Goal: Information Seeking & Learning: Learn about a topic

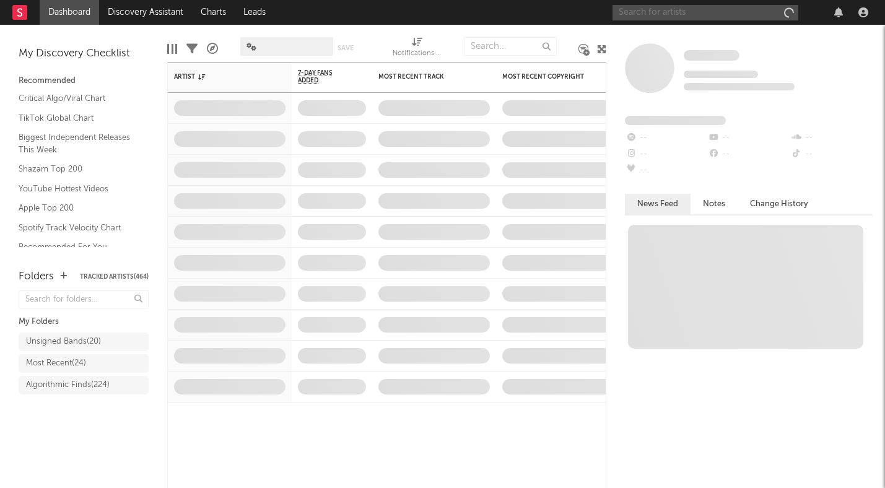
click at [714, 13] on input "text" at bounding box center [705, 12] width 186 height 15
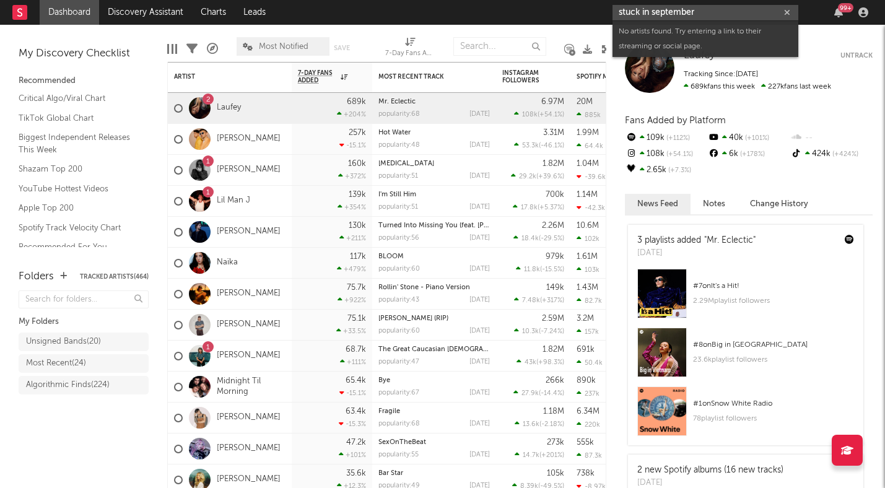
click at [652, 12] on input "stuck in september" at bounding box center [705, 12] width 186 height 15
click at [640, 10] on input "stuck inseptember" at bounding box center [705, 12] width 186 height 15
click at [661, 14] on input "stuckinseptember" at bounding box center [705, 12] width 186 height 15
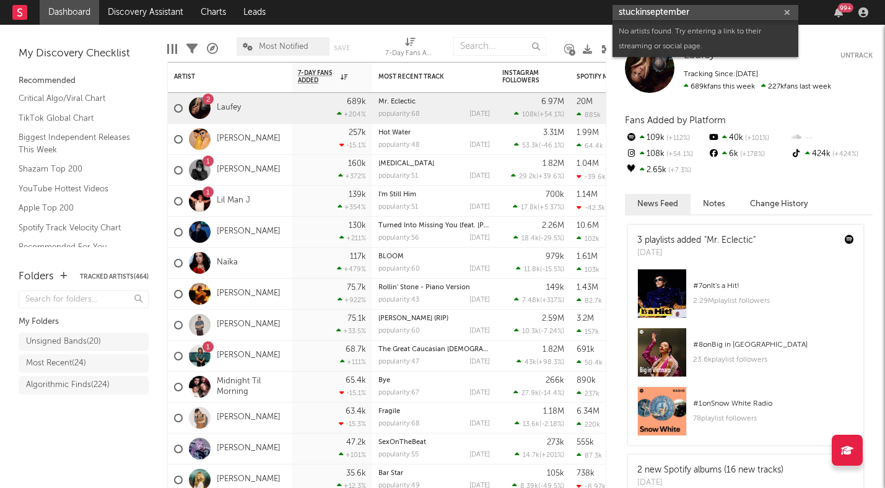
paste input "[URL][DOMAIN_NAME]"
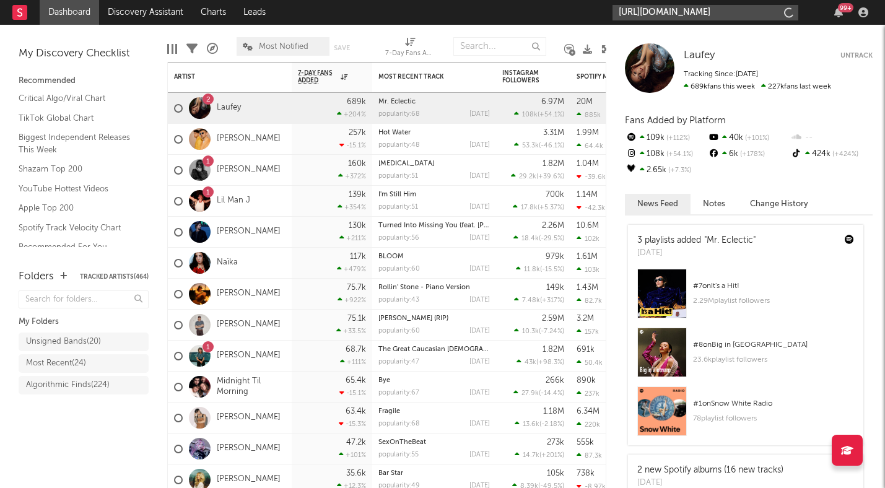
scroll to position [0, 188]
type input "[URL][DOMAIN_NAME]"
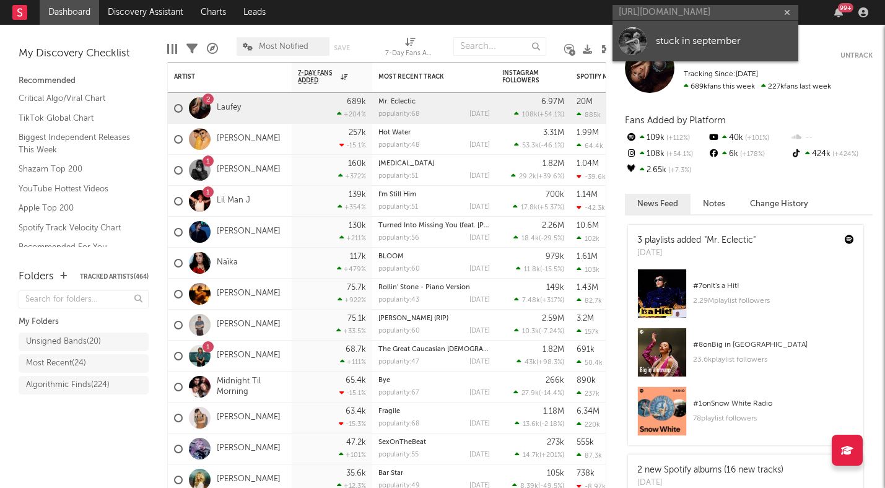
scroll to position [0, 0]
click at [657, 35] on div "stuck in september" at bounding box center [724, 40] width 136 height 15
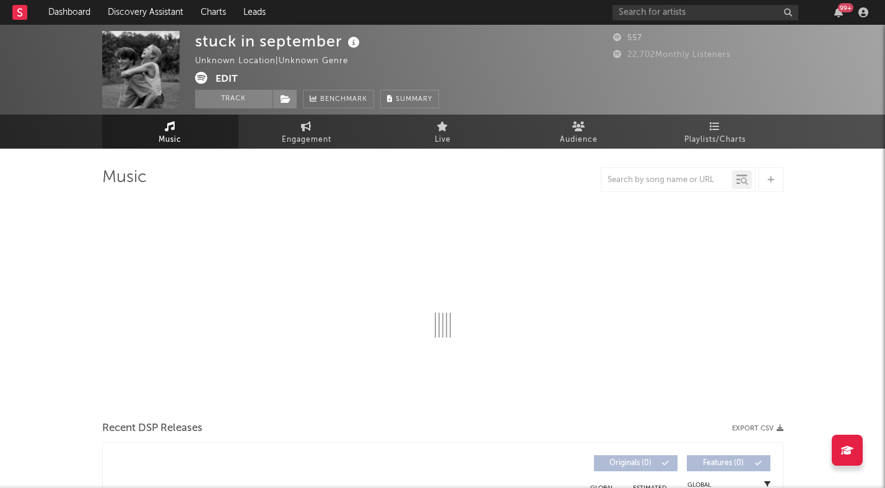
select select "1w"
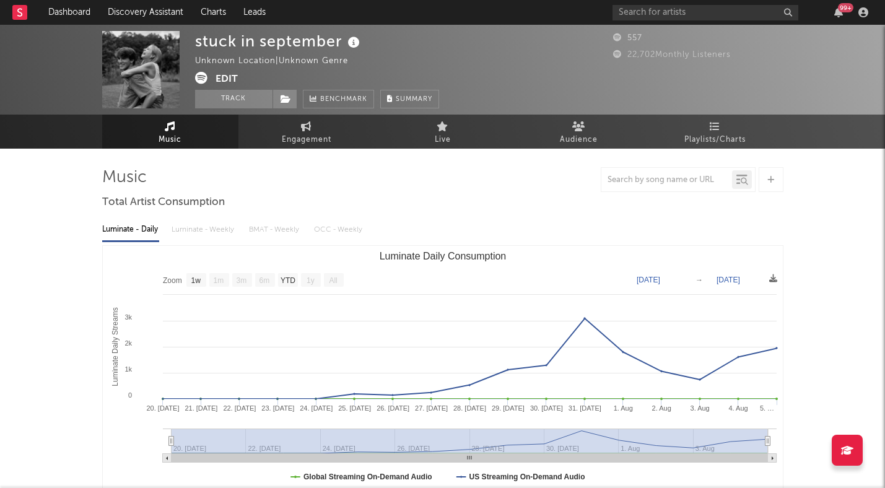
click at [231, 76] on button "Edit" at bounding box center [226, 79] width 22 height 15
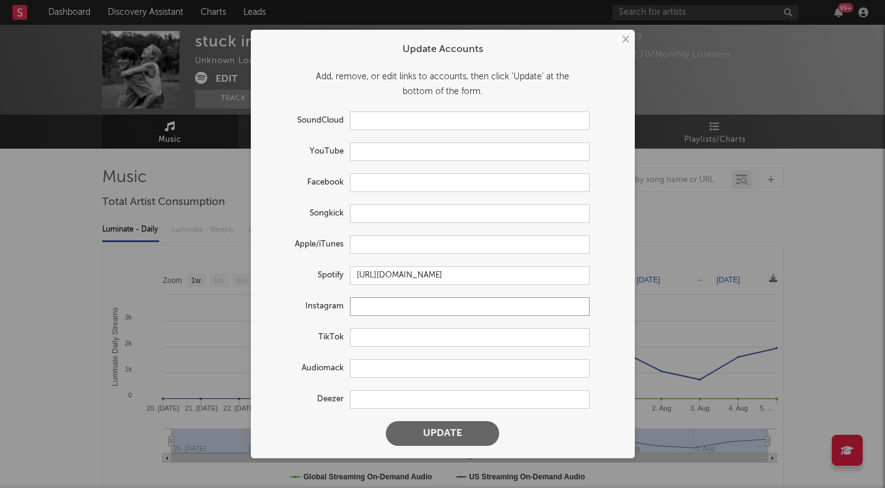
click at [378, 305] on input "text" at bounding box center [470, 306] width 240 height 19
paste input "[URL][DOMAIN_NAME]"
type input "[URL][DOMAIN_NAME]"
click at [432, 439] on button "Update" at bounding box center [442, 433] width 113 height 25
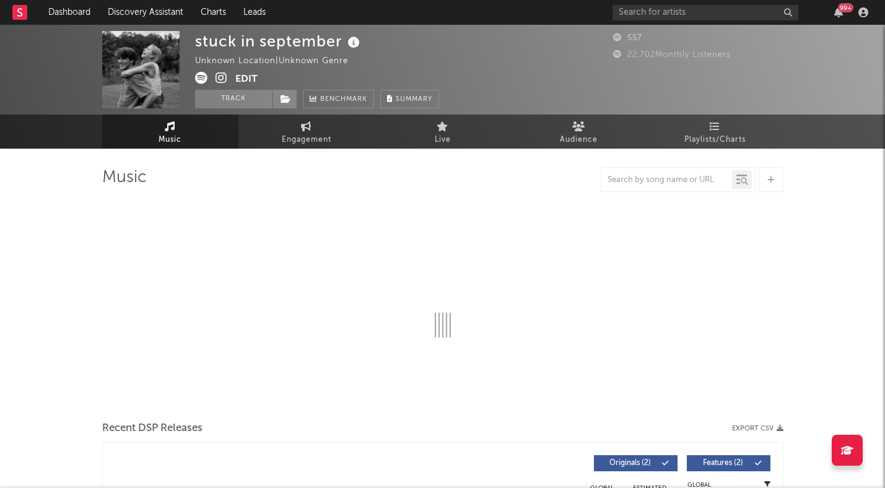
select select "1w"
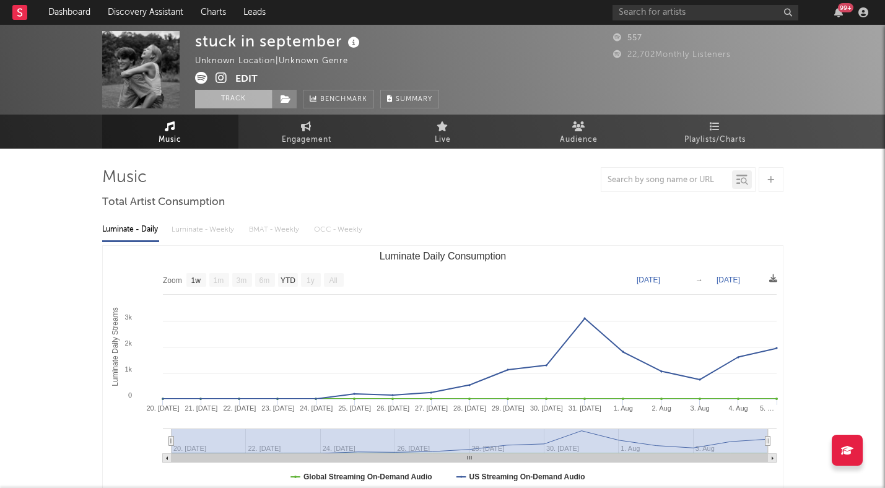
click at [230, 100] on button "Track" at bounding box center [233, 99] width 77 height 19
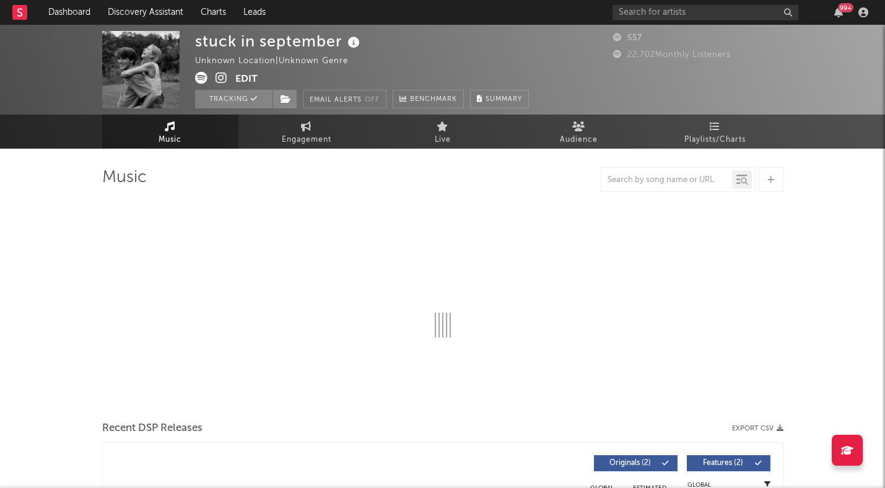
select select "1w"
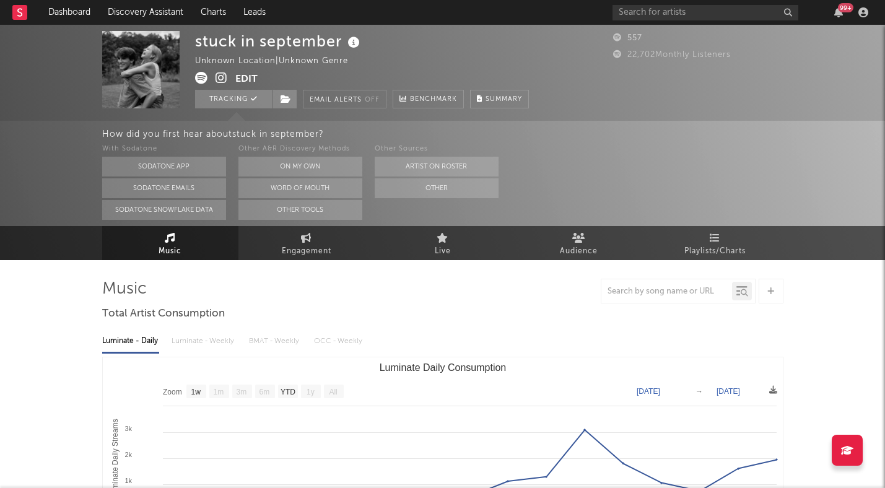
click at [248, 77] on button "Edit" at bounding box center [246, 79] width 22 height 15
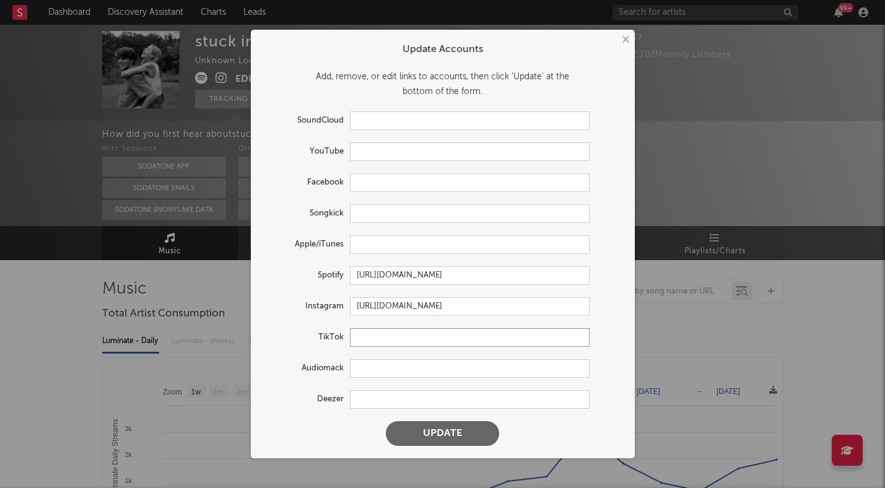
click at [381, 339] on input "text" at bounding box center [470, 337] width 240 height 19
paste input "[URL][DOMAIN_NAME]"
type input "[URL][DOMAIN_NAME]"
click at [430, 433] on button "Update" at bounding box center [442, 433] width 113 height 25
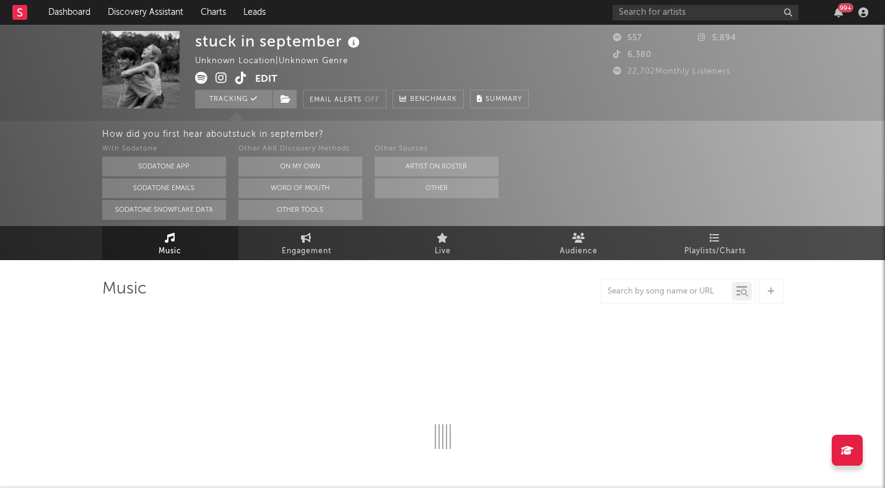
select select "1w"
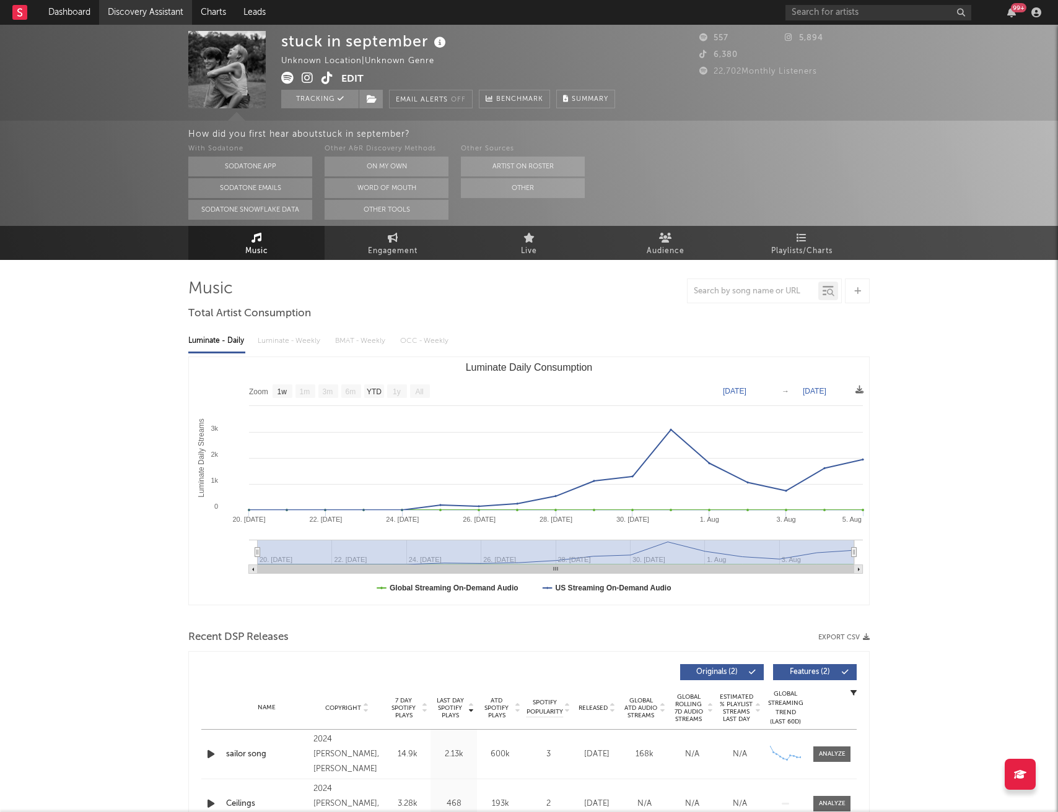
click at [160, 14] on link "Discovery Assistant" at bounding box center [145, 12] width 93 height 25
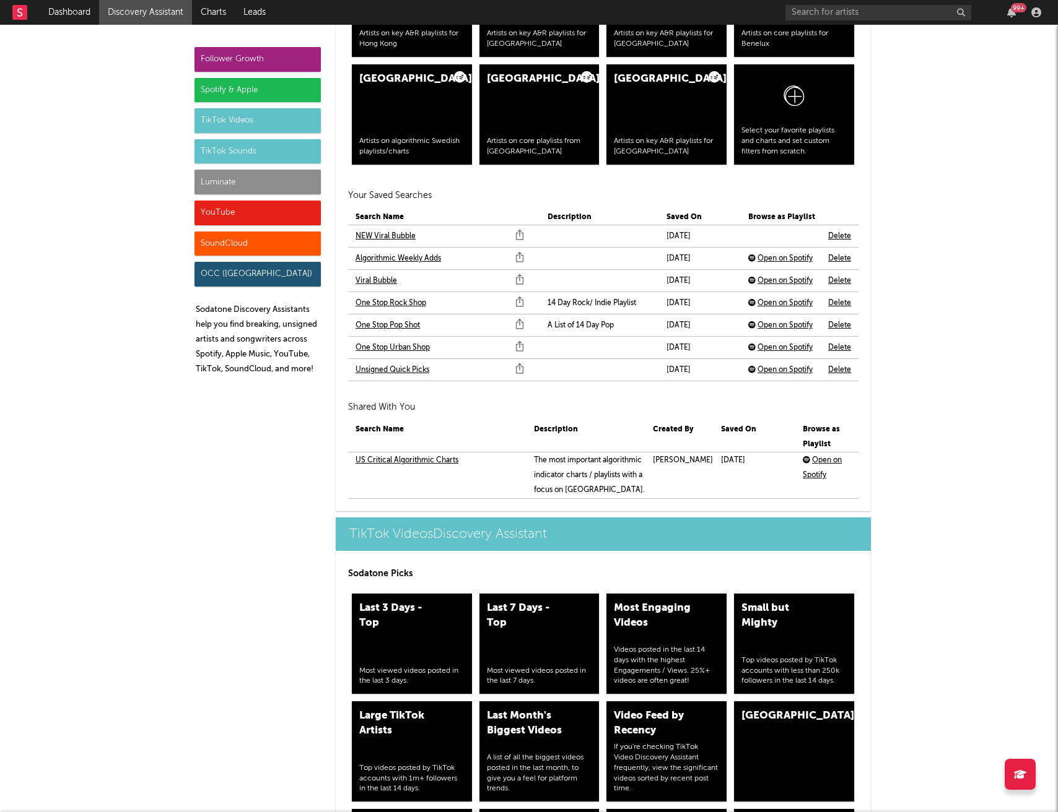
scroll to position [2674, 0]
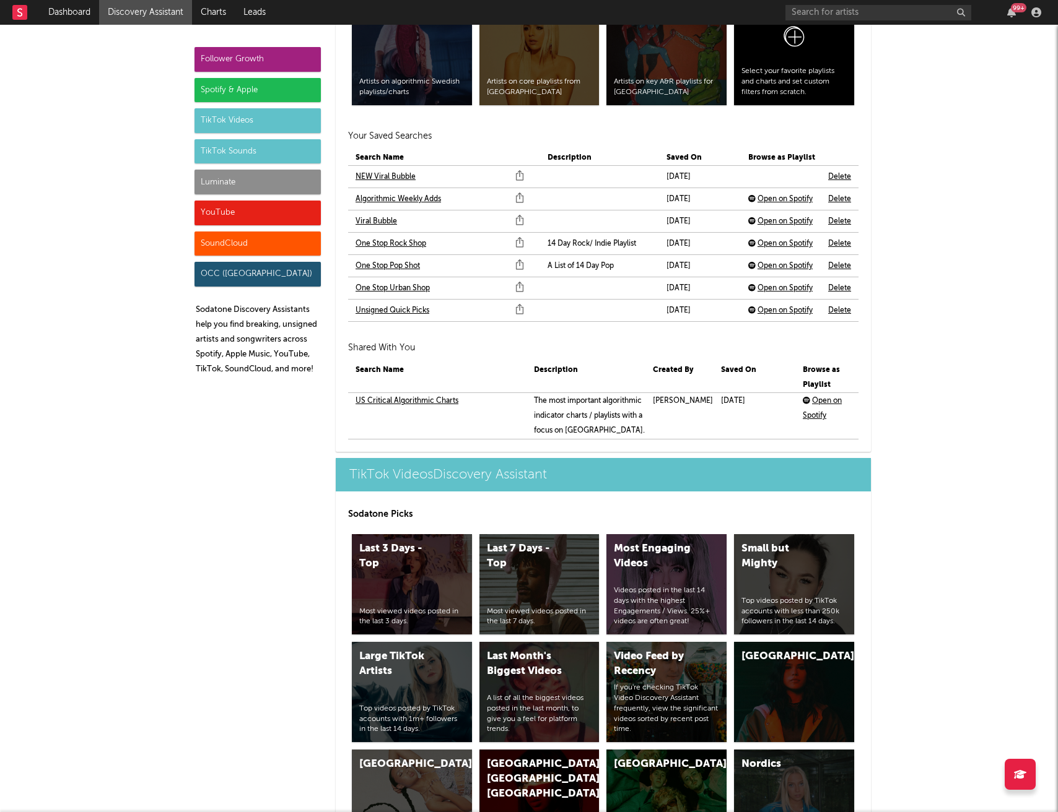
click at [393, 175] on link "NEW Viral Bubble" at bounding box center [385, 177] width 60 height 15
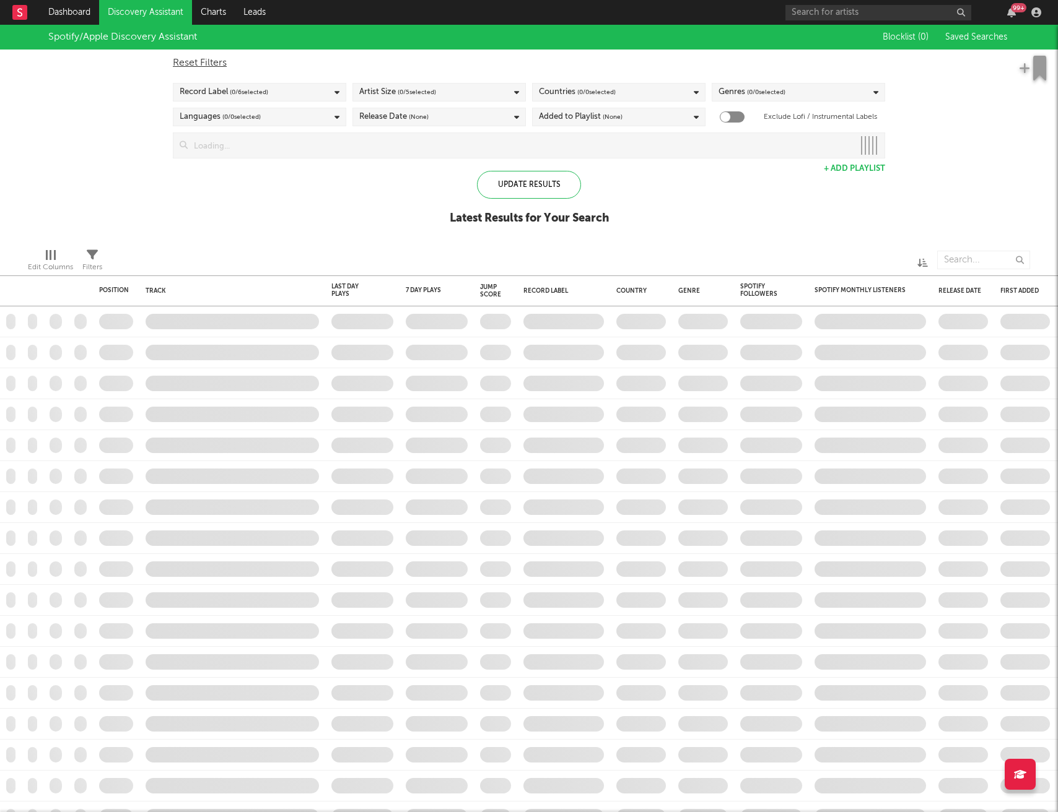
checkbox input "true"
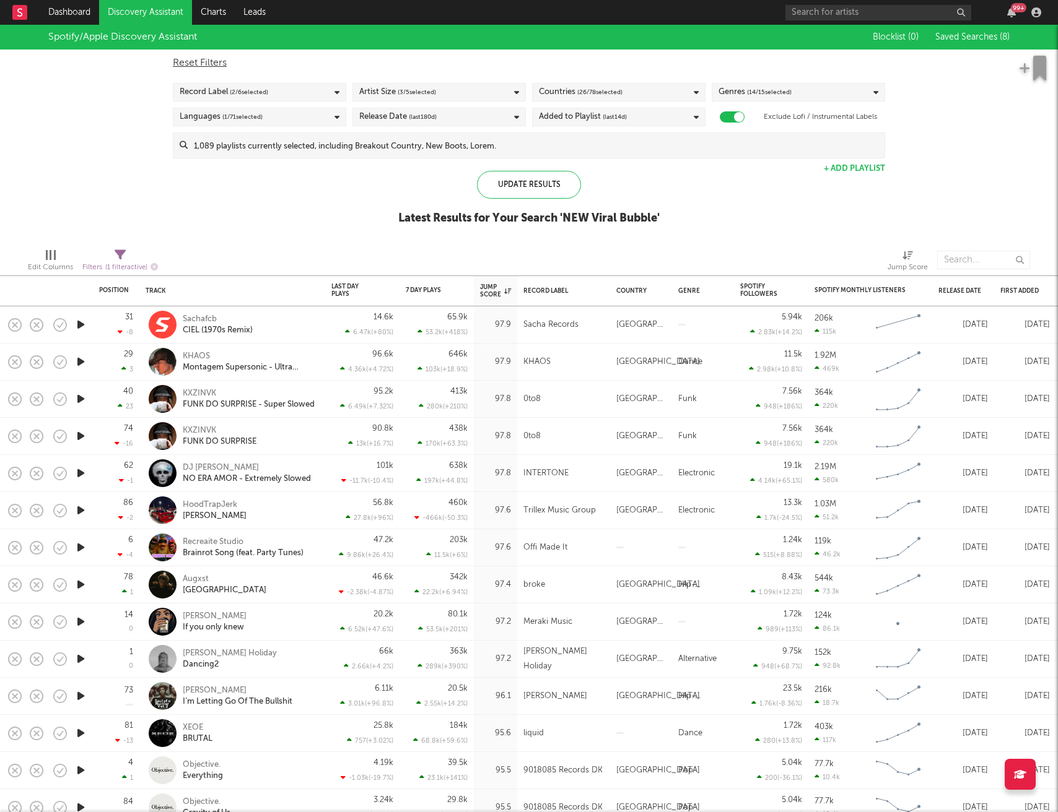
click at [82, 363] on icon "button" at bounding box center [80, 361] width 13 height 15
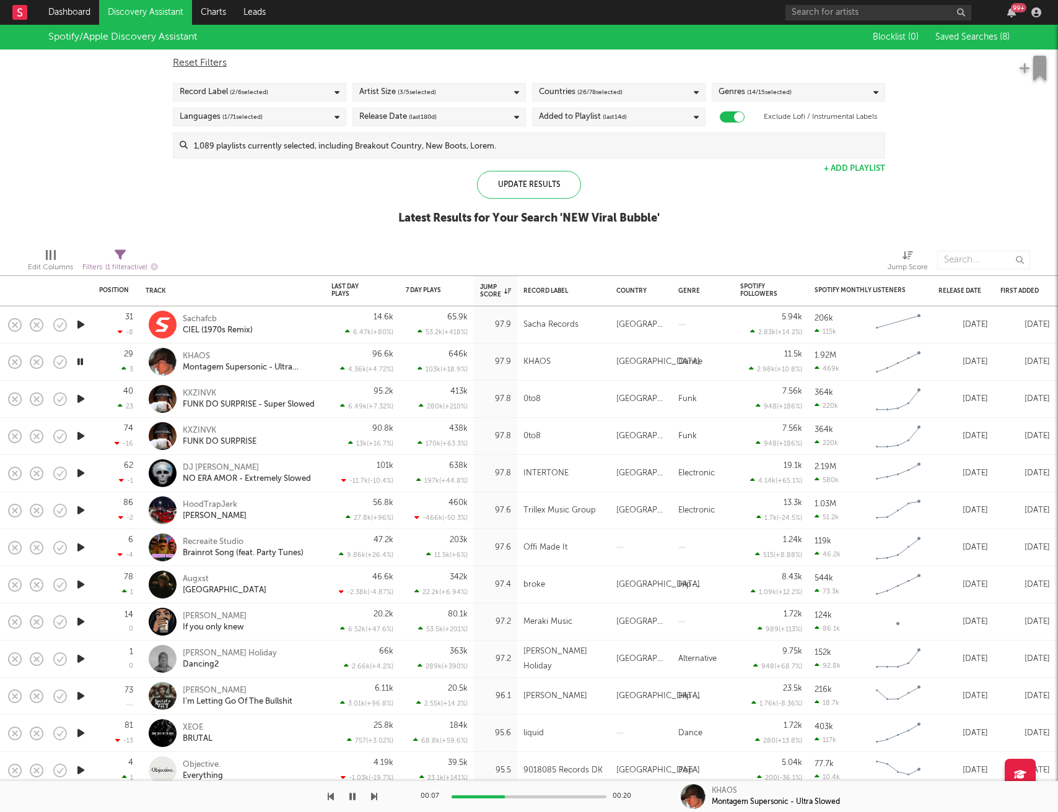
click at [82, 487] on icon "button" at bounding box center [80, 510] width 13 height 15
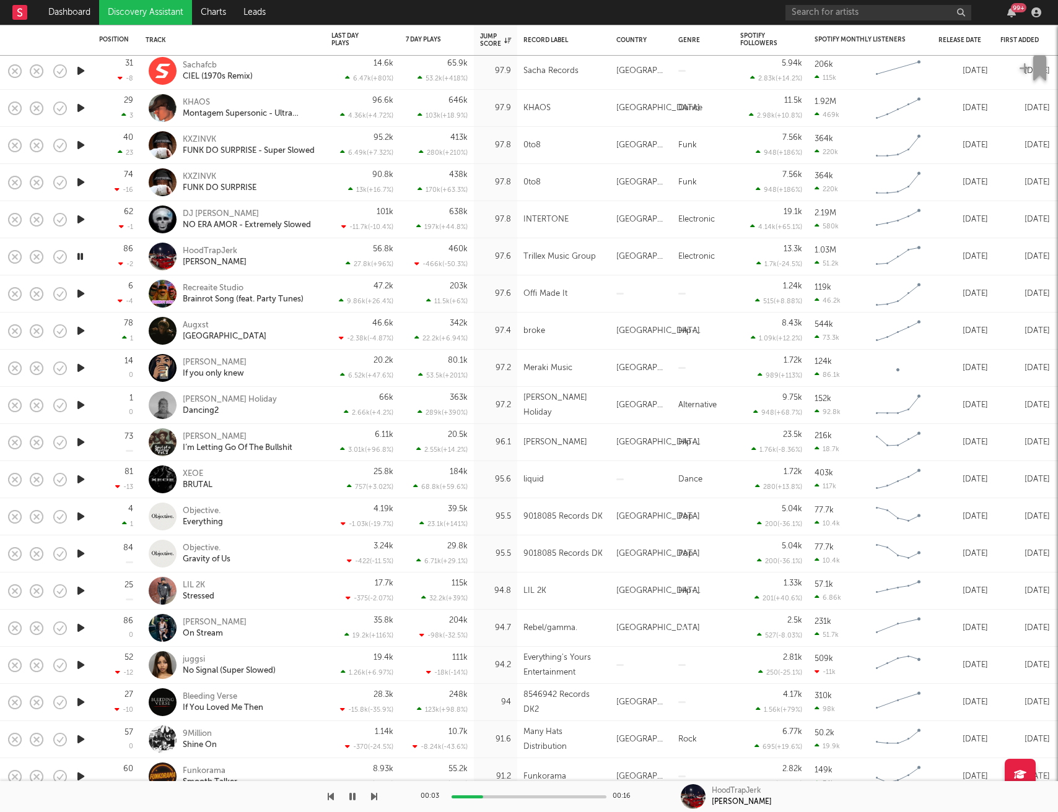
click at [79, 294] on icon "button" at bounding box center [80, 293] width 13 height 15
click at [81, 329] on icon "button" at bounding box center [80, 330] width 13 height 15
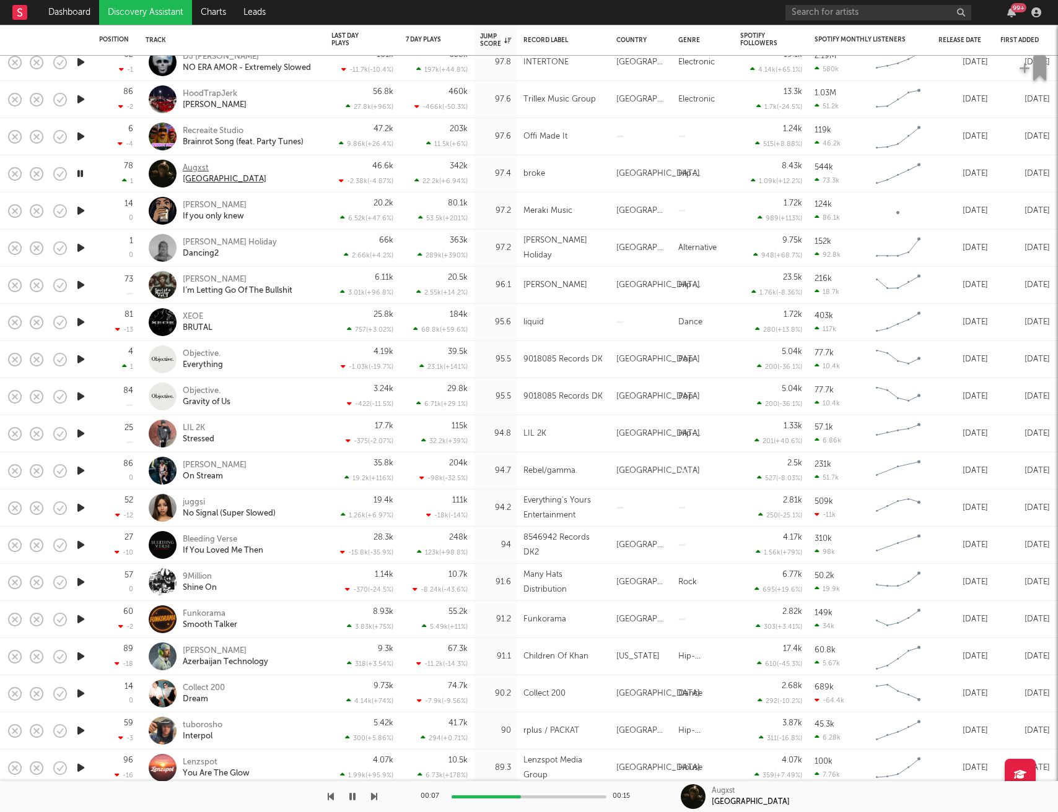
click at [198, 170] on div "Augxst" at bounding box center [225, 168] width 84 height 11
click at [81, 211] on icon "button" at bounding box center [80, 210] width 13 height 15
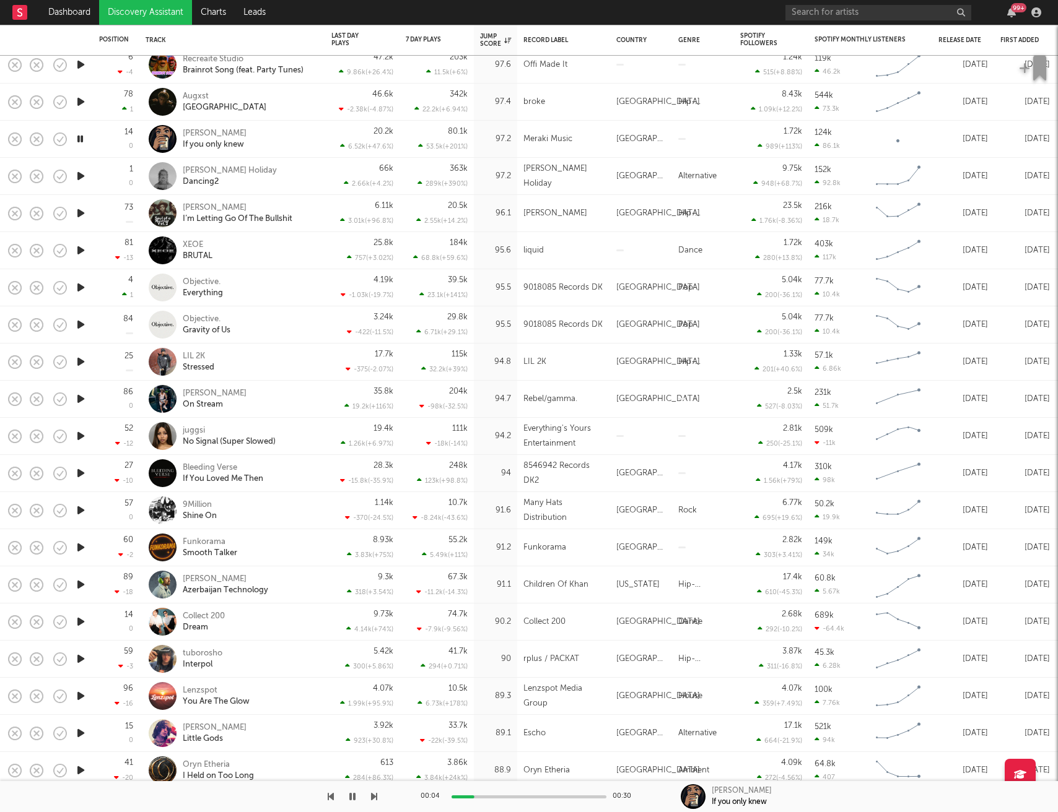
click at [80, 175] on icon "button" at bounding box center [80, 175] width 13 height 15
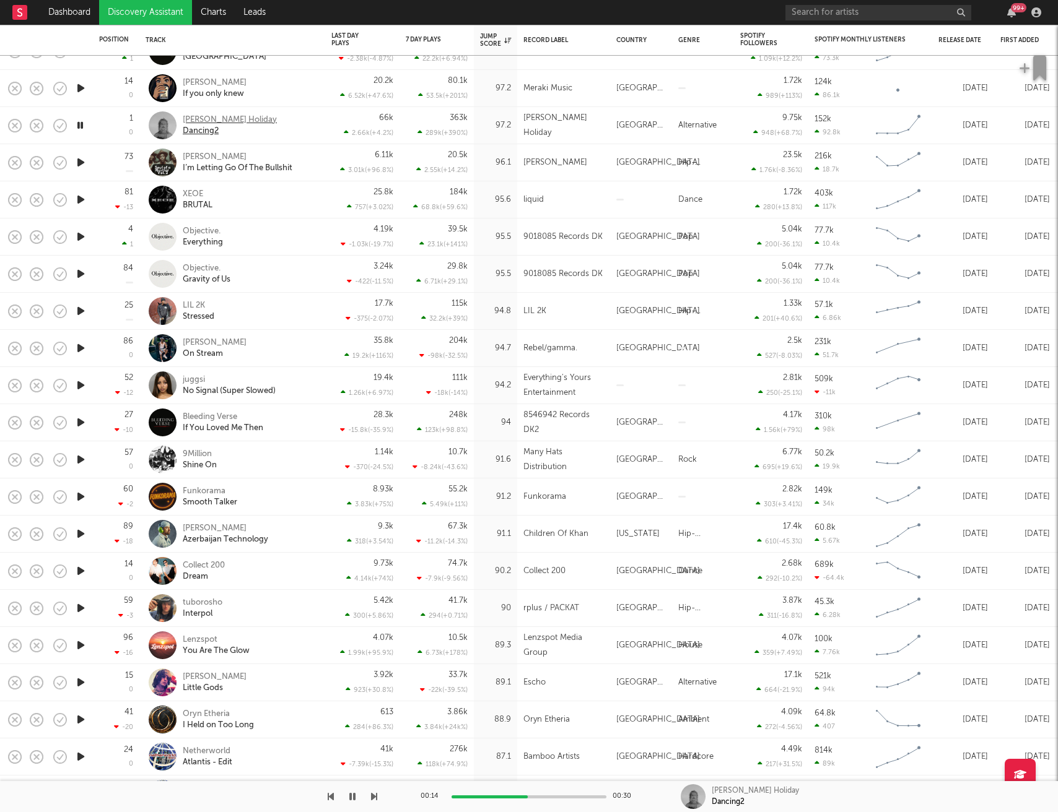
click at [191, 126] on div "Dancing2" at bounding box center [230, 131] width 94 height 11
click at [80, 162] on icon "button" at bounding box center [80, 162] width 13 height 15
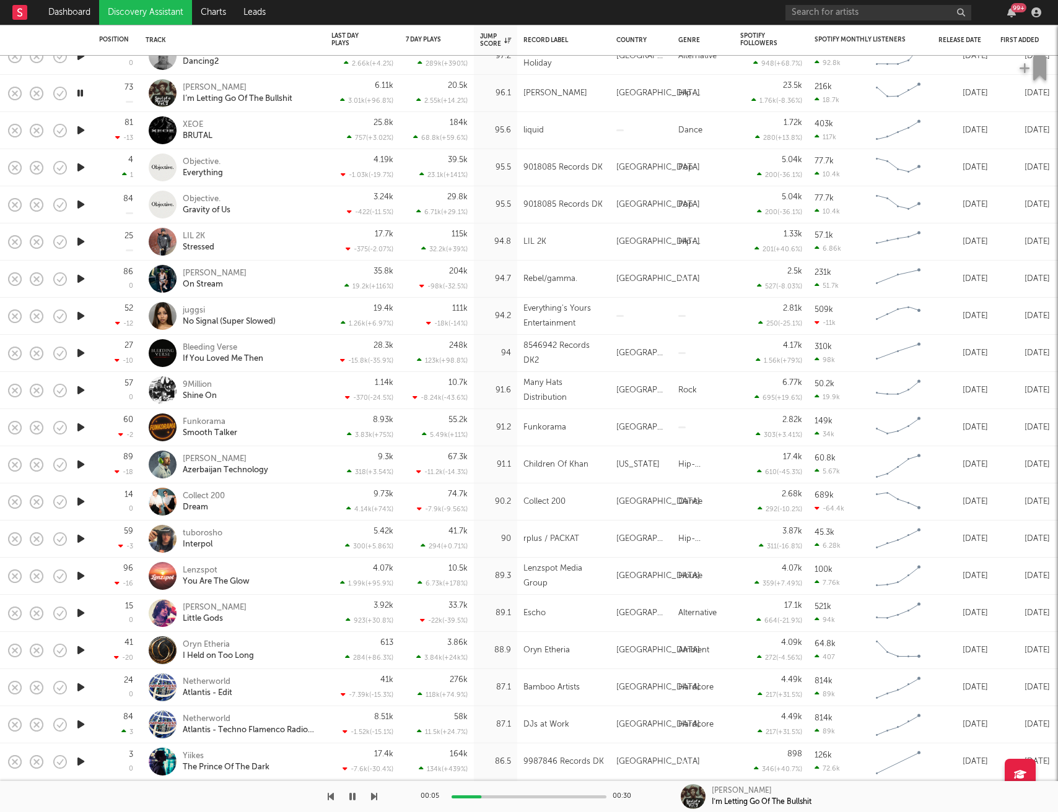
click at [81, 131] on icon "button" at bounding box center [80, 130] width 13 height 15
click at [79, 167] on icon "button" at bounding box center [80, 167] width 13 height 15
click at [78, 202] on icon "button" at bounding box center [80, 204] width 13 height 15
click at [81, 240] on icon "button" at bounding box center [80, 241] width 13 height 15
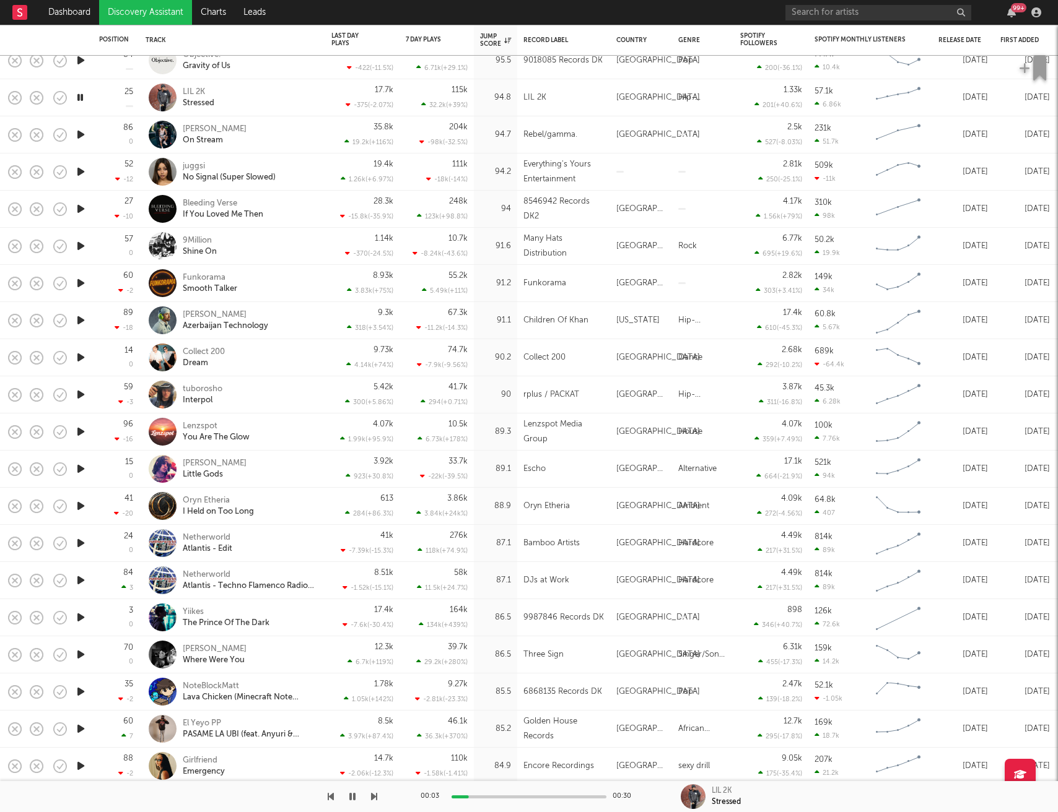
click at [82, 136] on icon "button" at bounding box center [80, 134] width 13 height 15
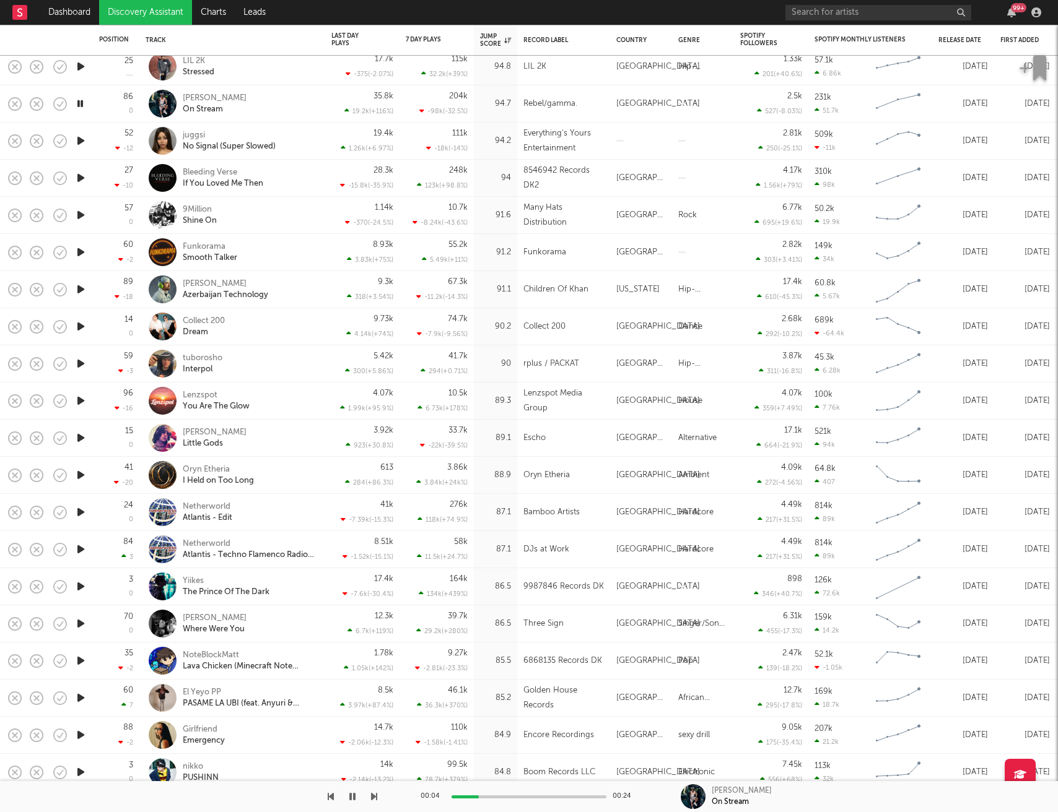
click at [83, 185] on icon "button" at bounding box center [80, 177] width 13 height 15
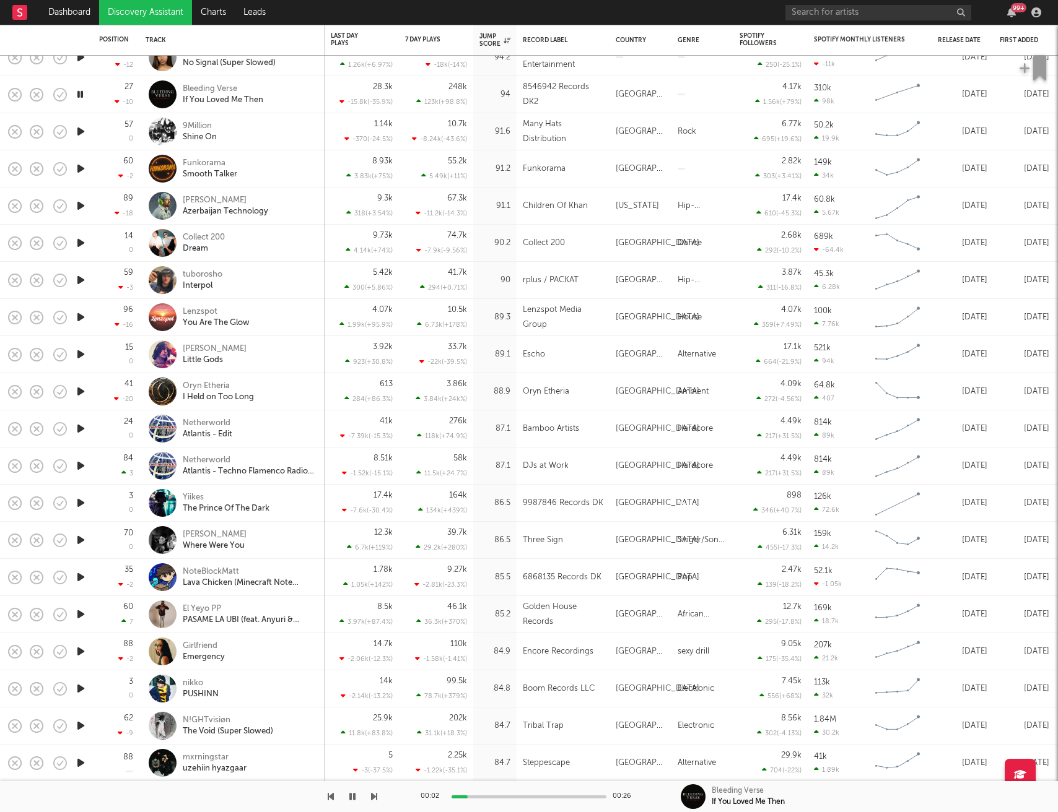
click at [83, 129] on icon "button" at bounding box center [80, 131] width 13 height 15
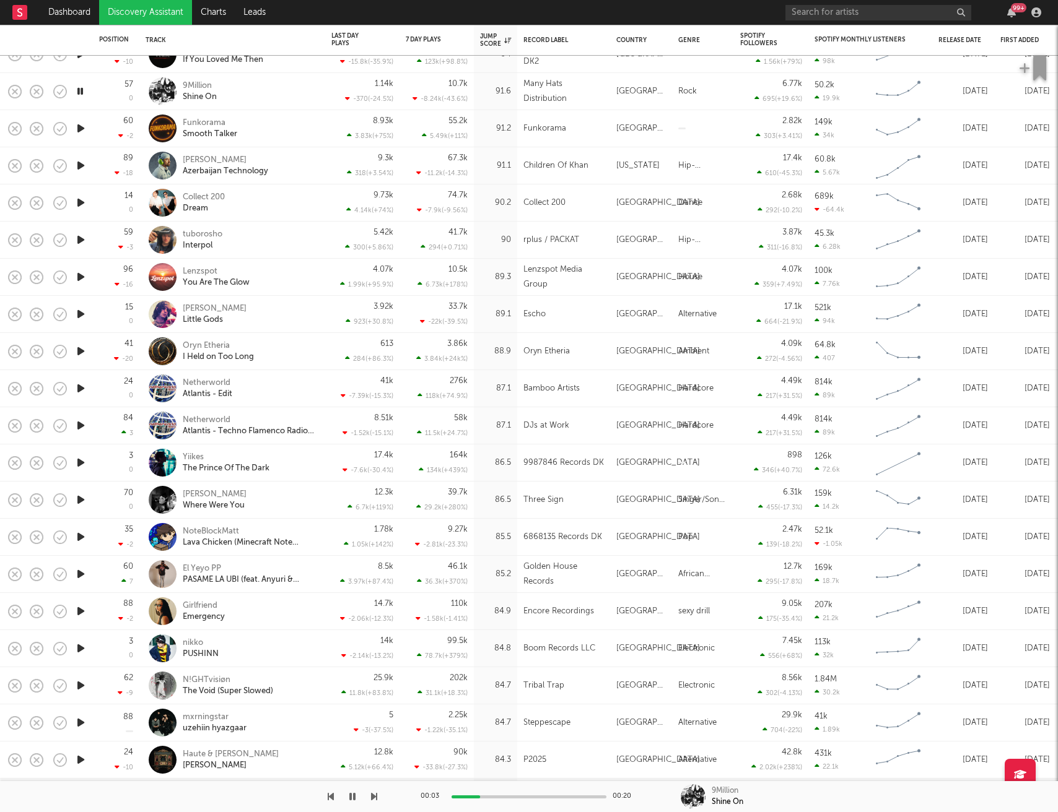
click at [83, 129] on icon "button" at bounding box center [80, 128] width 13 height 15
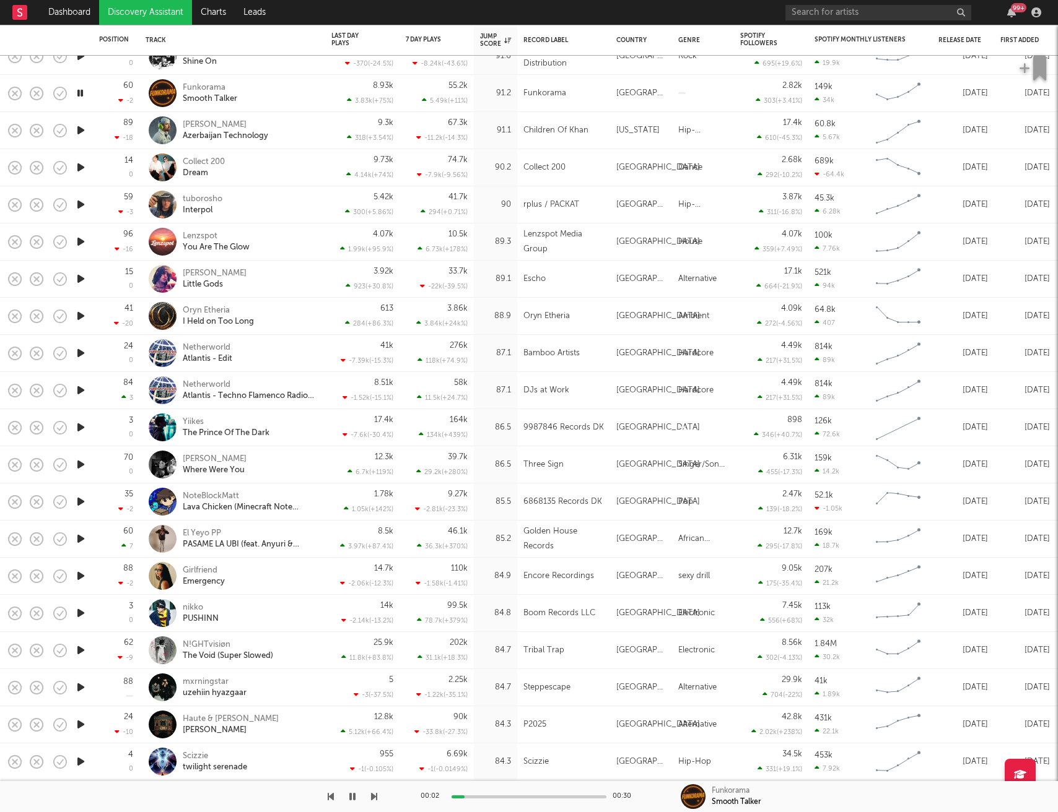
click at [82, 133] on icon "button" at bounding box center [80, 130] width 13 height 15
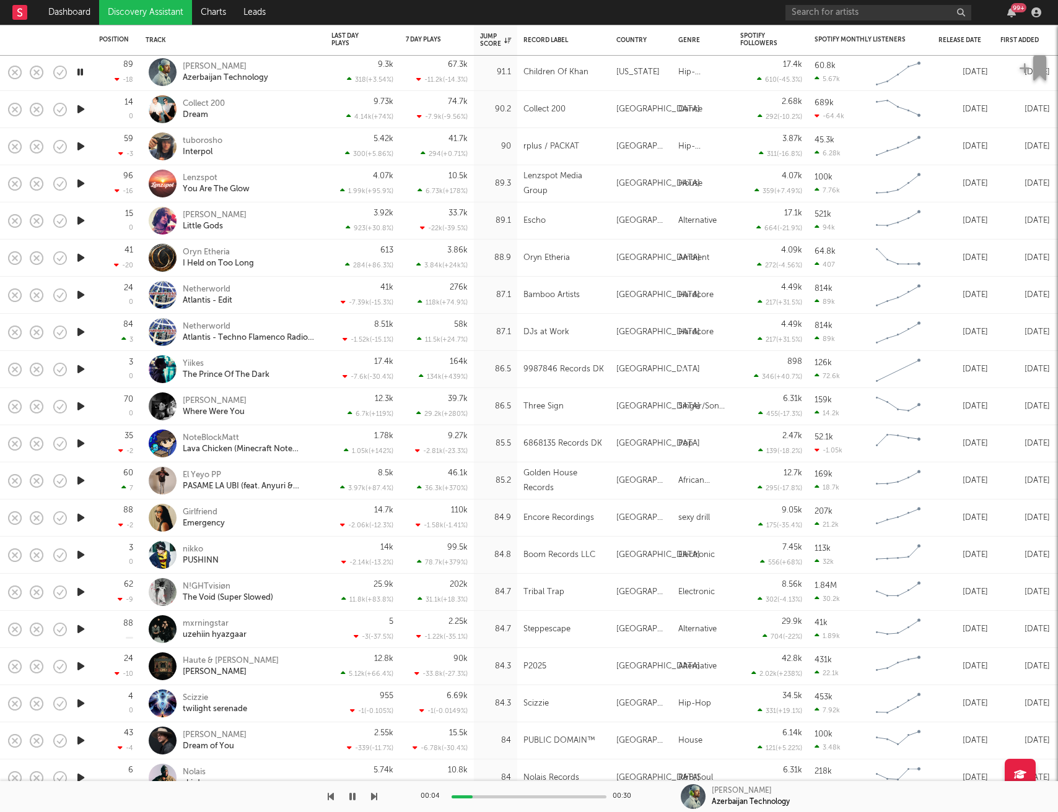
click at [82, 113] on icon "button" at bounding box center [80, 109] width 13 height 15
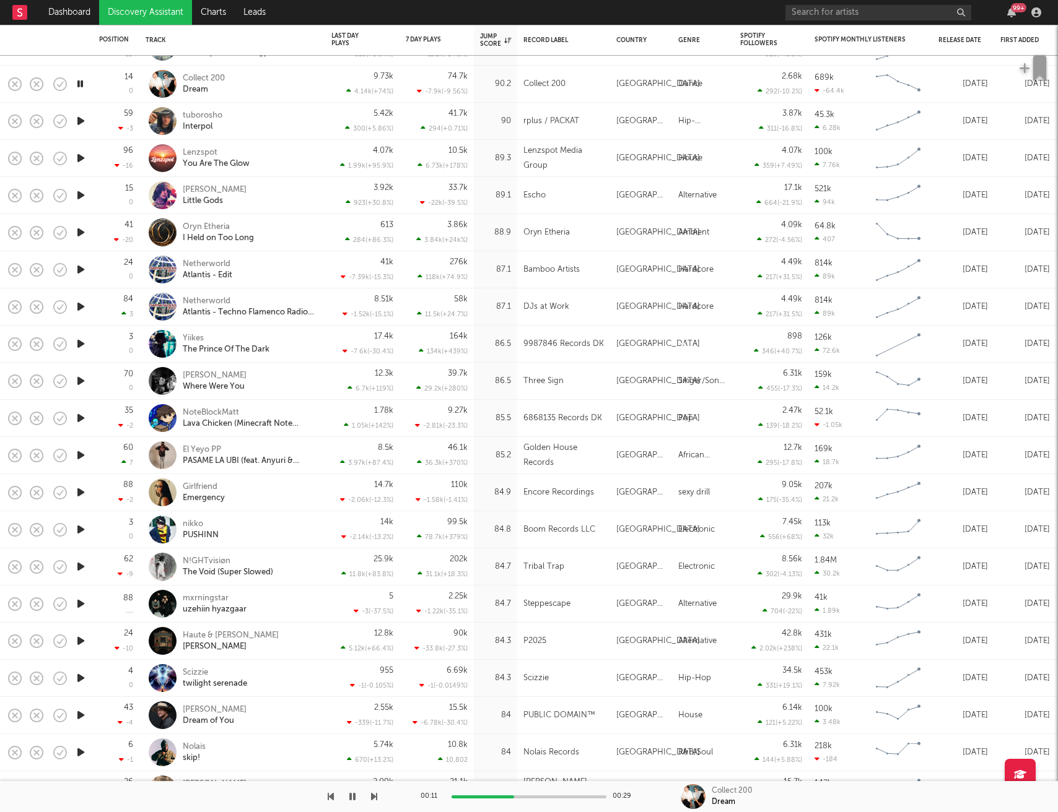
click at [79, 118] on icon "button" at bounding box center [80, 120] width 13 height 15
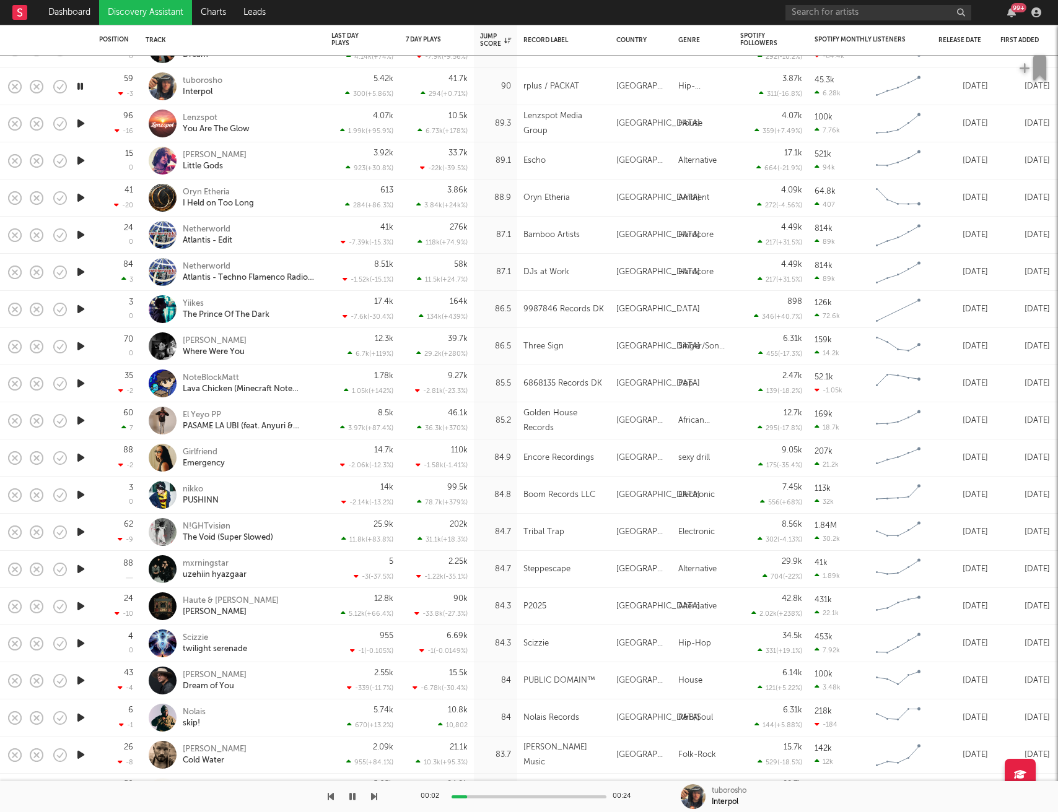
click at [83, 126] on icon "button" at bounding box center [80, 123] width 13 height 15
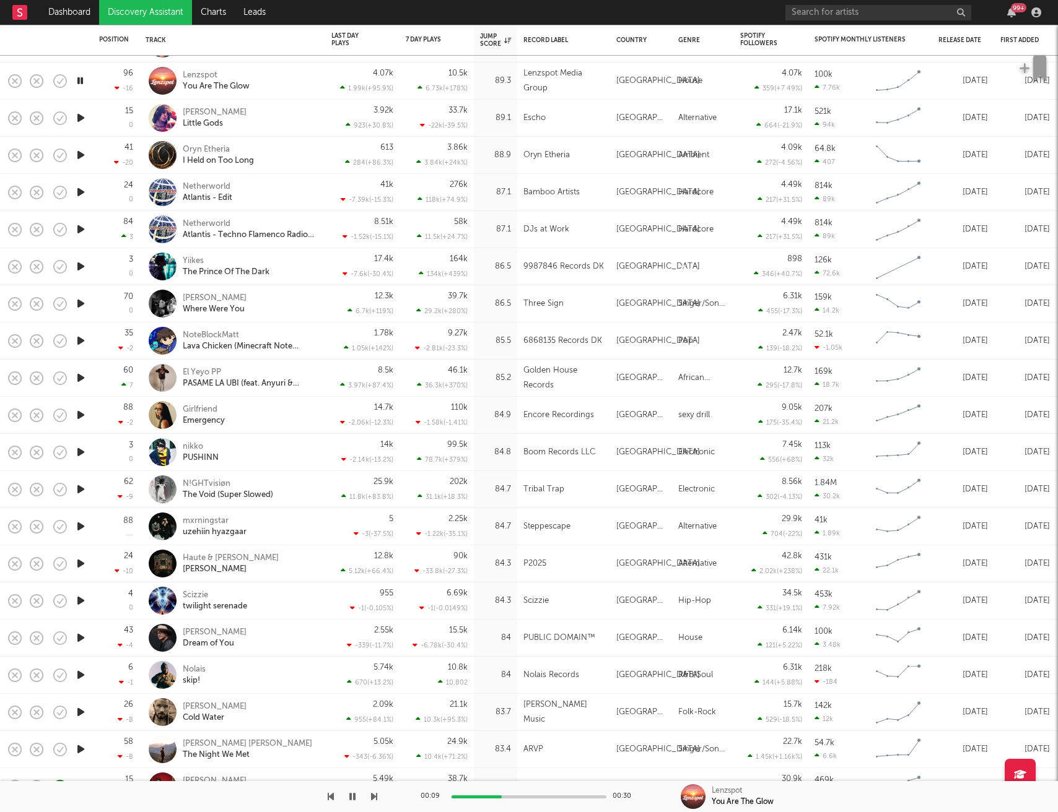
click at [82, 122] on icon "button" at bounding box center [80, 117] width 13 height 15
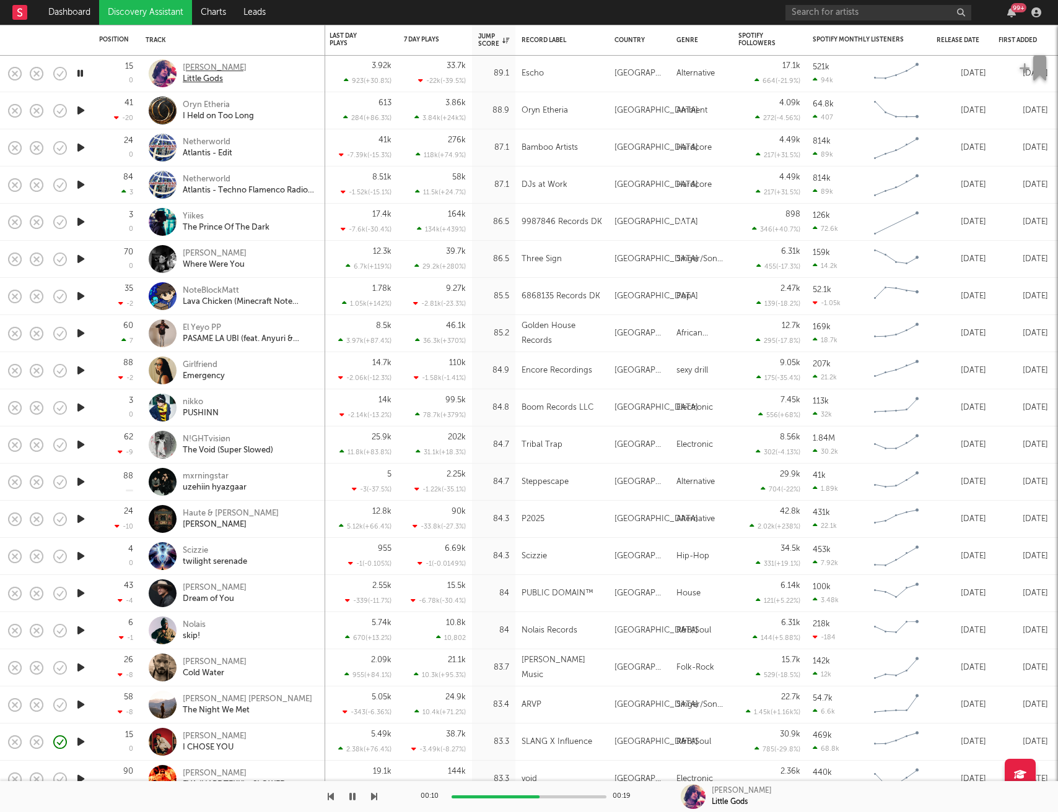
click at [215, 74] on div "Little Gods" at bounding box center [215, 79] width 64 height 11
click at [78, 110] on icon "button" at bounding box center [80, 110] width 13 height 15
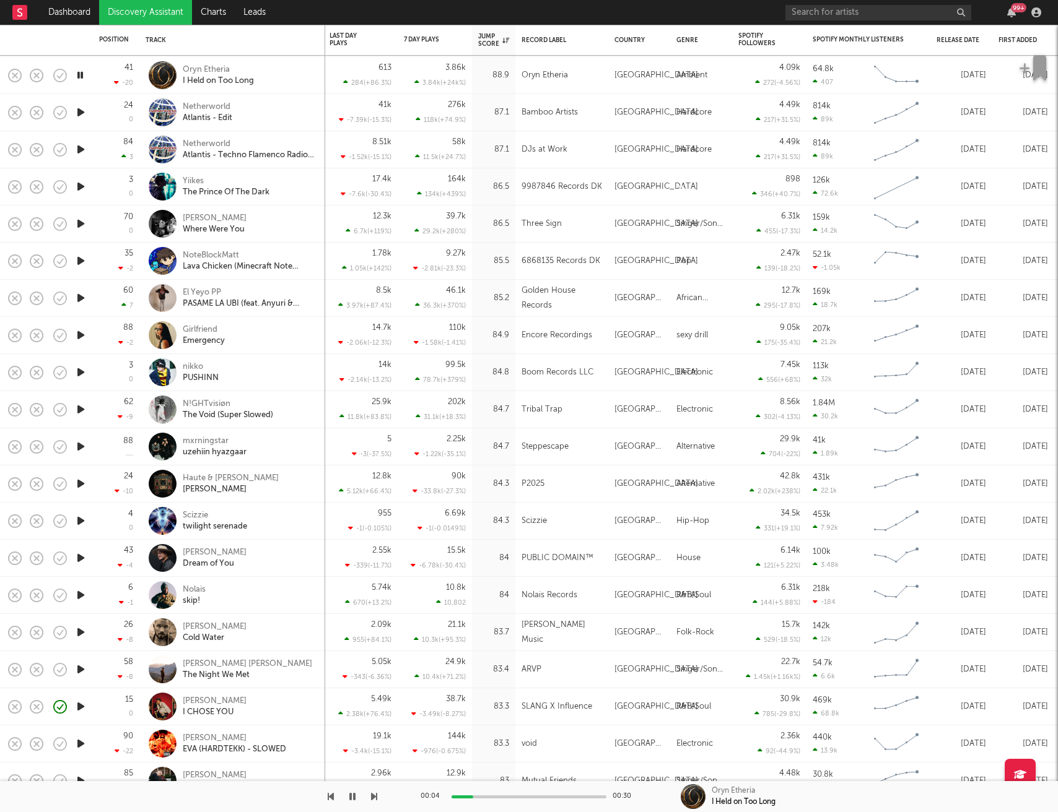
click at [82, 113] on icon "button" at bounding box center [80, 112] width 13 height 15
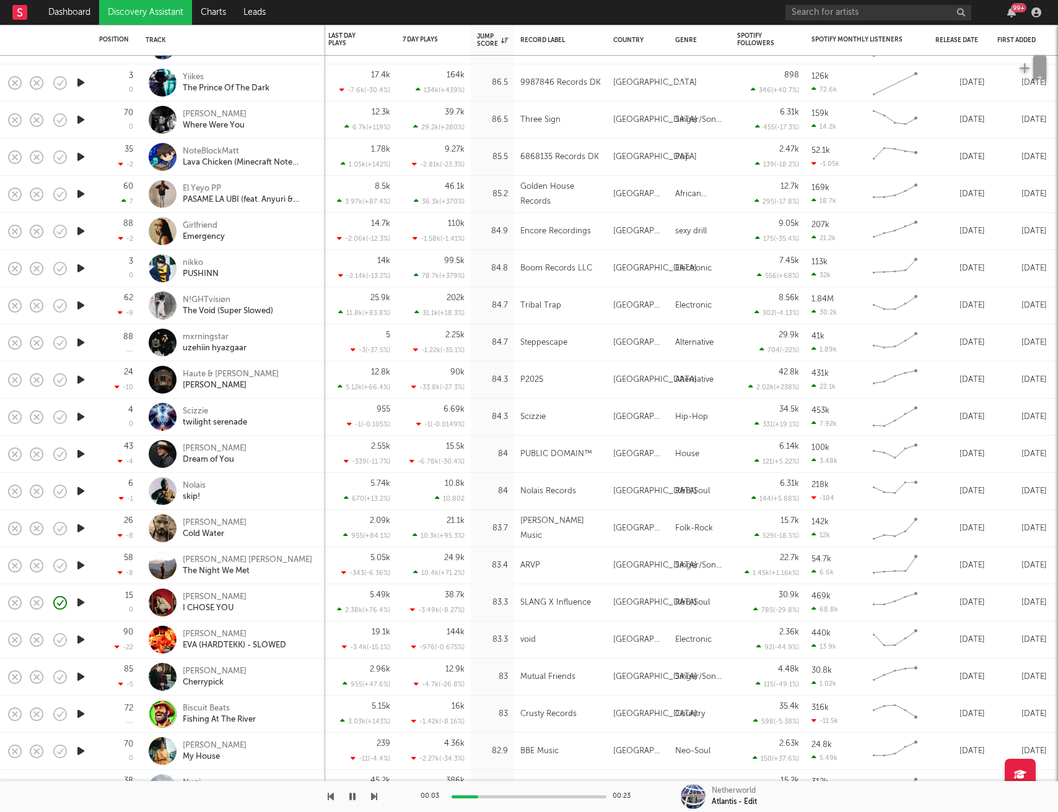
click at [80, 83] on icon "button" at bounding box center [80, 82] width 13 height 15
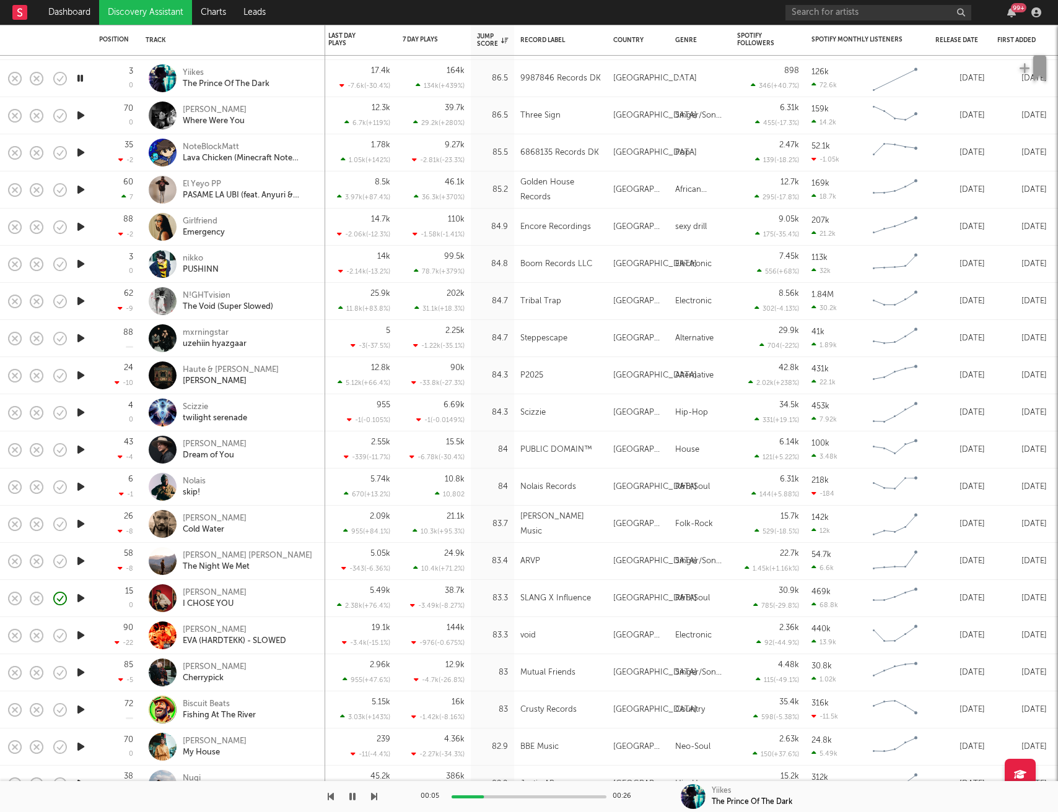
click at [82, 116] on icon "button" at bounding box center [80, 115] width 13 height 15
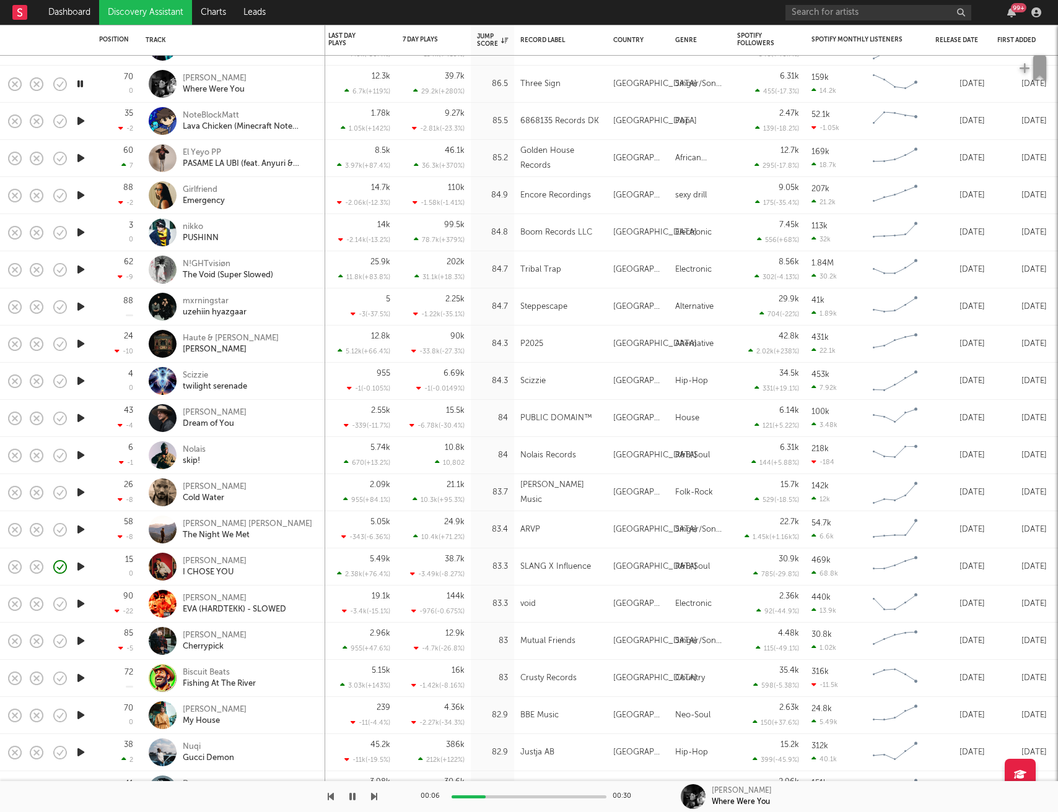
click at [82, 194] on icon "button" at bounding box center [80, 195] width 13 height 15
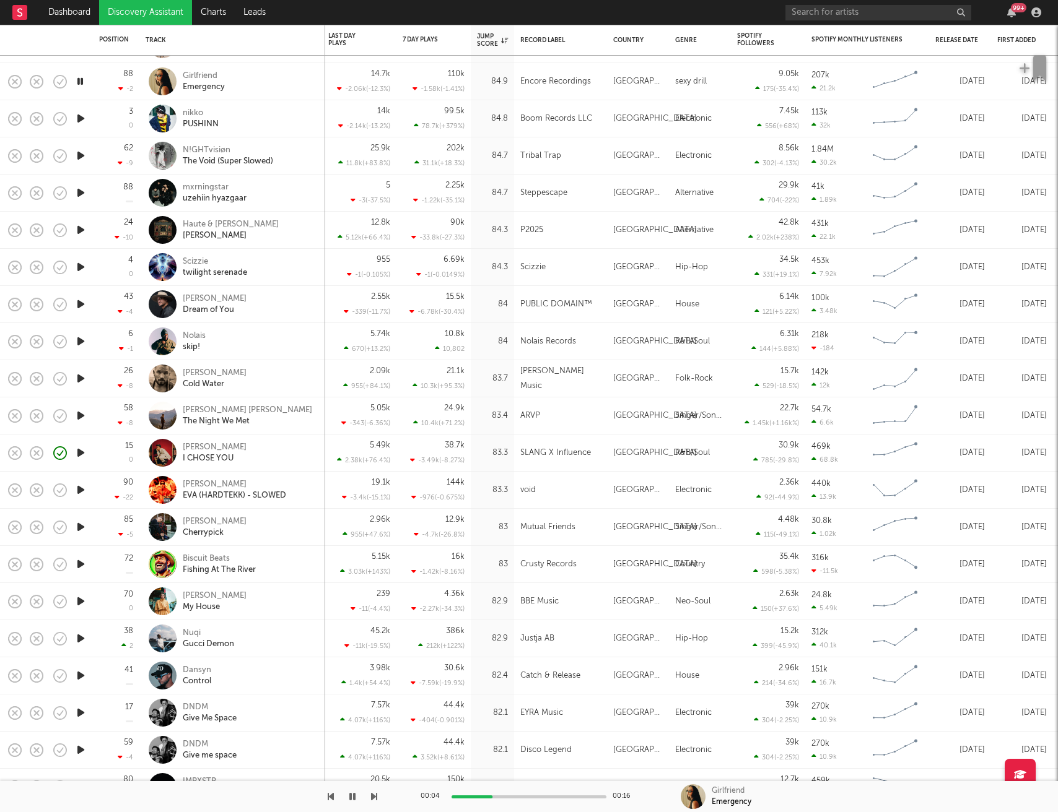
click at [79, 120] on icon "button" at bounding box center [80, 118] width 13 height 15
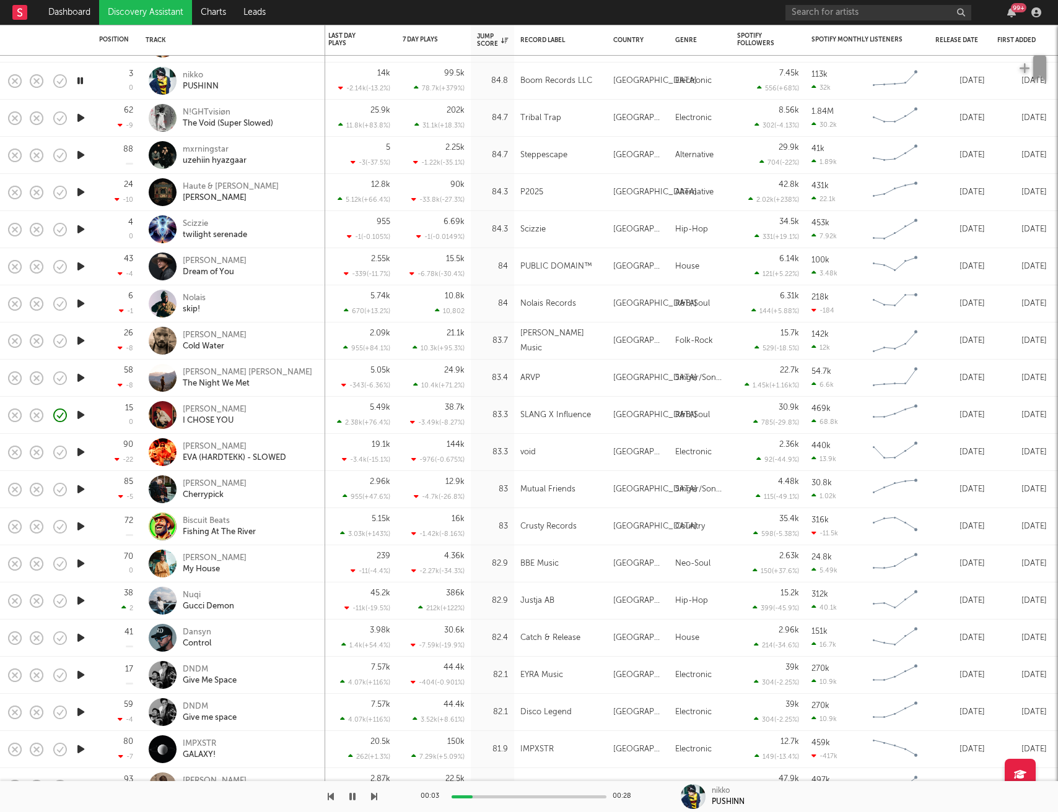
click at [82, 230] on icon "button" at bounding box center [80, 229] width 13 height 15
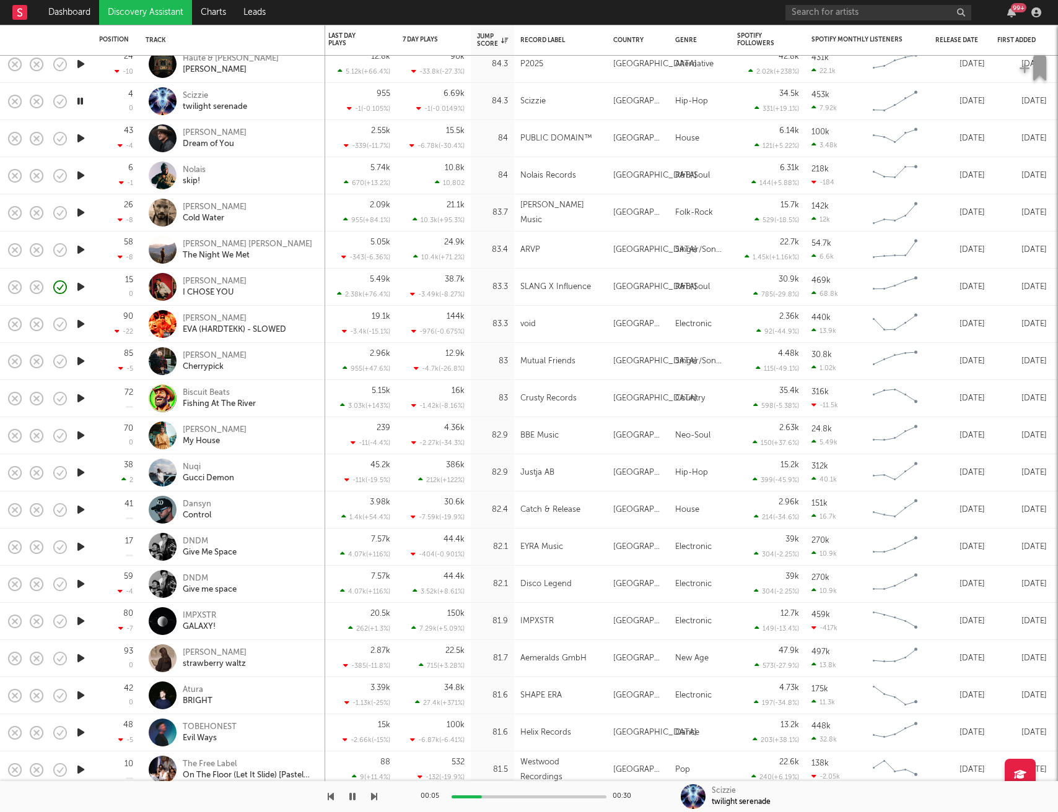
click at [81, 141] on icon "button" at bounding box center [80, 138] width 13 height 15
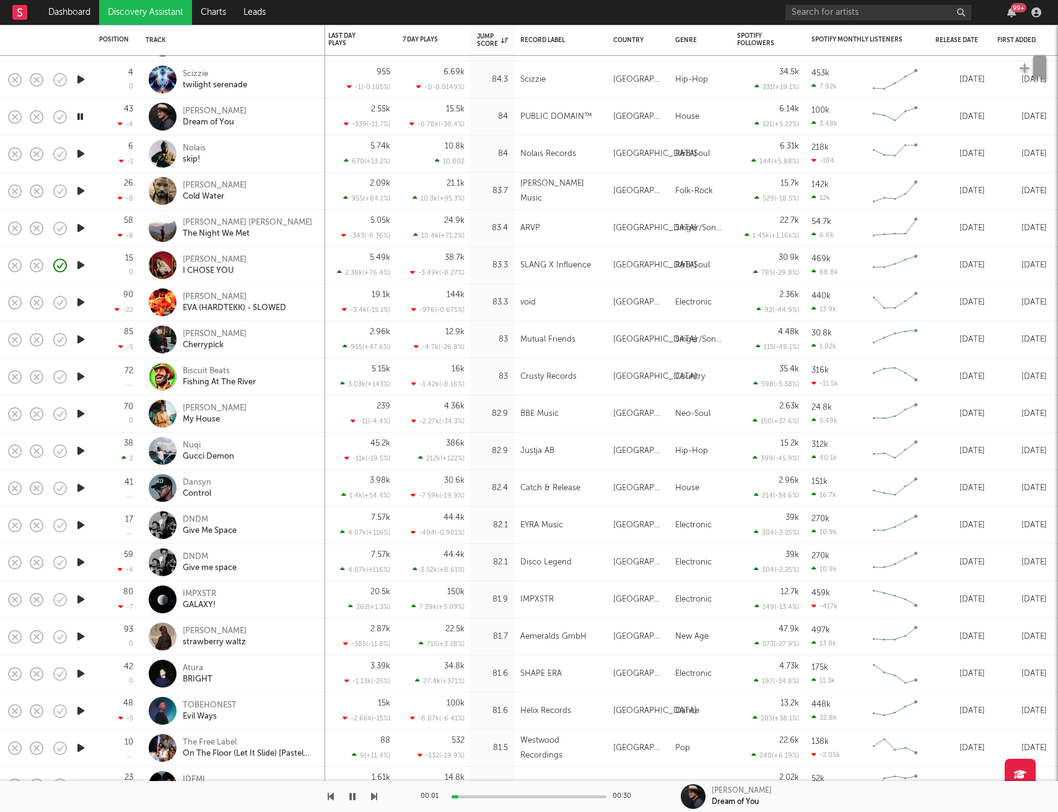
click at [79, 117] on icon "button" at bounding box center [80, 116] width 12 height 15
click at [82, 82] on icon "button" at bounding box center [80, 79] width 13 height 15
click at [79, 115] on icon "button" at bounding box center [80, 116] width 13 height 15
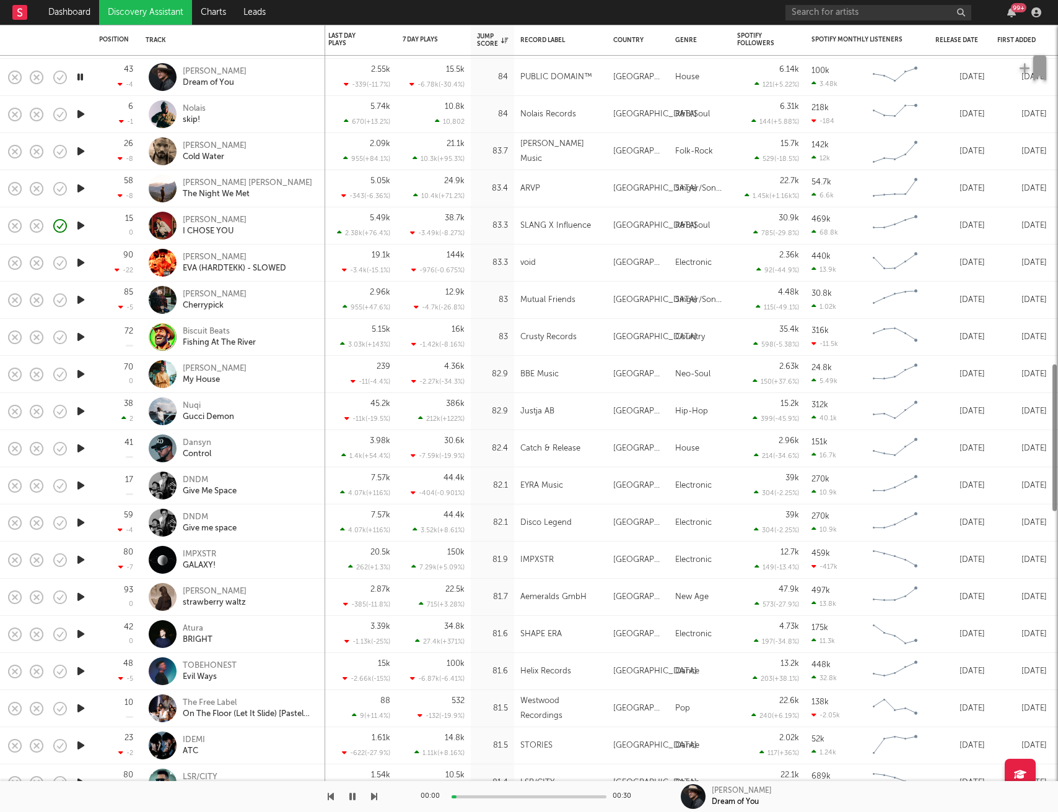
click at [79, 115] on icon "button" at bounding box center [80, 114] width 13 height 15
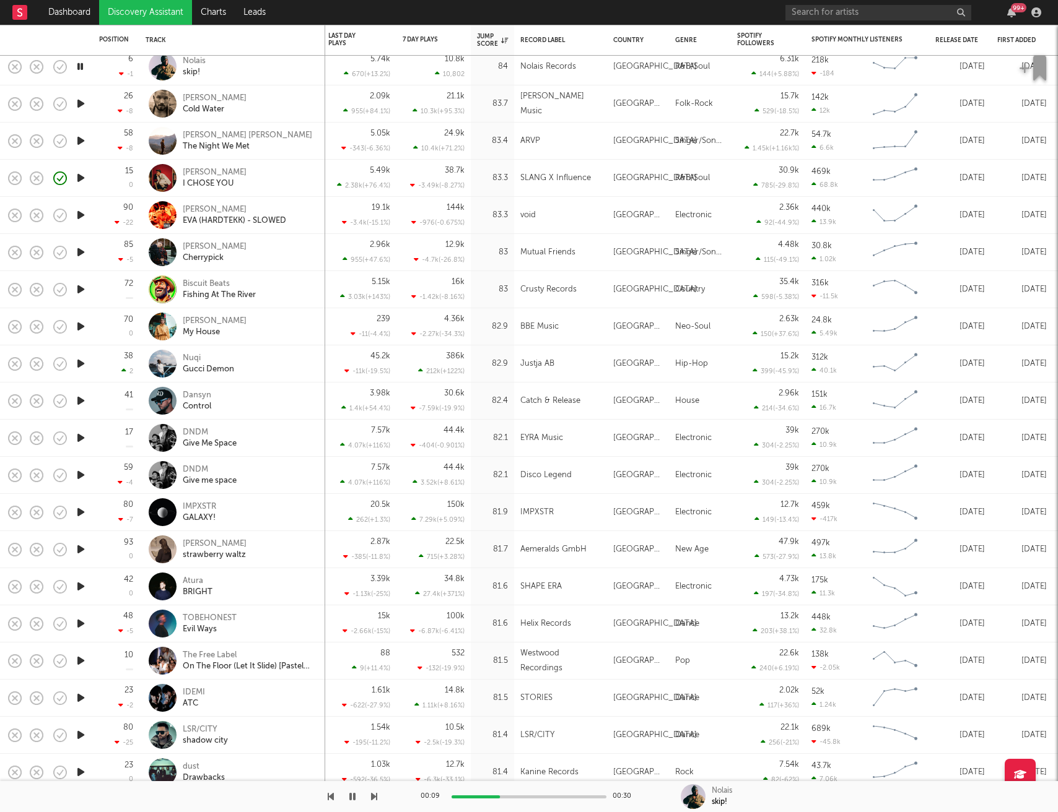
click at [84, 100] on icon "button" at bounding box center [80, 103] width 13 height 15
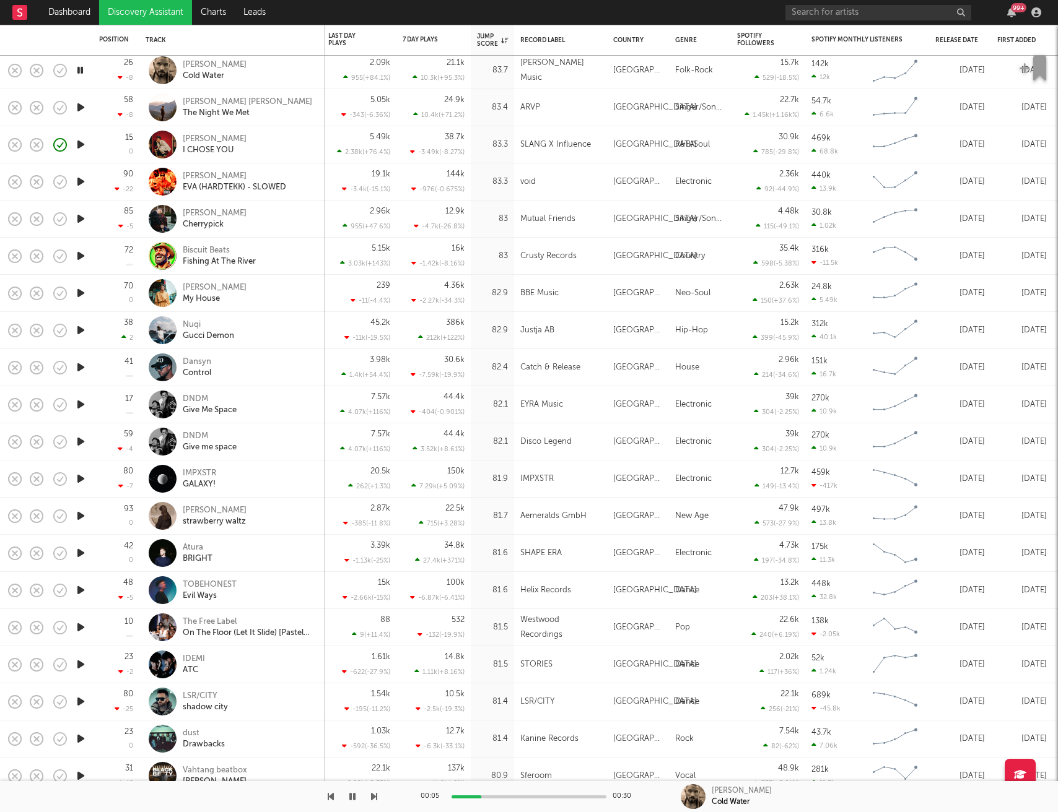
click at [78, 107] on icon "button" at bounding box center [80, 107] width 13 height 15
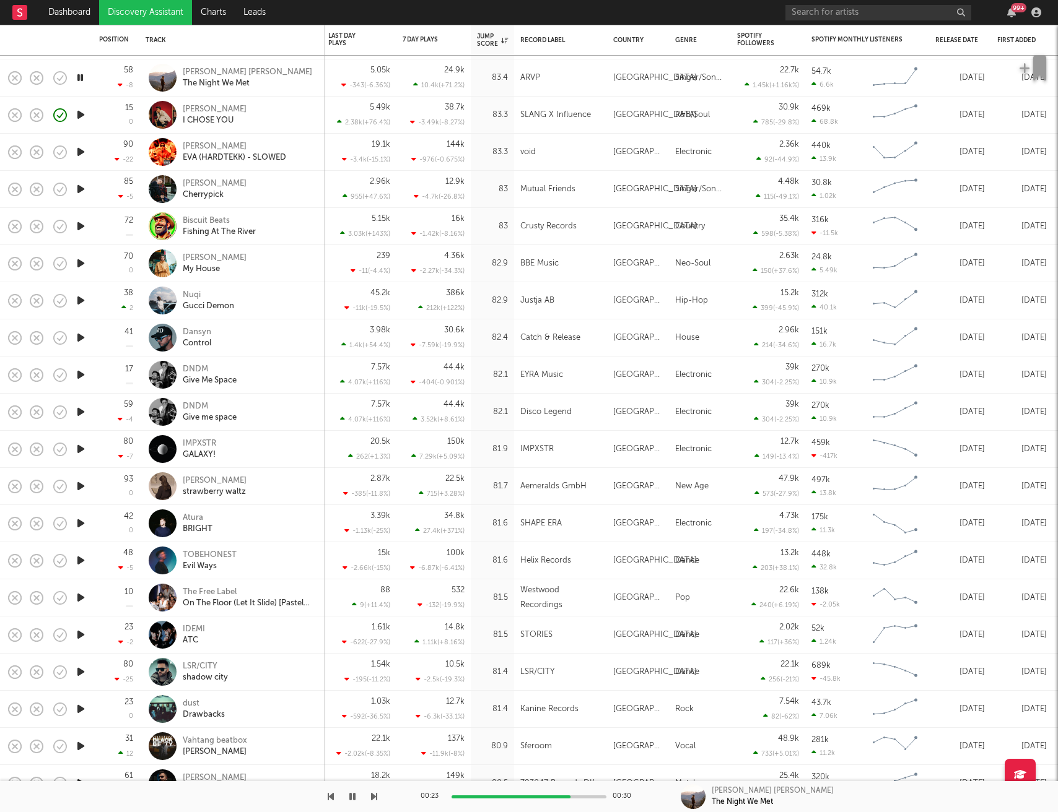
click at [78, 116] on icon "button" at bounding box center [80, 114] width 13 height 15
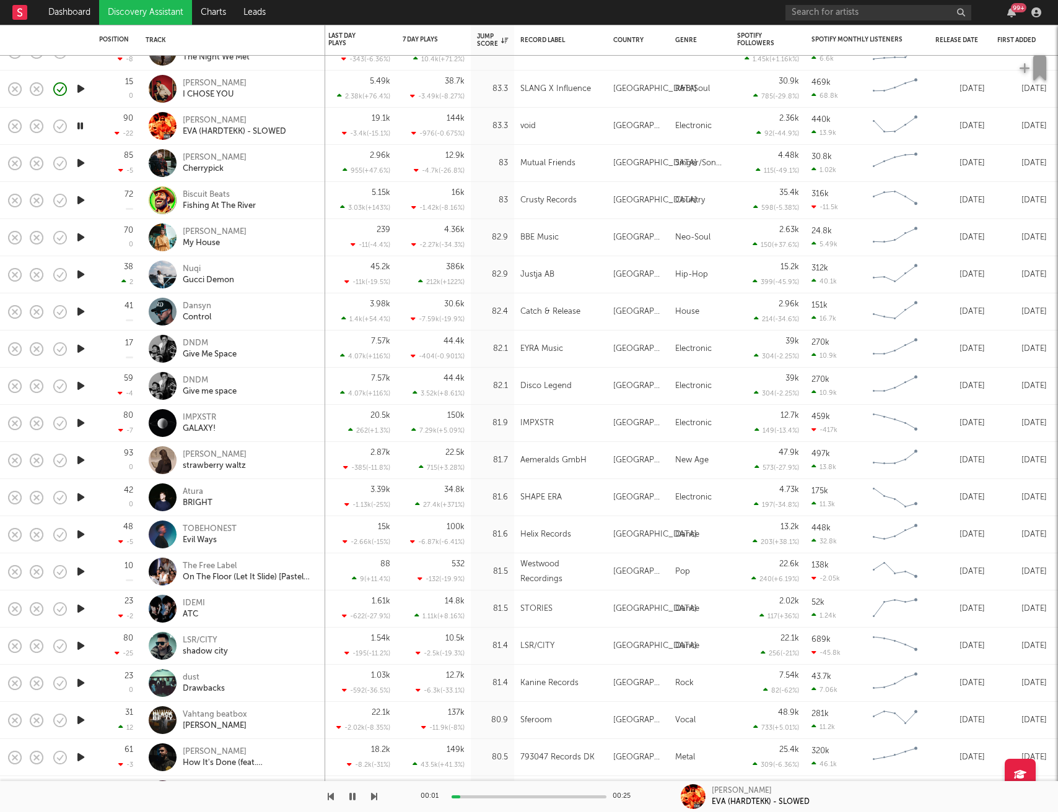
click at [80, 167] on icon "button" at bounding box center [80, 162] width 13 height 15
click at [78, 240] on icon "button" at bounding box center [80, 237] width 13 height 15
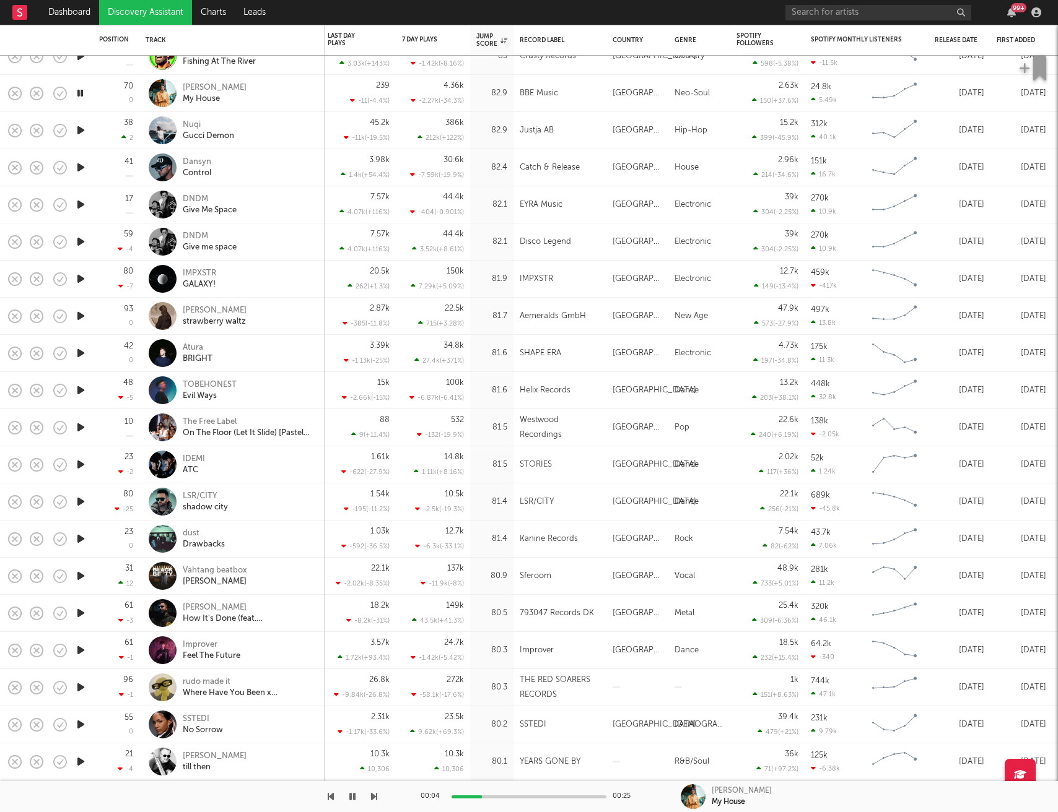
click at [84, 129] on icon "button" at bounding box center [80, 130] width 13 height 15
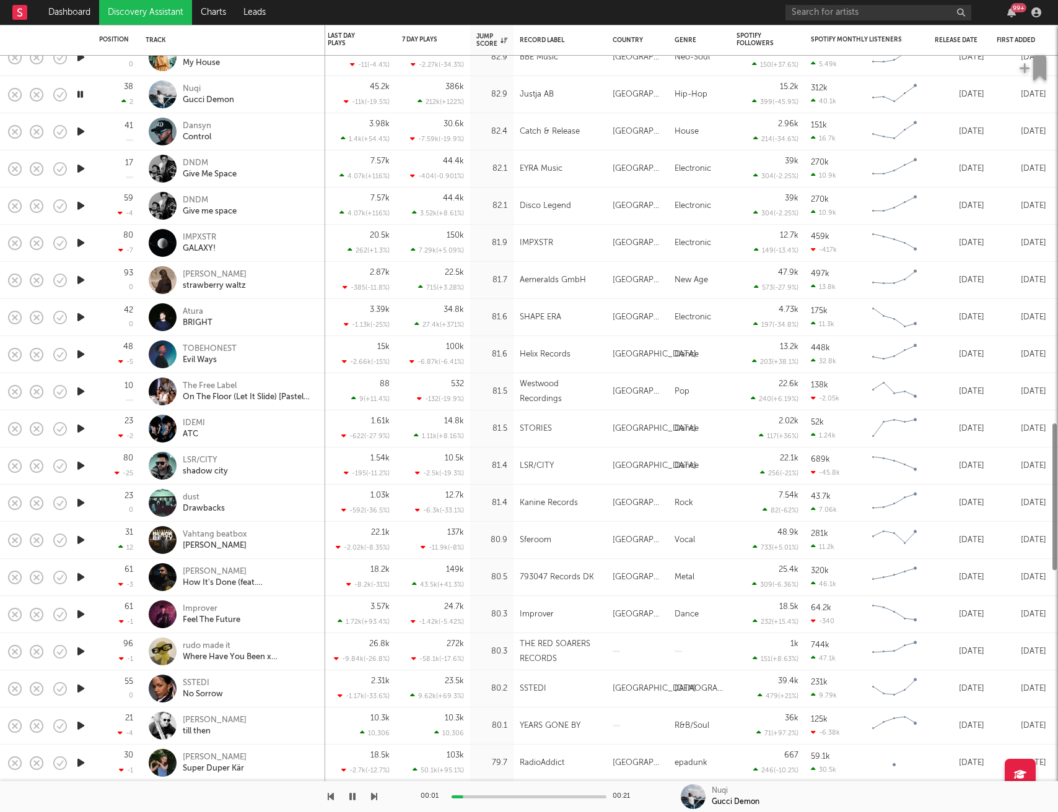
click at [84, 130] on icon "button" at bounding box center [80, 131] width 13 height 15
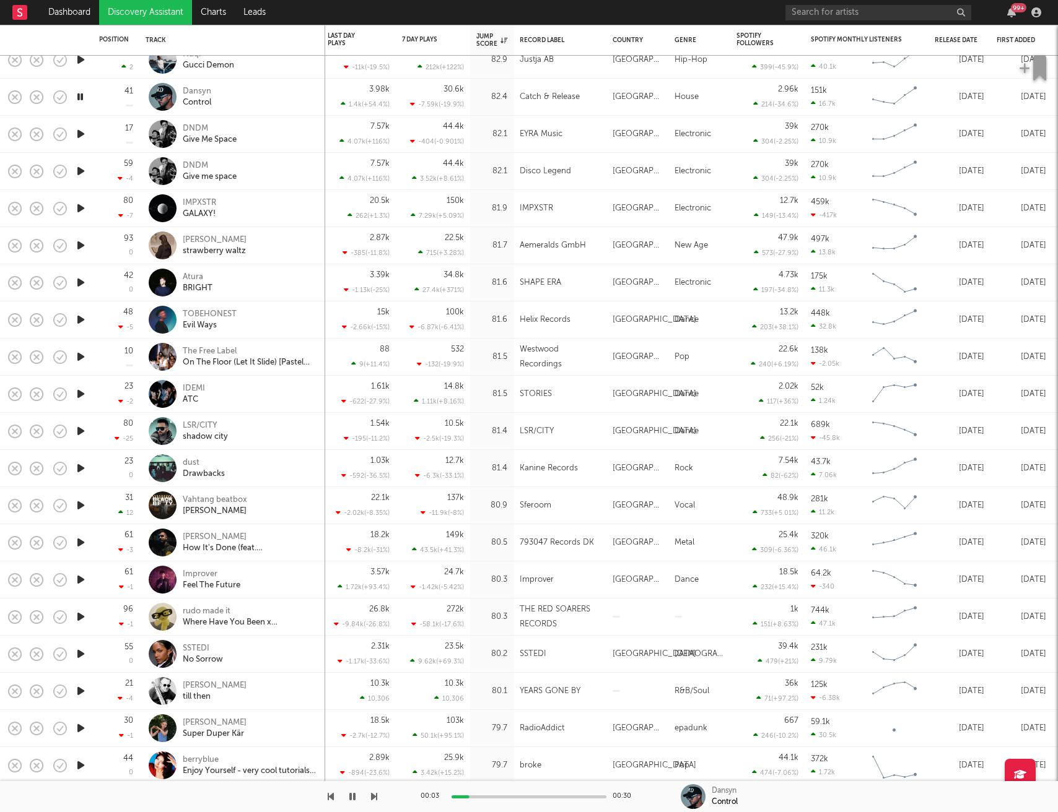
click at [79, 135] on icon "button" at bounding box center [80, 133] width 13 height 15
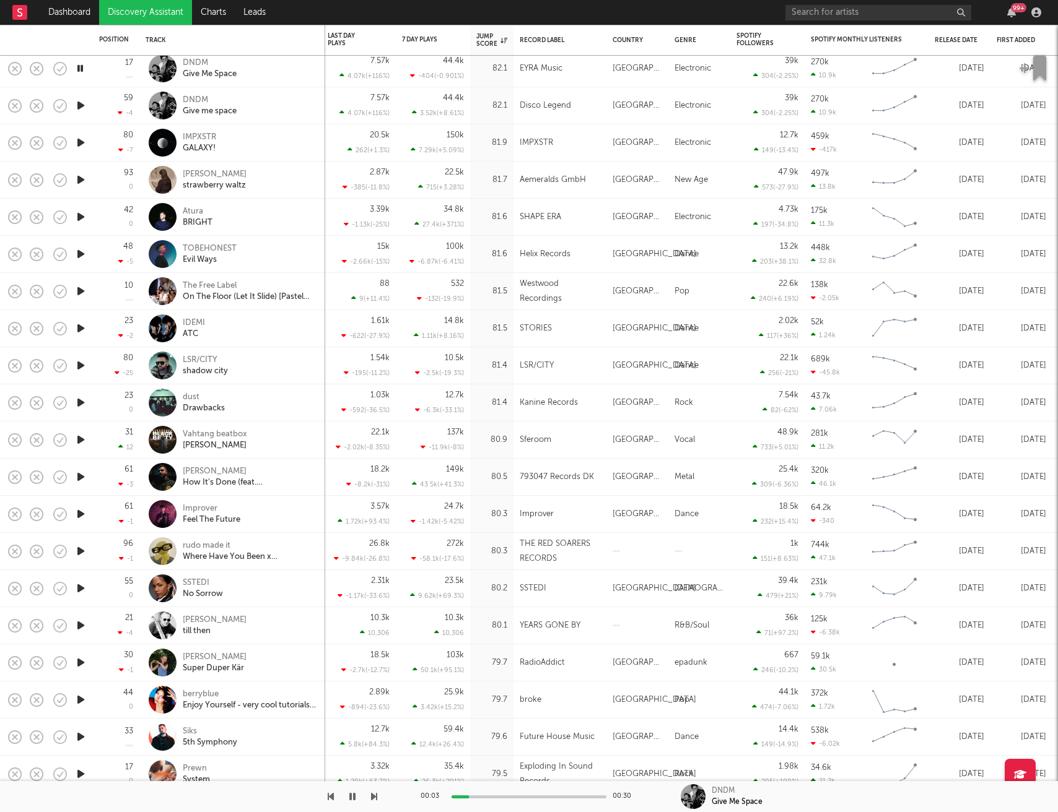
click at [80, 141] on icon "button" at bounding box center [80, 142] width 13 height 15
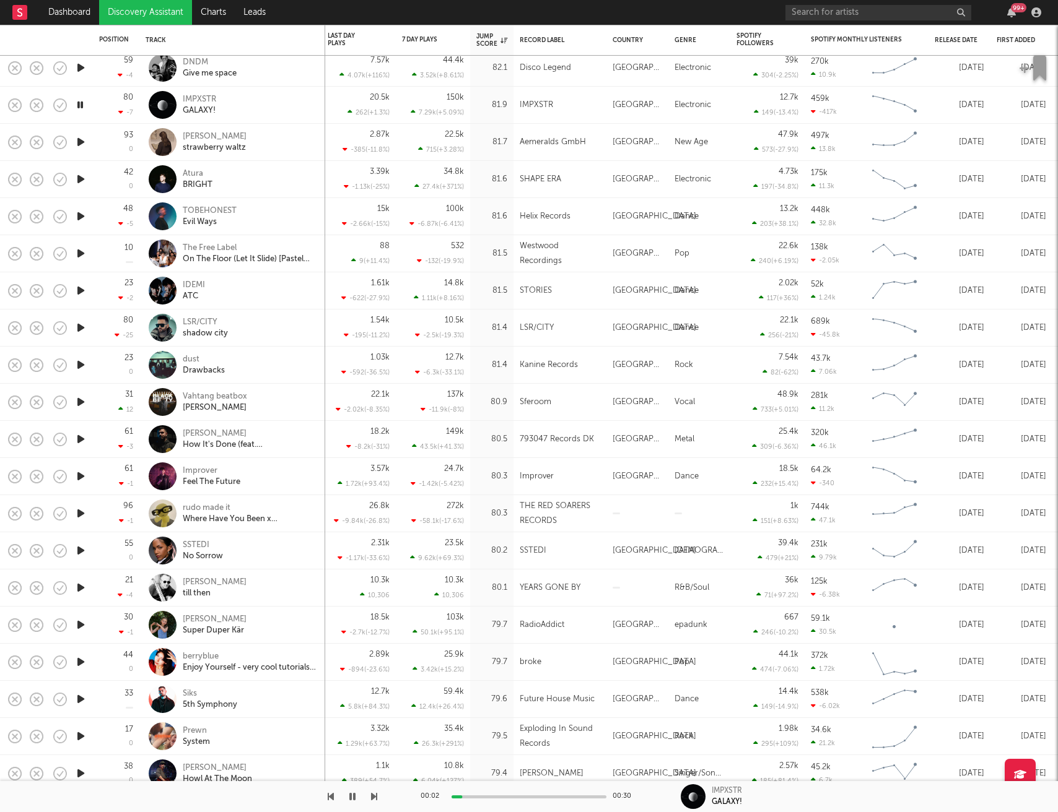
click at [80, 139] on icon "button" at bounding box center [80, 141] width 13 height 15
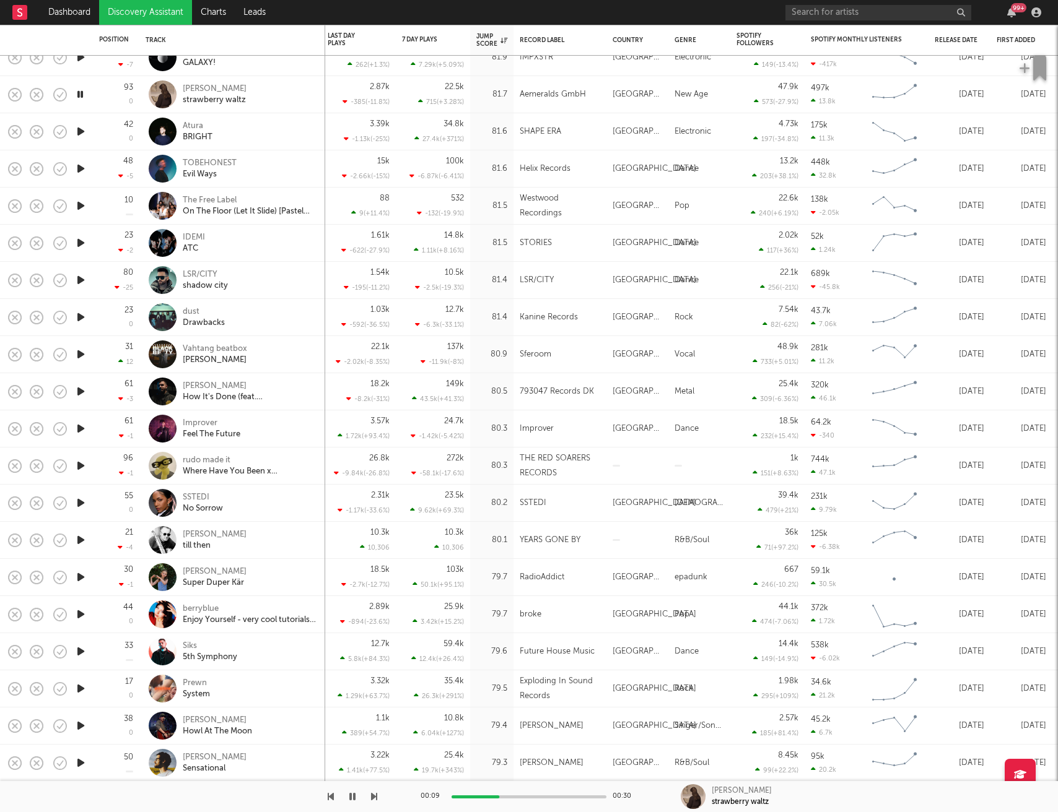
click at [81, 133] on icon "button" at bounding box center [80, 131] width 13 height 15
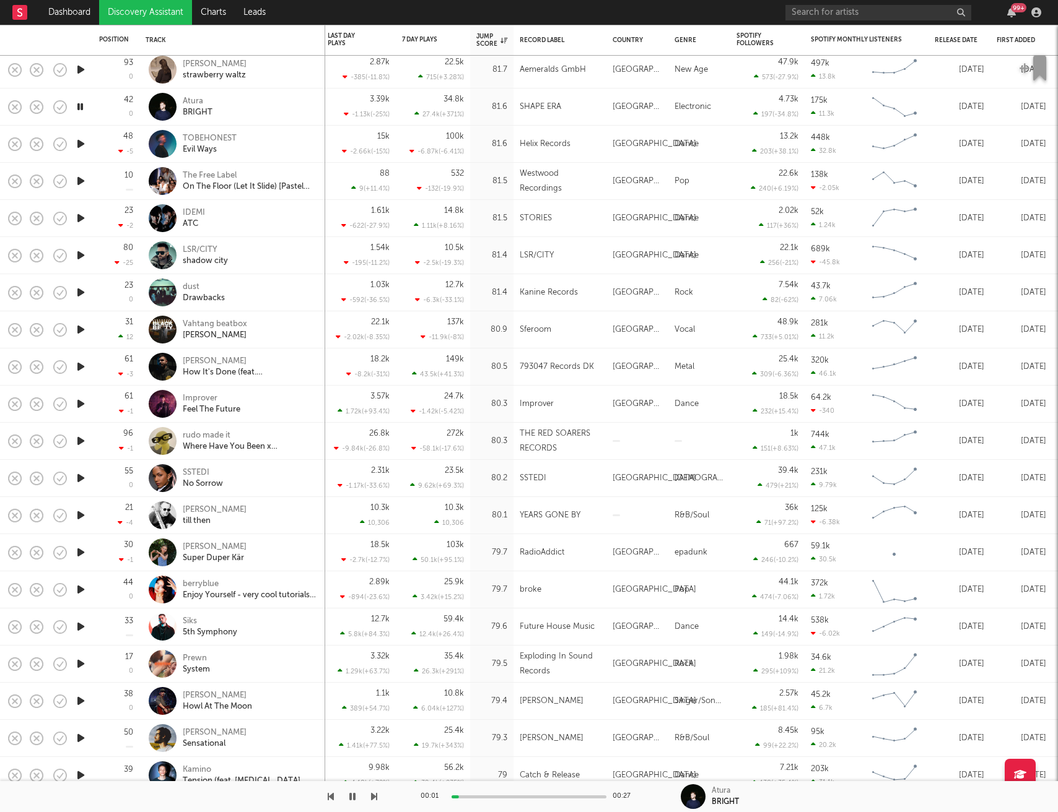
click at [80, 142] on icon "button" at bounding box center [80, 143] width 13 height 15
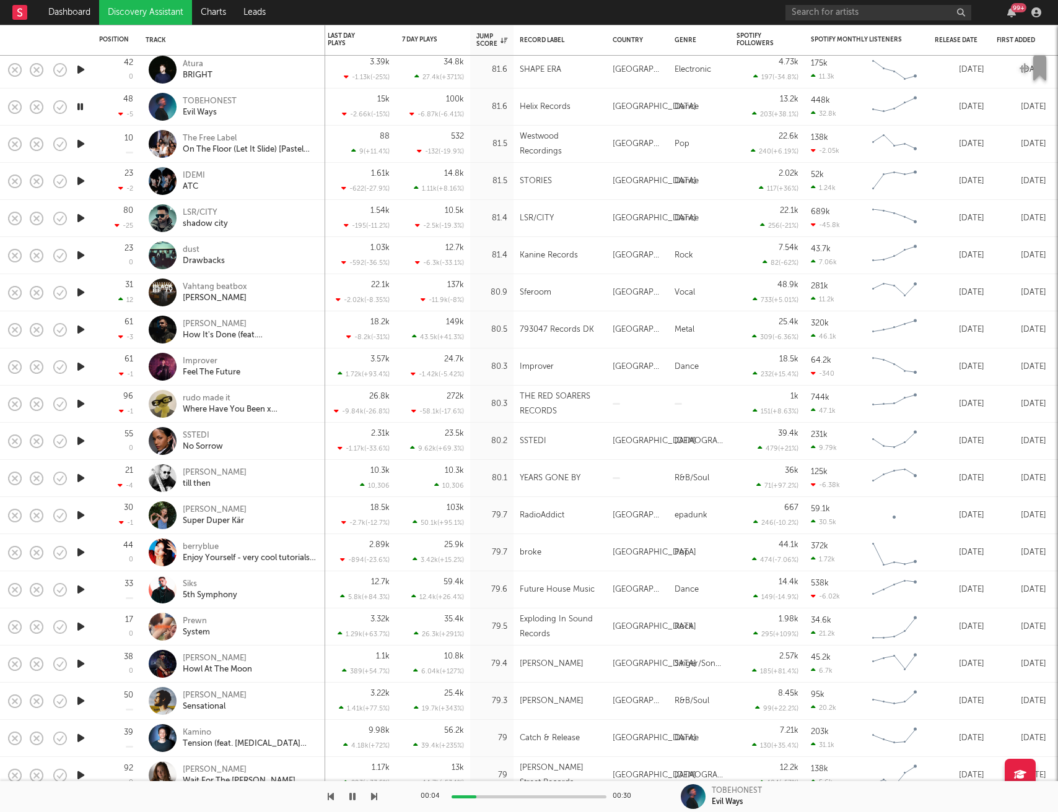
click at [81, 142] on icon "button" at bounding box center [80, 143] width 13 height 15
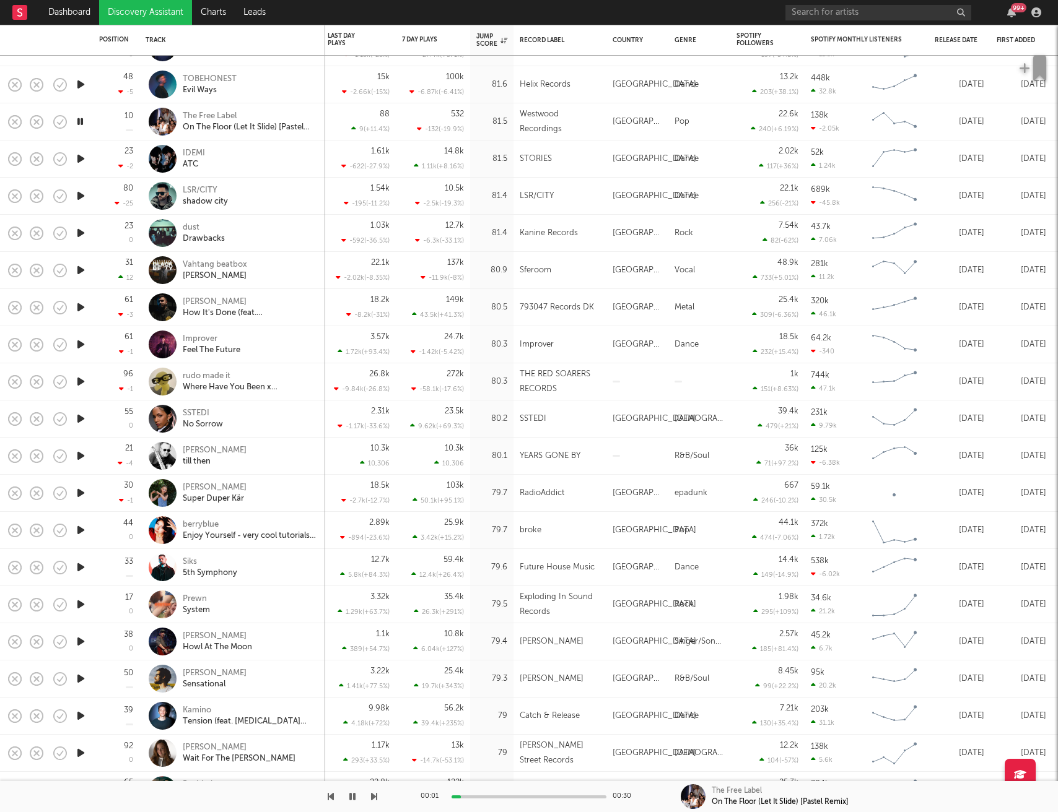
click at [81, 158] on icon "button" at bounding box center [80, 158] width 13 height 15
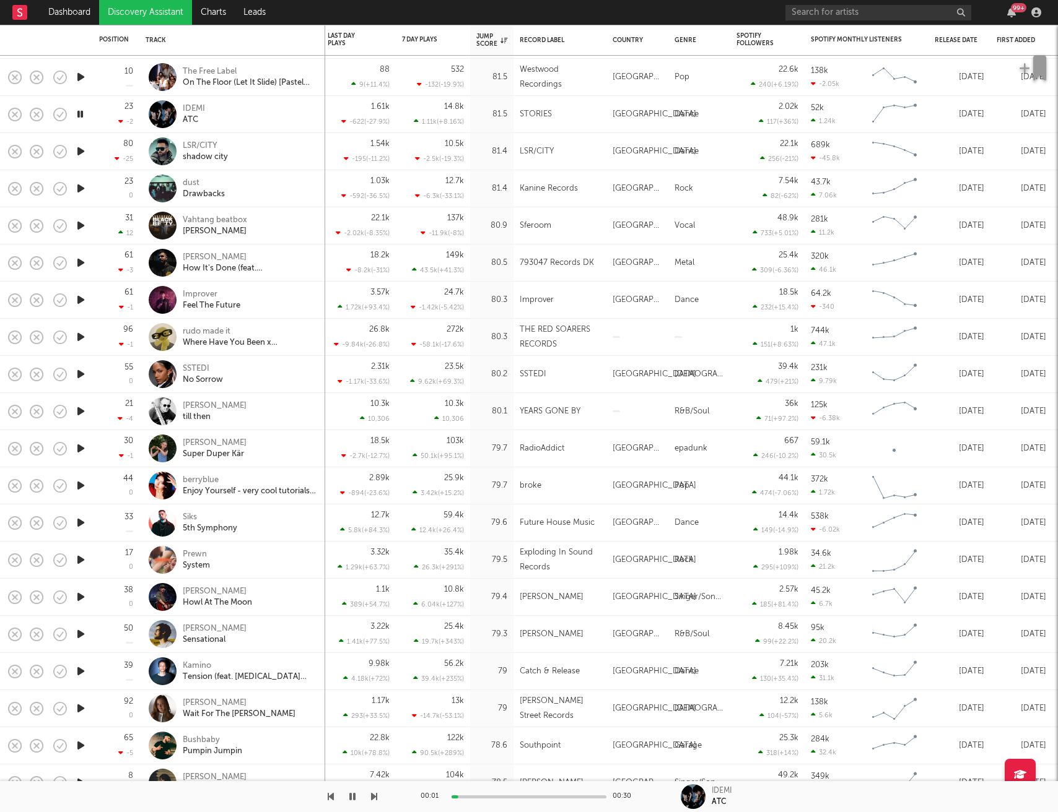
click at [81, 154] on icon "button" at bounding box center [80, 151] width 13 height 15
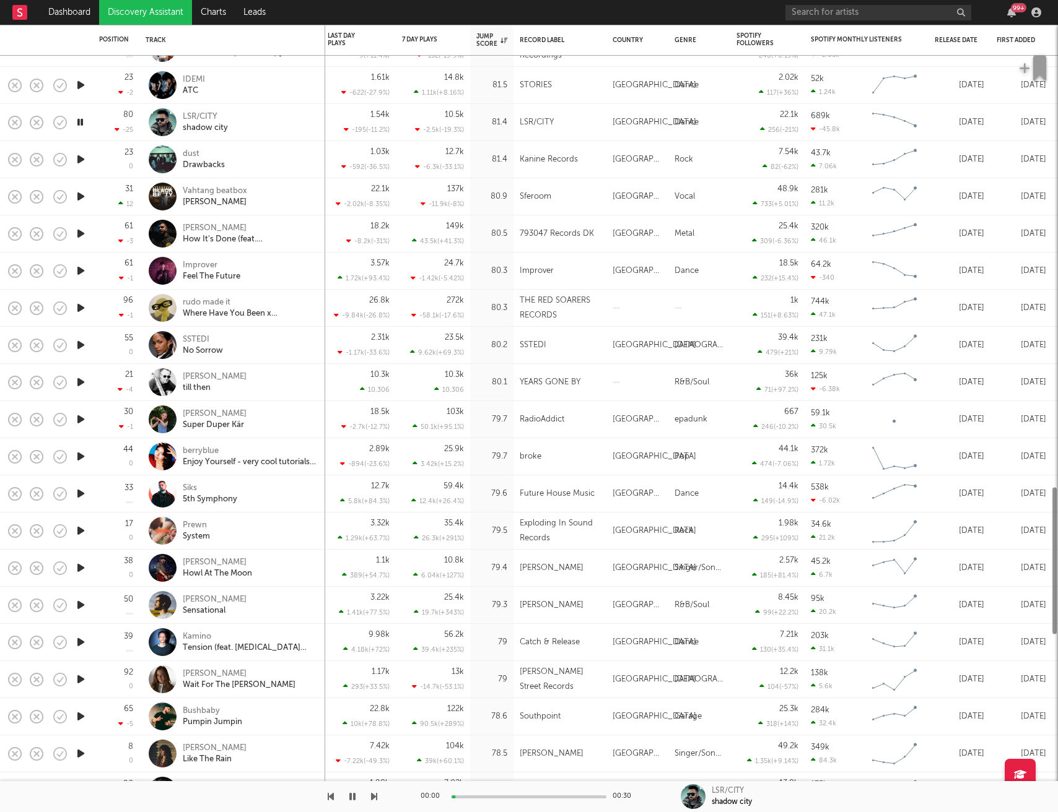
click at [81, 157] on icon "button" at bounding box center [80, 159] width 13 height 15
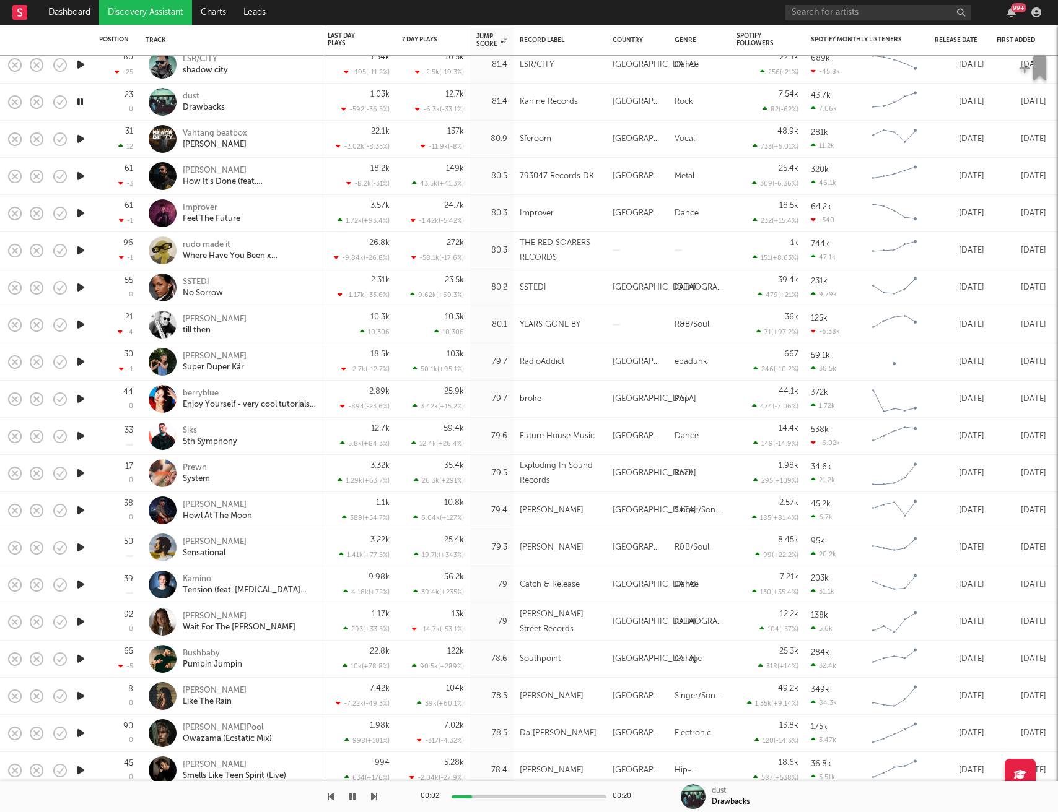
click at [82, 144] on icon "button" at bounding box center [80, 138] width 13 height 15
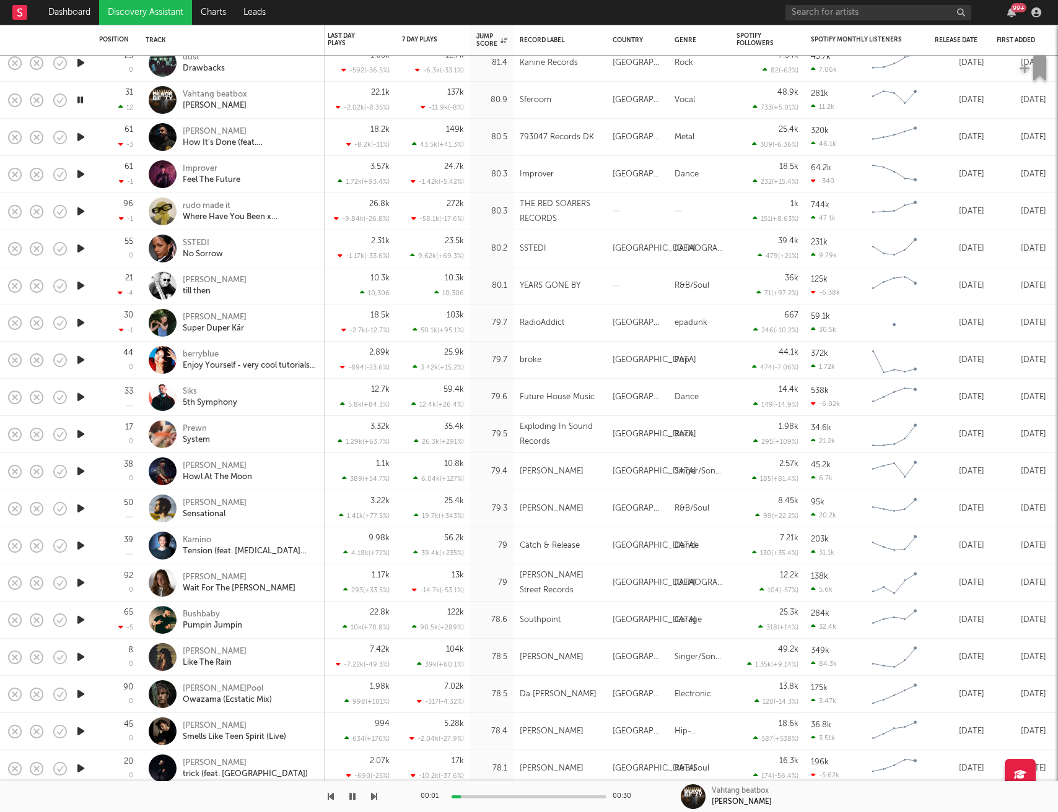
click at [82, 137] on icon "button" at bounding box center [80, 136] width 13 height 15
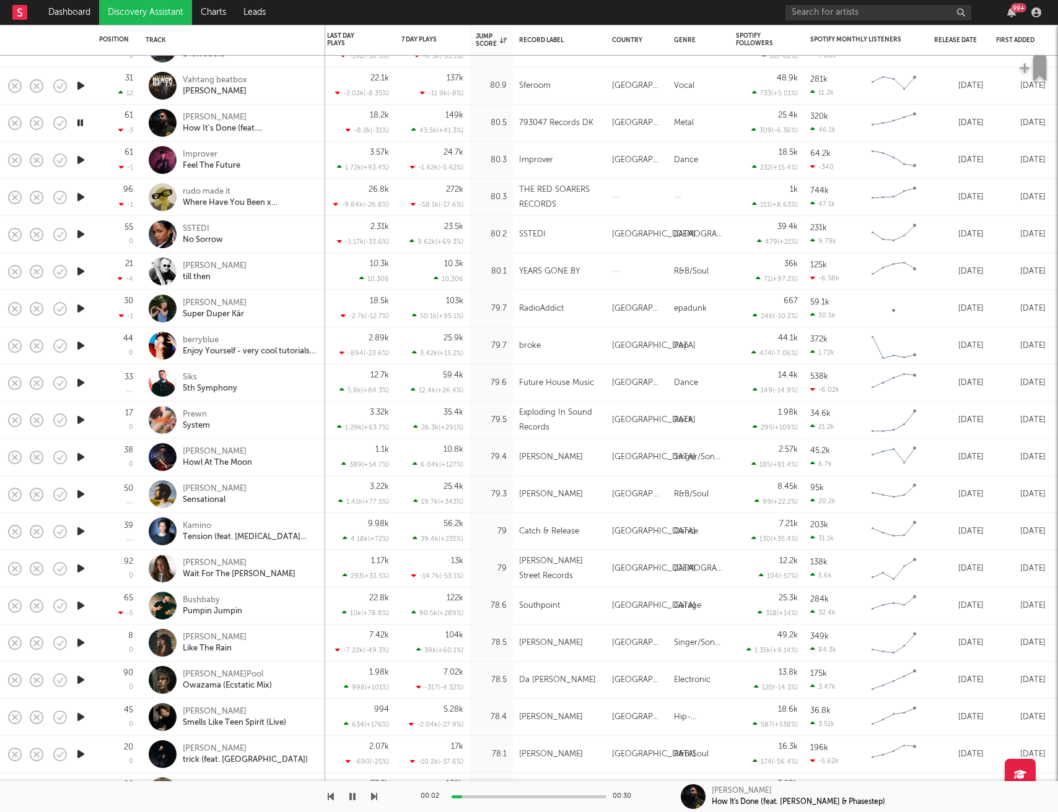
click at [80, 157] on icon "button" at bounding box center [80, 159] width 13 height 15
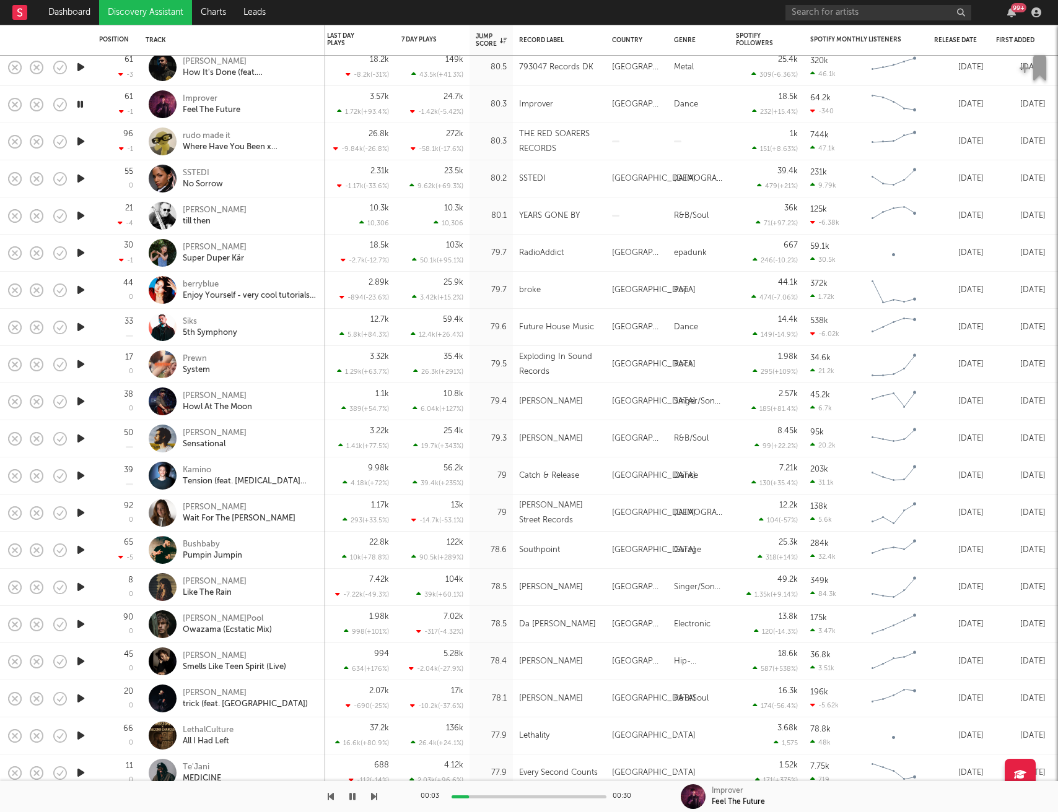
click at [82, 149] on div at bounding box center [80, 141] width 25 height 37
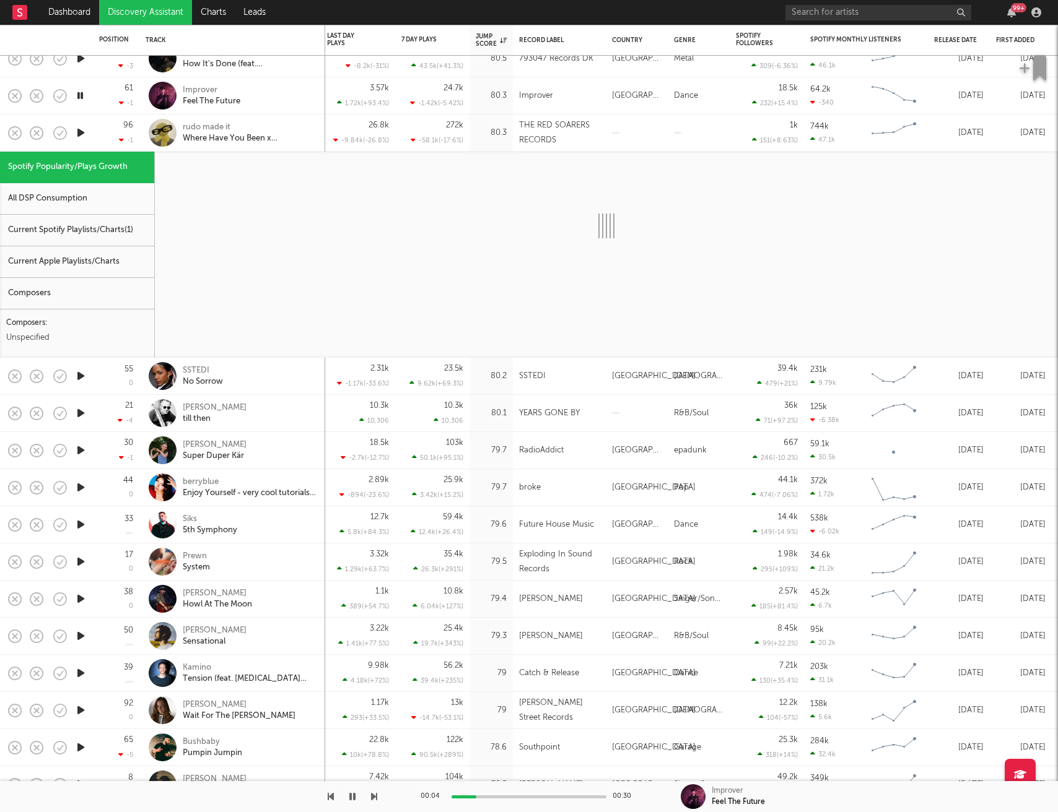
click at [94, 146] on div "96 -1" at bounding box center [116, 133] width 46 height 37
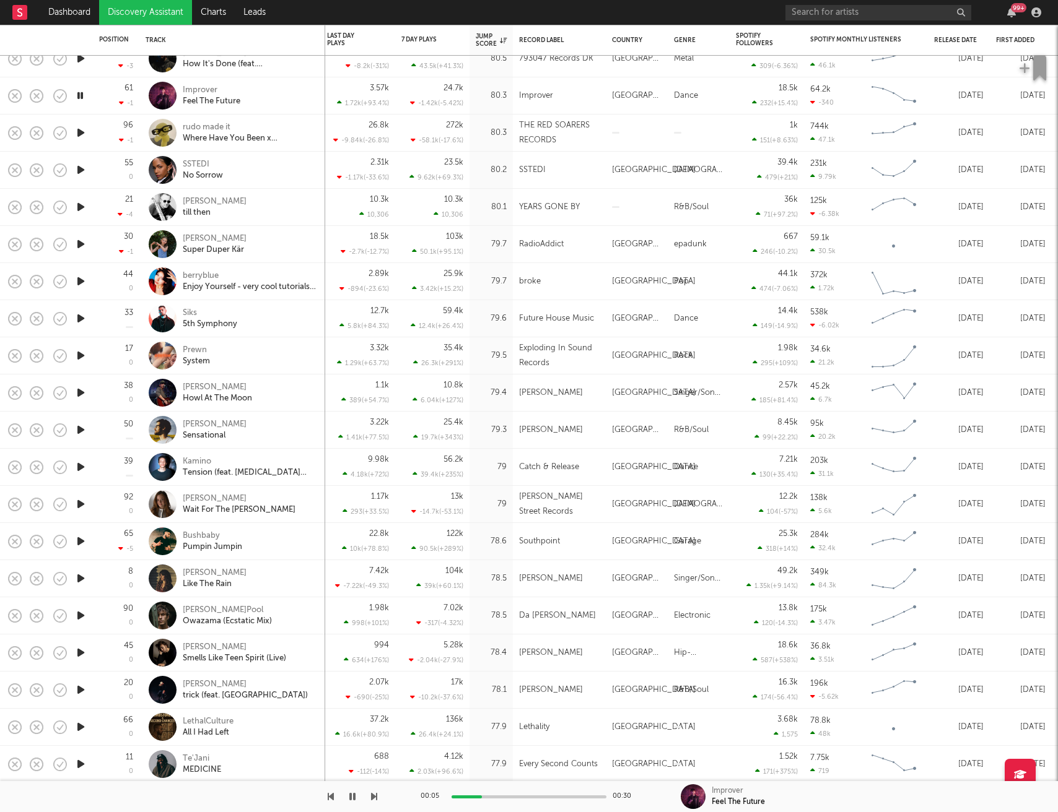
click at [81, 133] on icon "button" at bounding box center [80, 132] width 13 height 15
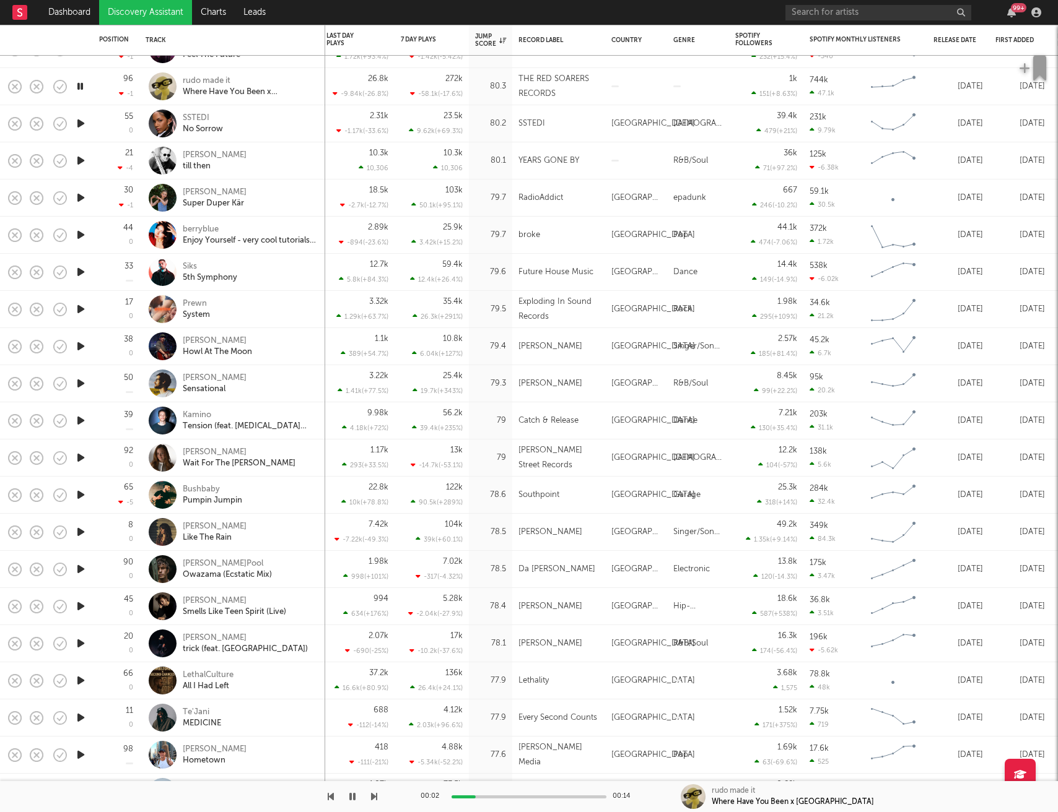
click at [82, 123] on icon "button" at bounding box center [80, 123] width 13 height 15
click at [79, 235] on icon "button" at bounding box center [80, 234] width 13 height 15
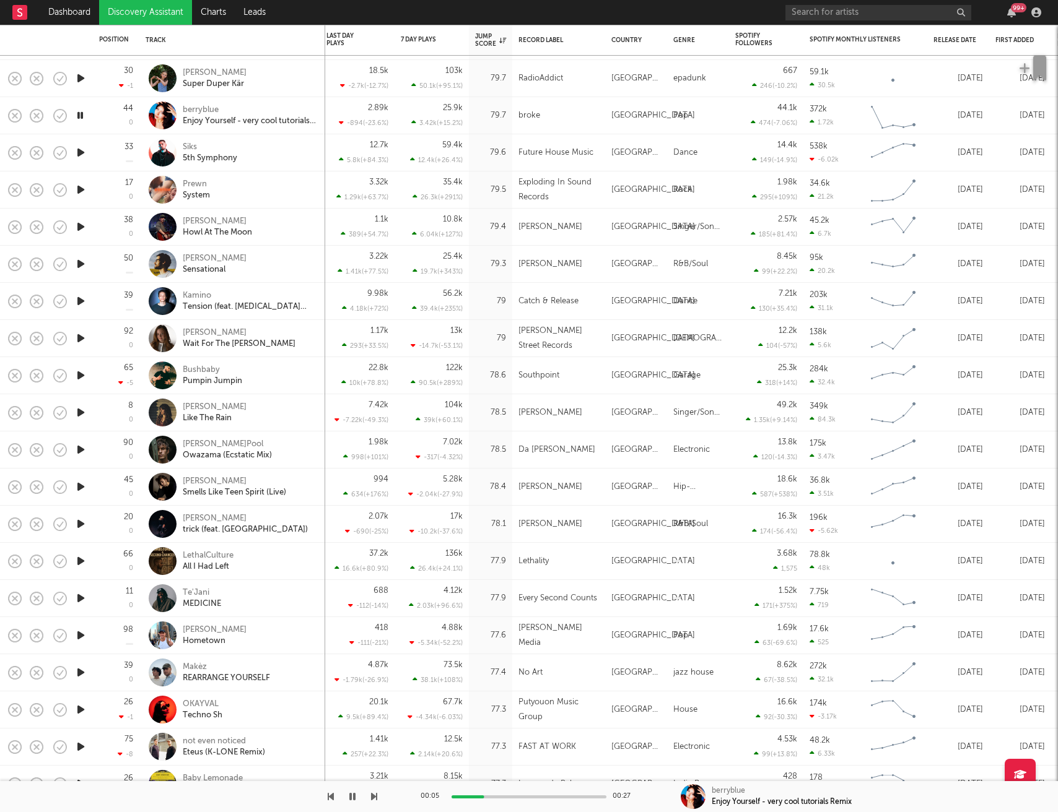
click at [81, 157] on icon "button" at bounding box center [80, 152] width 13 height 15
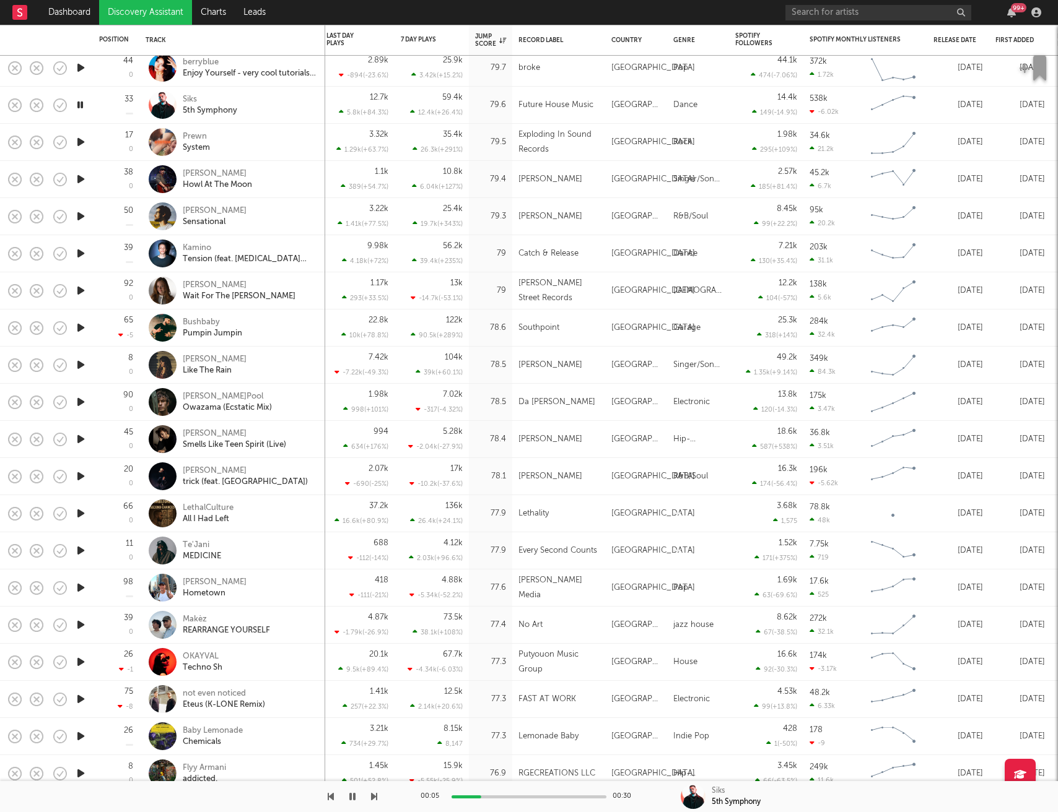
click at [82, 145] on icon "button" at bounding box center [80, 141] width 13 height 15
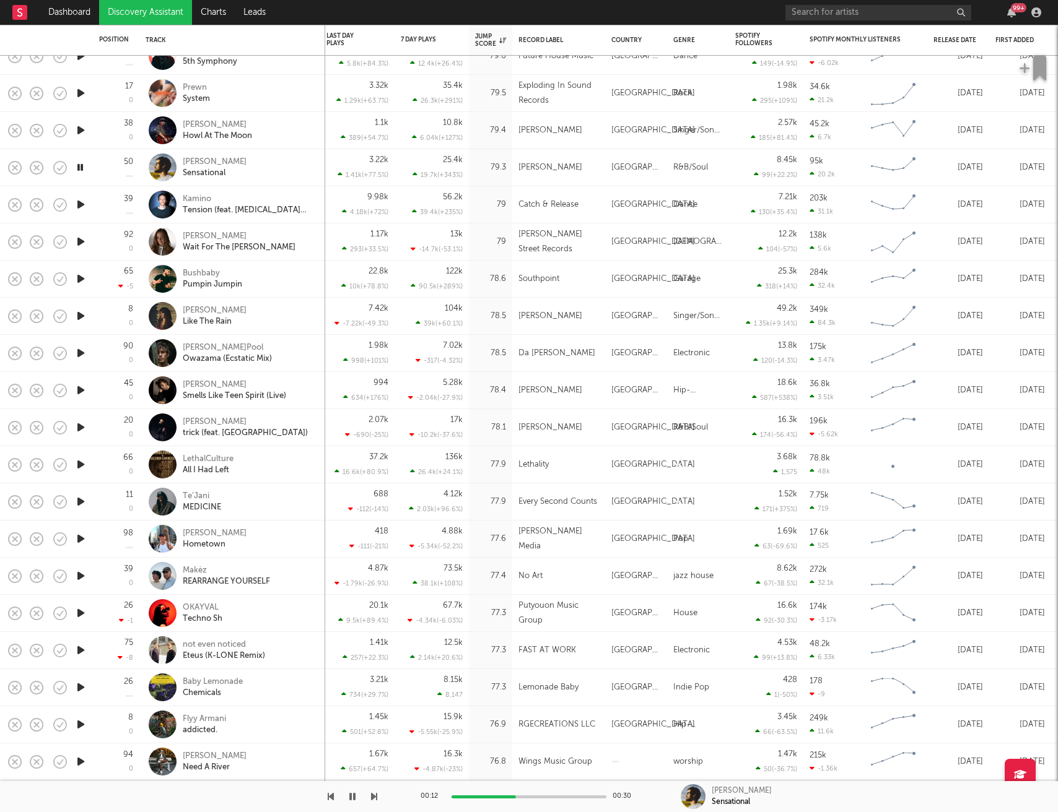
click at [79, 204] on icon "button" at bounding box center [80, 204] width 13 height 15
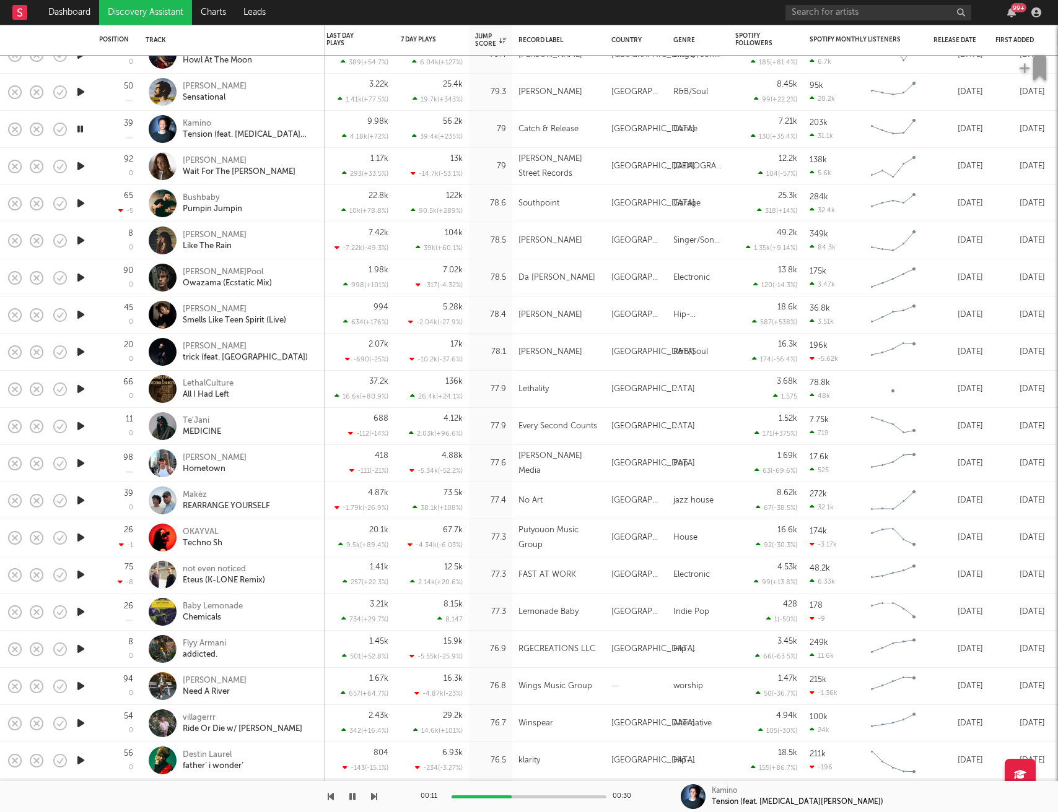
click at [84, 170] on icon "button" at bounding box center [80, 166] width 13 height 15
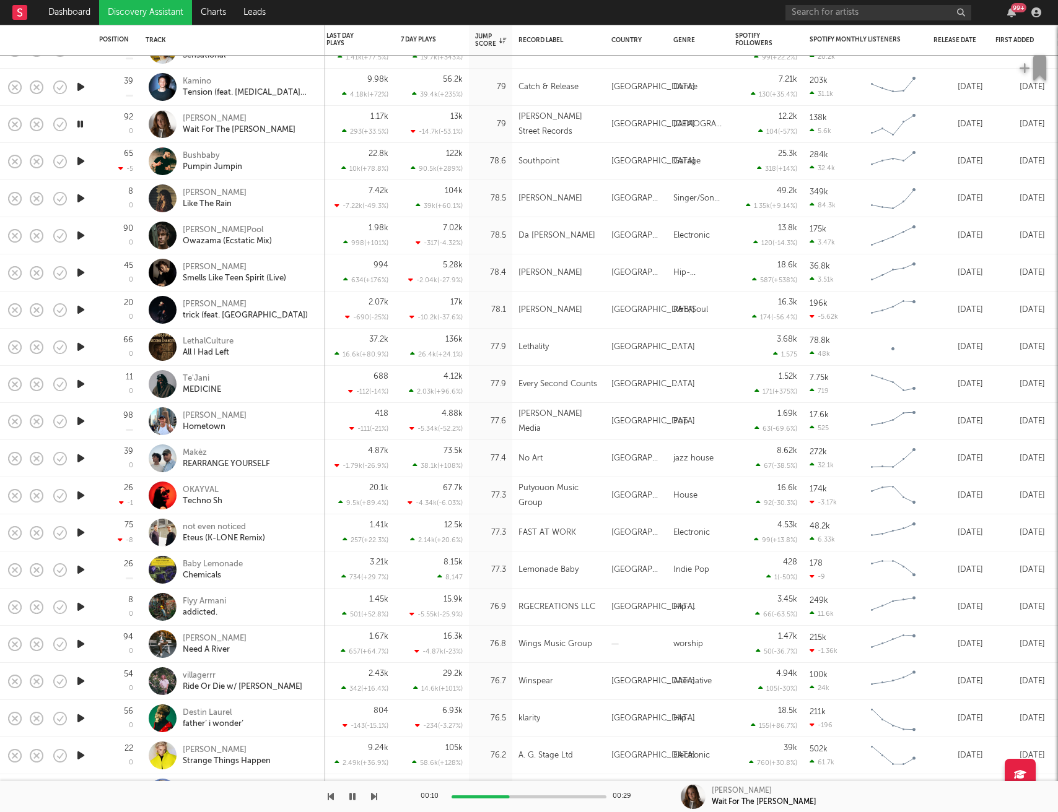
click at [82, 165] on icon "button" at bounding box center [80, 161] width 13 height 15
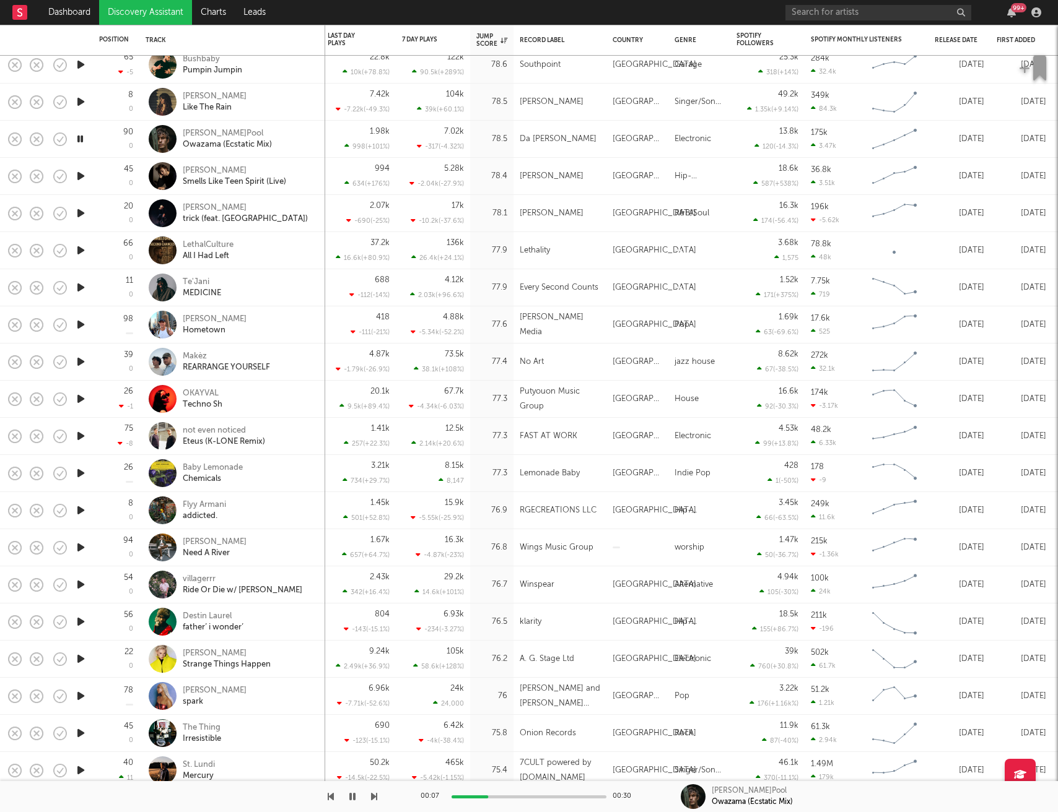
click at [79, 178] on icon "button" at bounding box center [80, 175] width 13 height 15
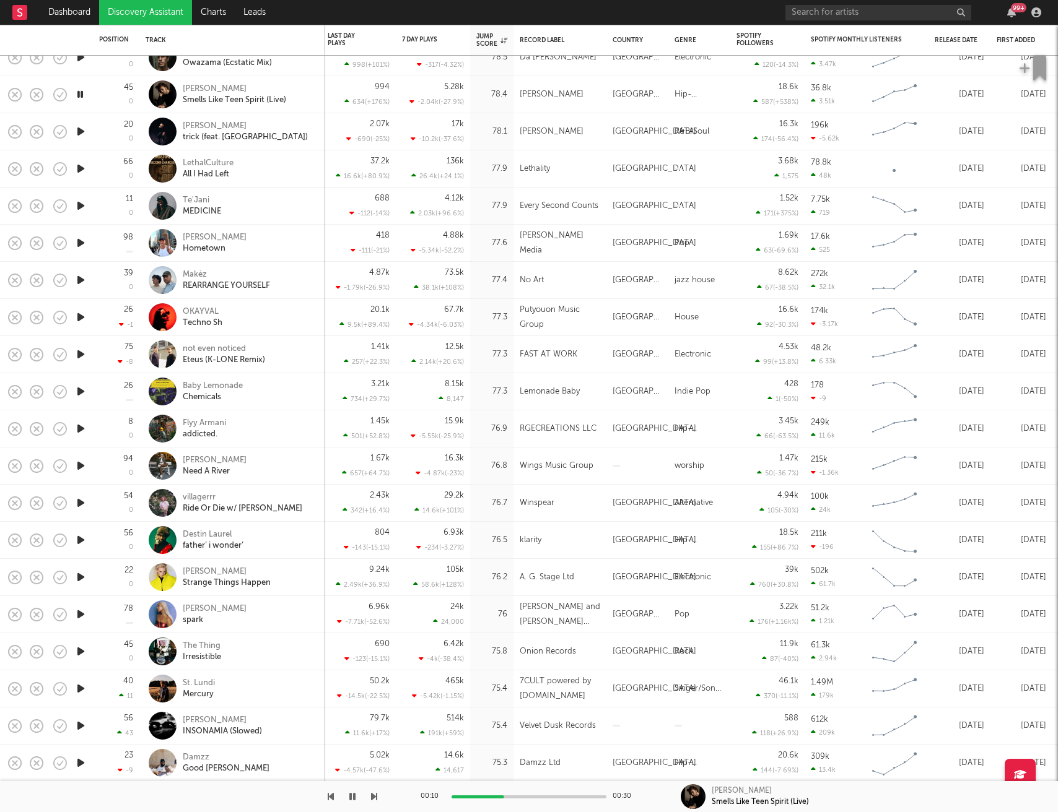
click at [84, 138] on icon "button" at bounding box center [80, 131] width 13 height 15
click at [82, 175] on icon "button" at bounding box center [80, 168] width 13 height 15
click at [80, 205] on icon "button" at bounding box center [80, 205] width 13 height 15
click at [75, 249] on icon "button" at bounding box center [80, 242] width 13 height 15
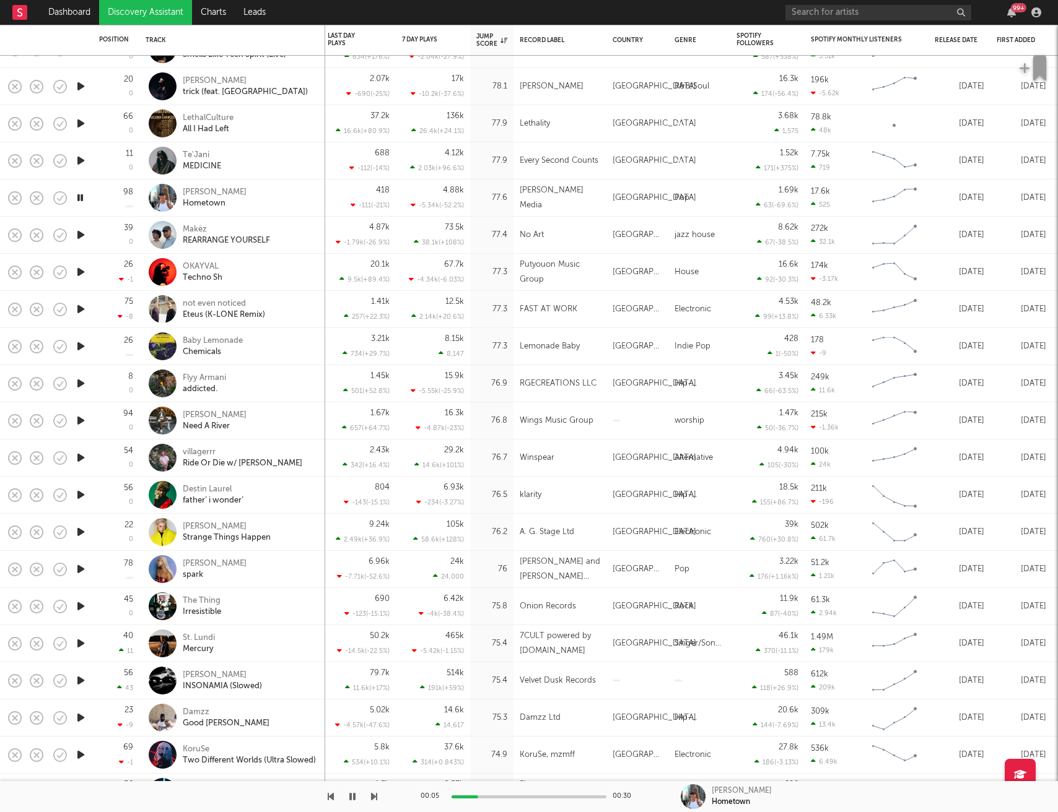
click at [82, 235] on icon "button" at bounding box center [80, 234] width 13 height 15
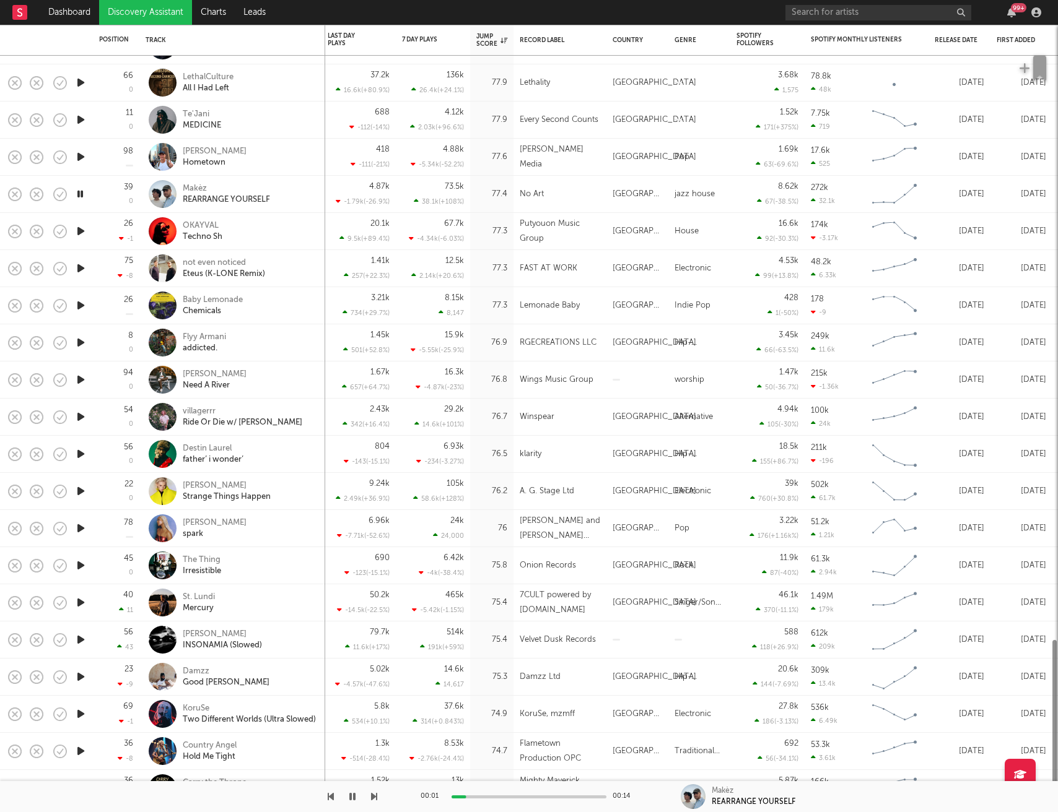
click at [82, 235] on icon "button" at bounding box center [80, 231] width 13 height 15
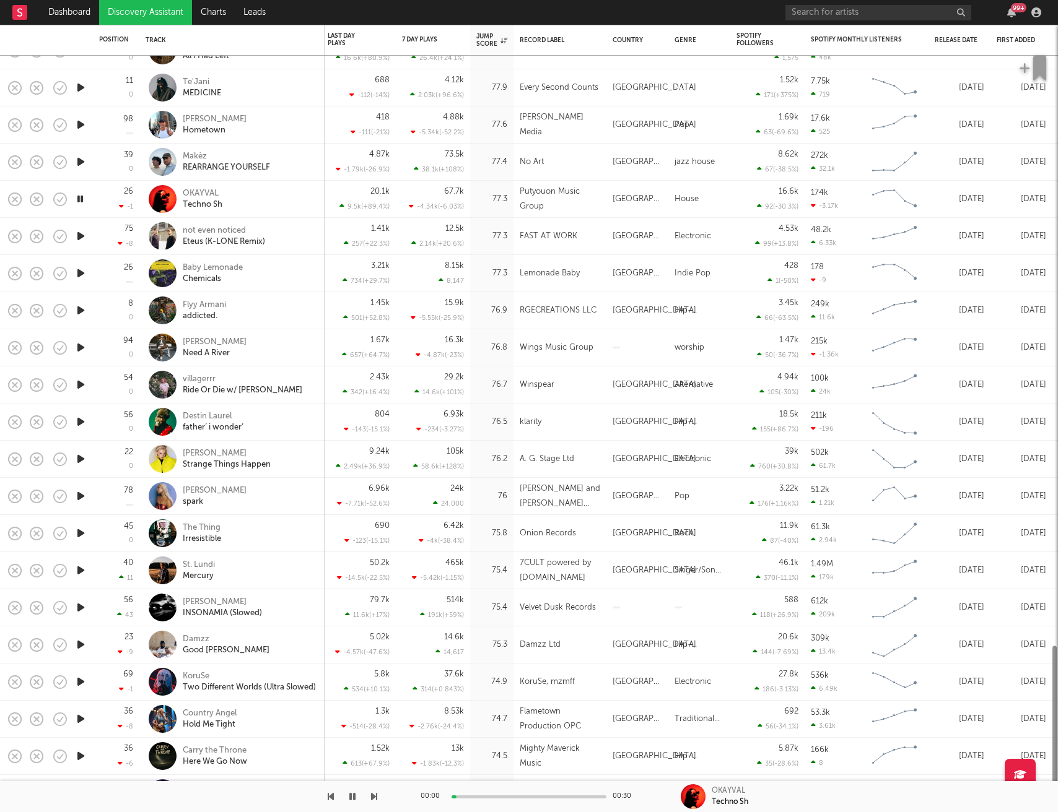
click at [82, 235] on icon "button" at bounding box center [80, 235] width 13 height 15
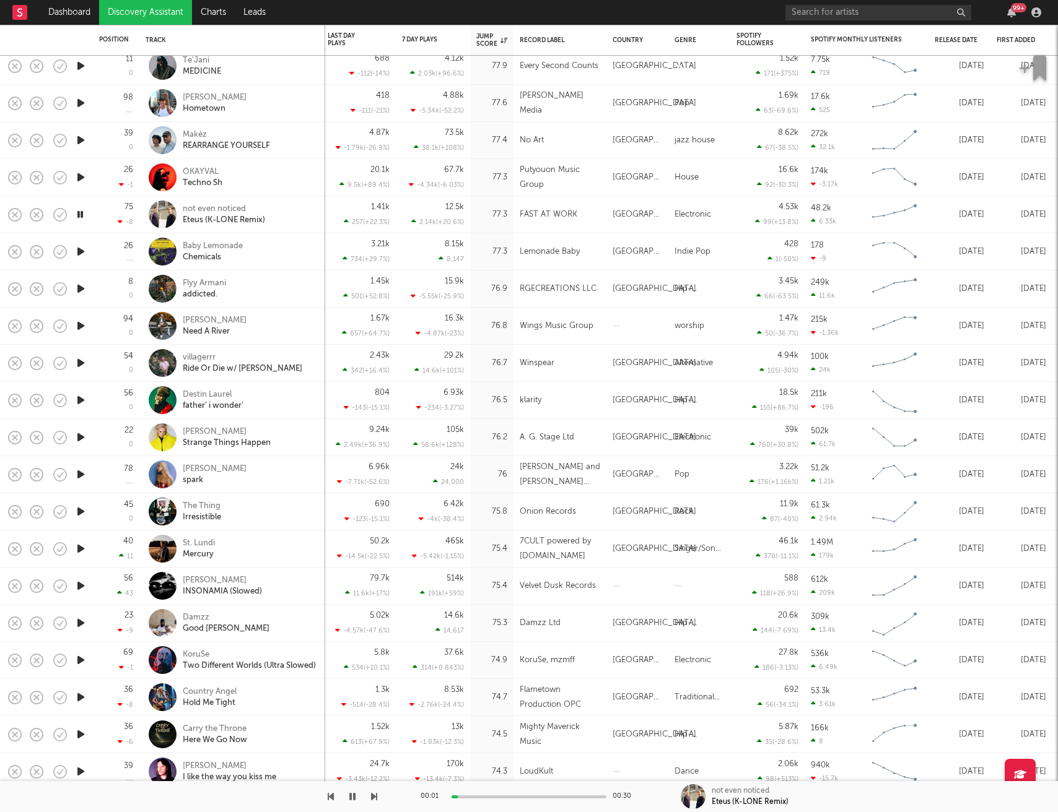
click at [80, 250] on icon "button" at bounding box center [80, 251] width 13 height 15
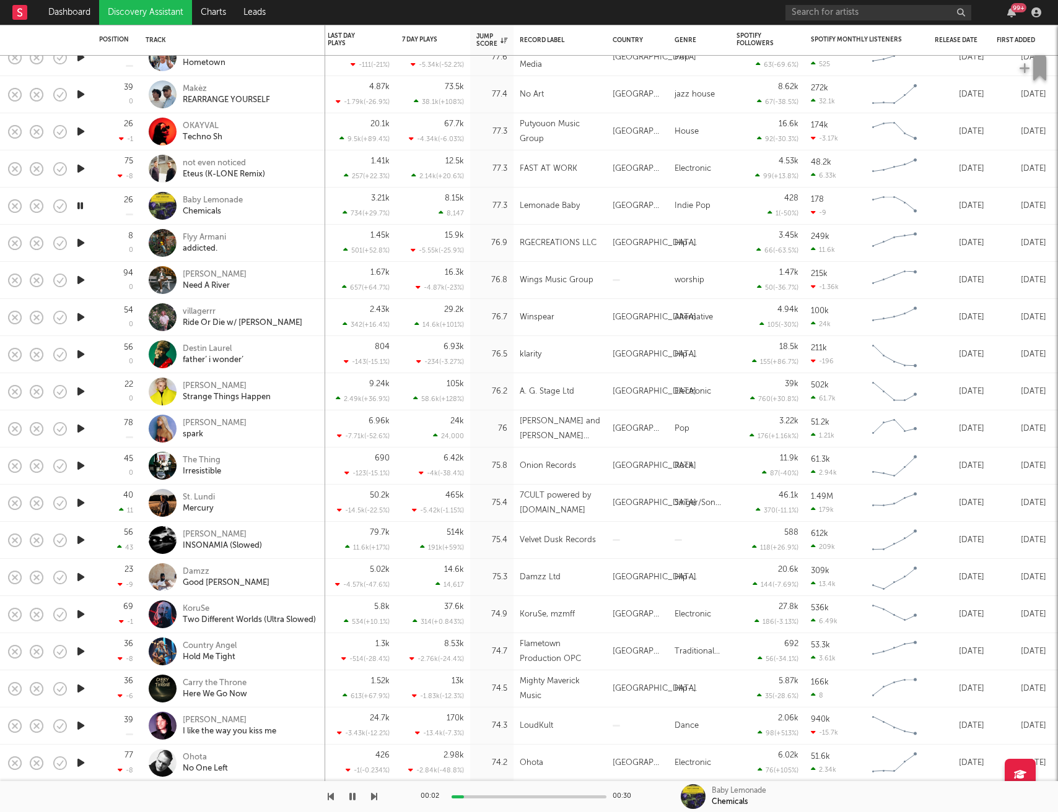
click at [82, 245] on icon "button" at bounding box center [80, 242] width 13 height 15
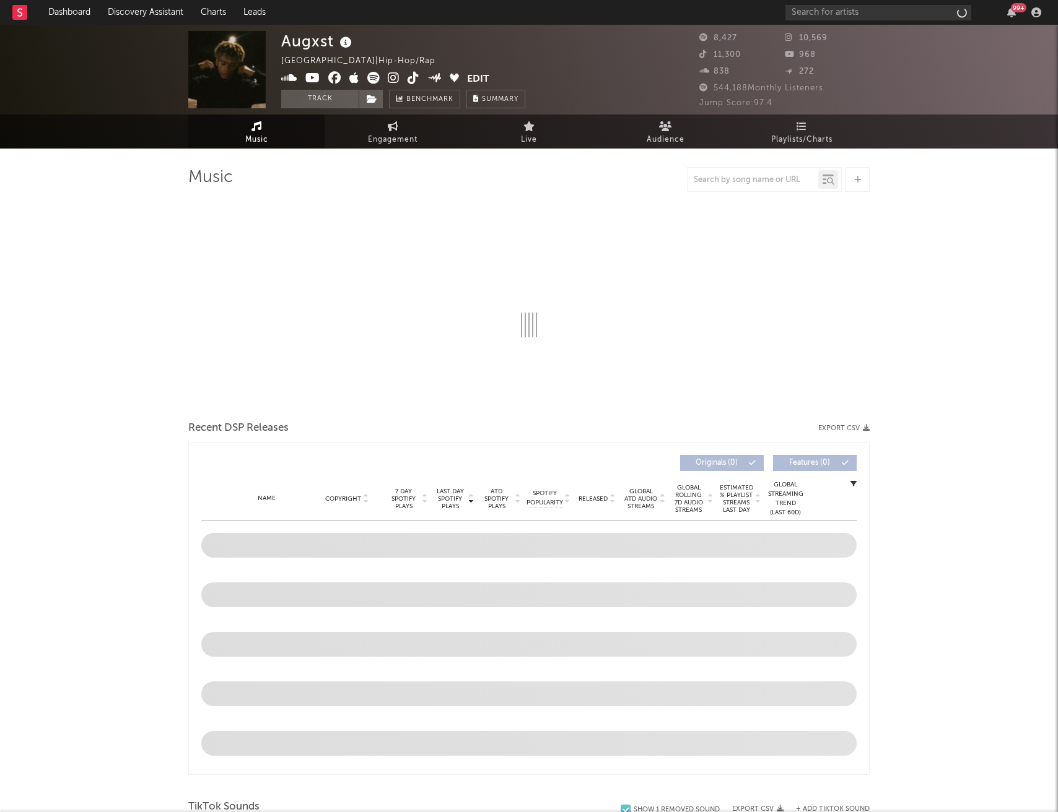
select select "6m"
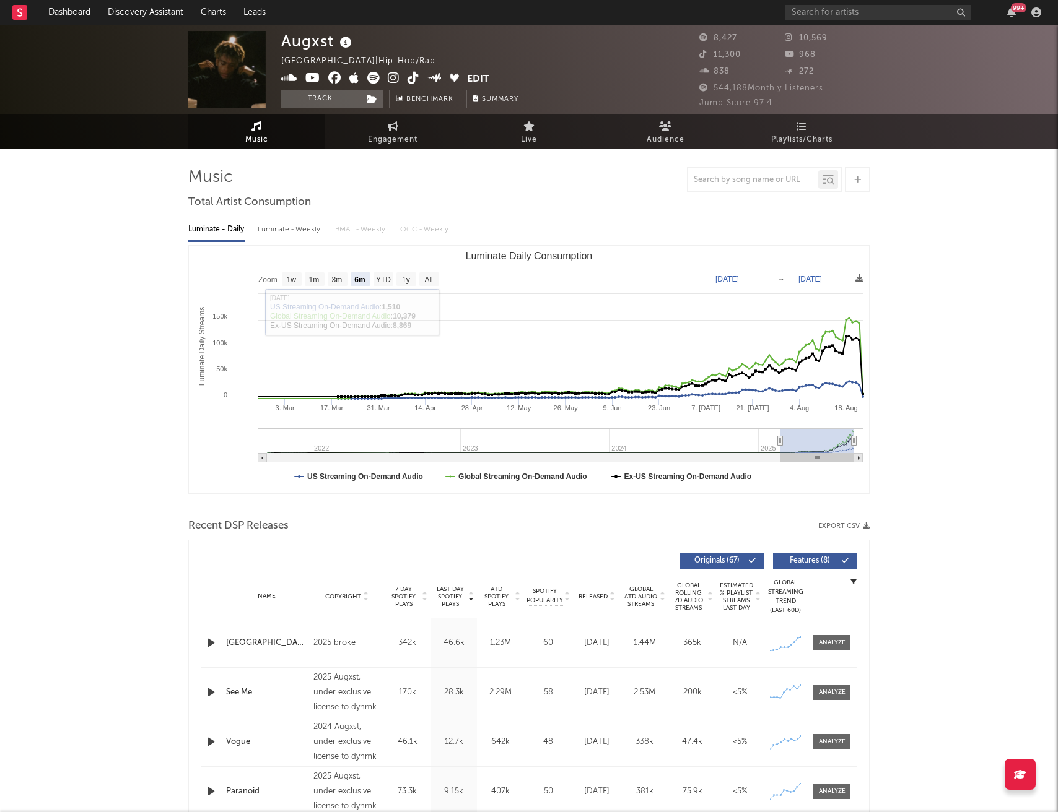
click at [307, 228] on div "Luminate - Weekly" at bounding box center [290, 229] width 65 height 21
select select "6m"
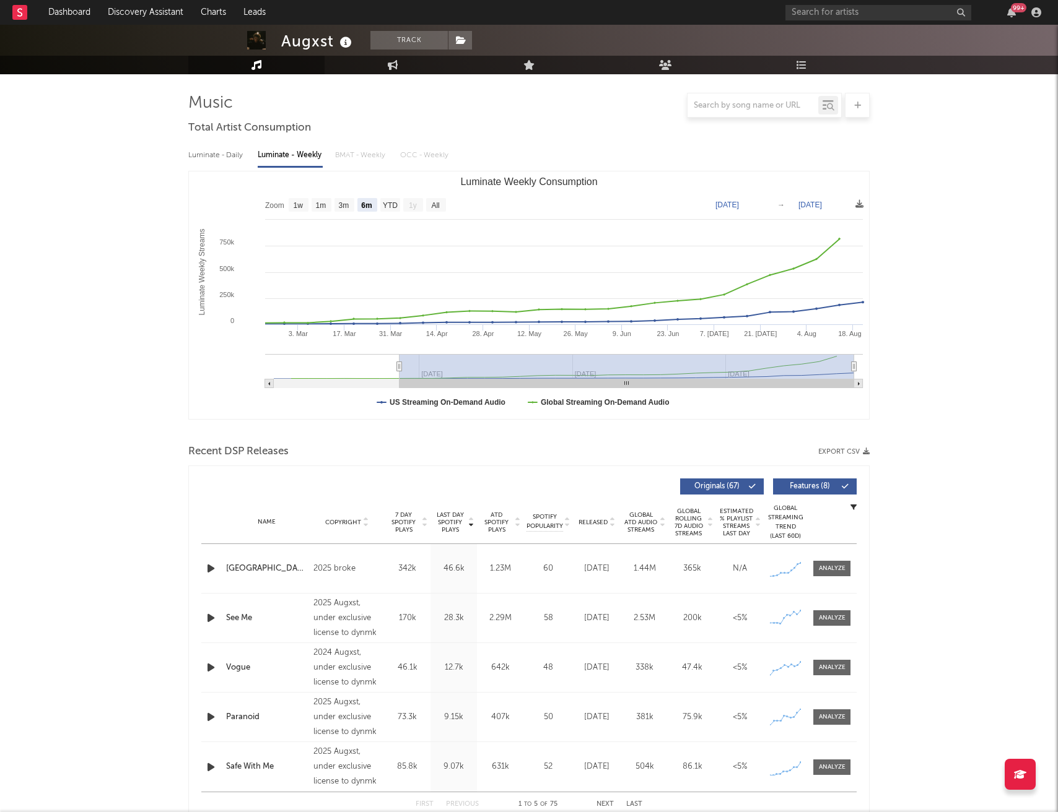
scroll to position [79, 0]
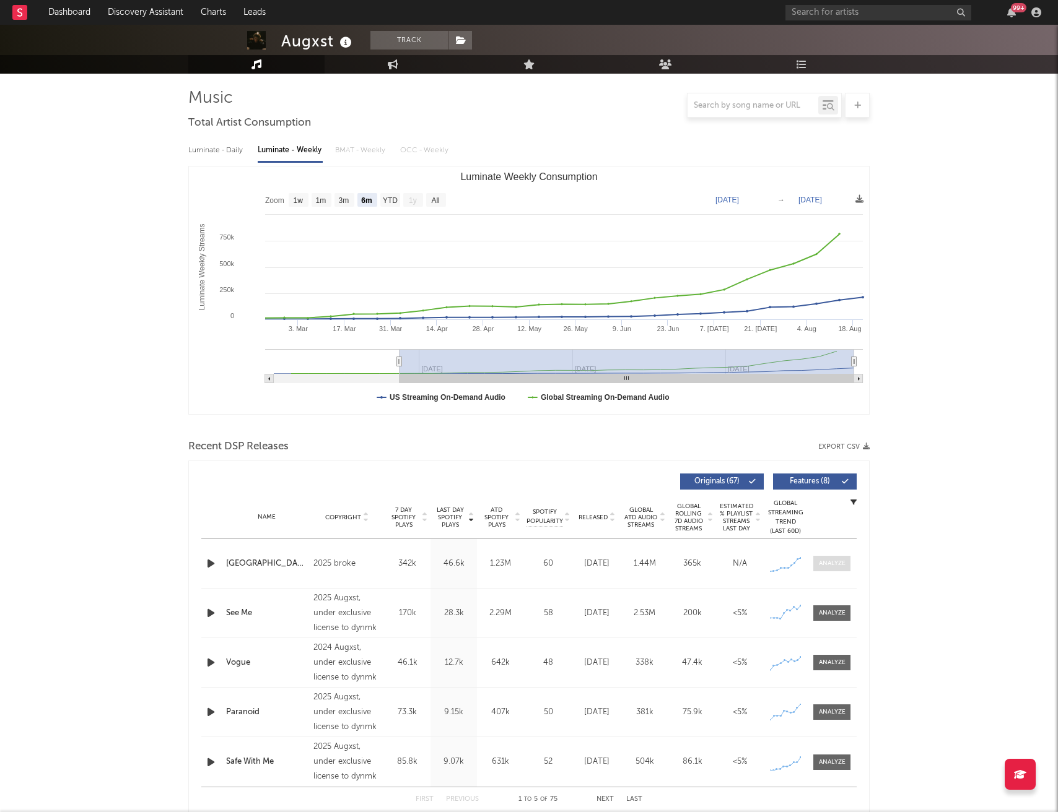
click at [836, 565] on div at bounding box center [832, 563] width 27 height 9
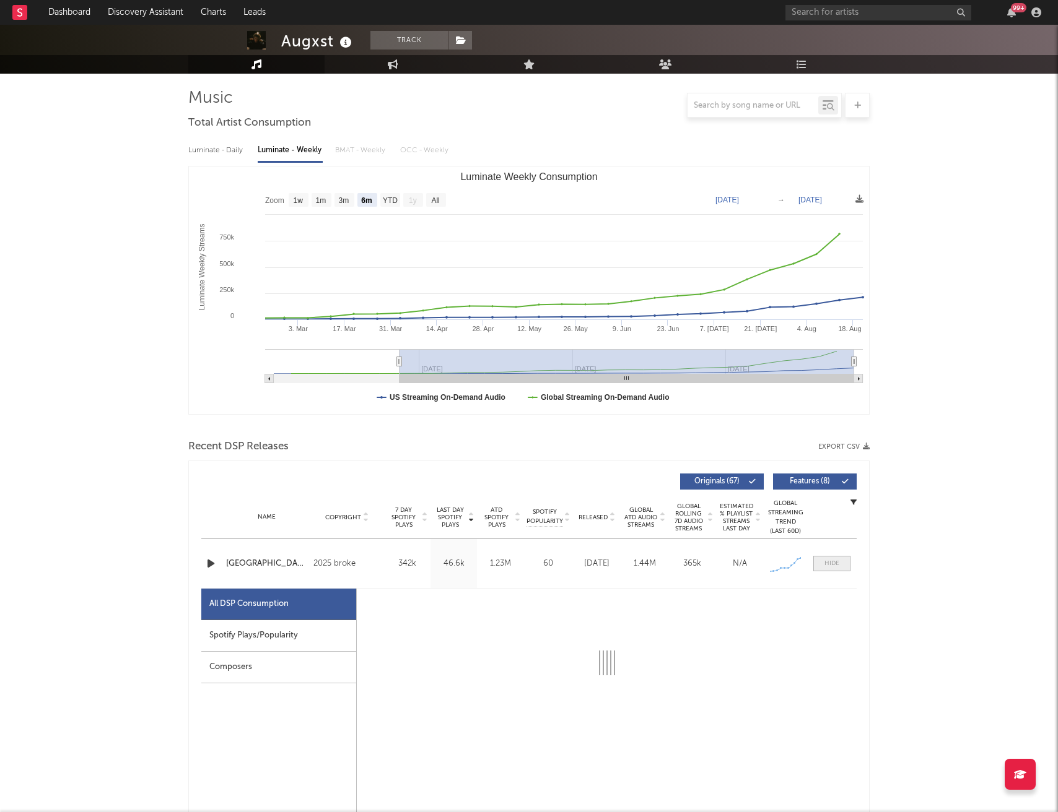
select select "1w"
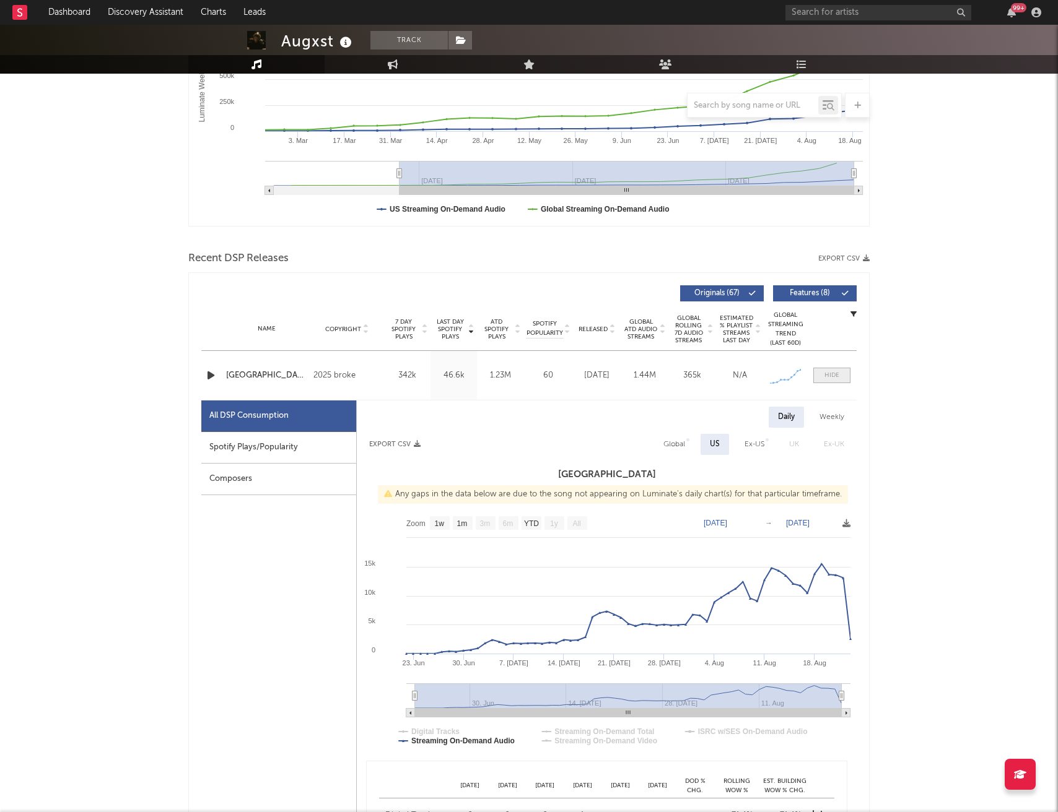
scroll to position [268, 0]
click at [677, 444] on div "Global" at bounding box center [674, 444] width 22 height 15
select select "1w"
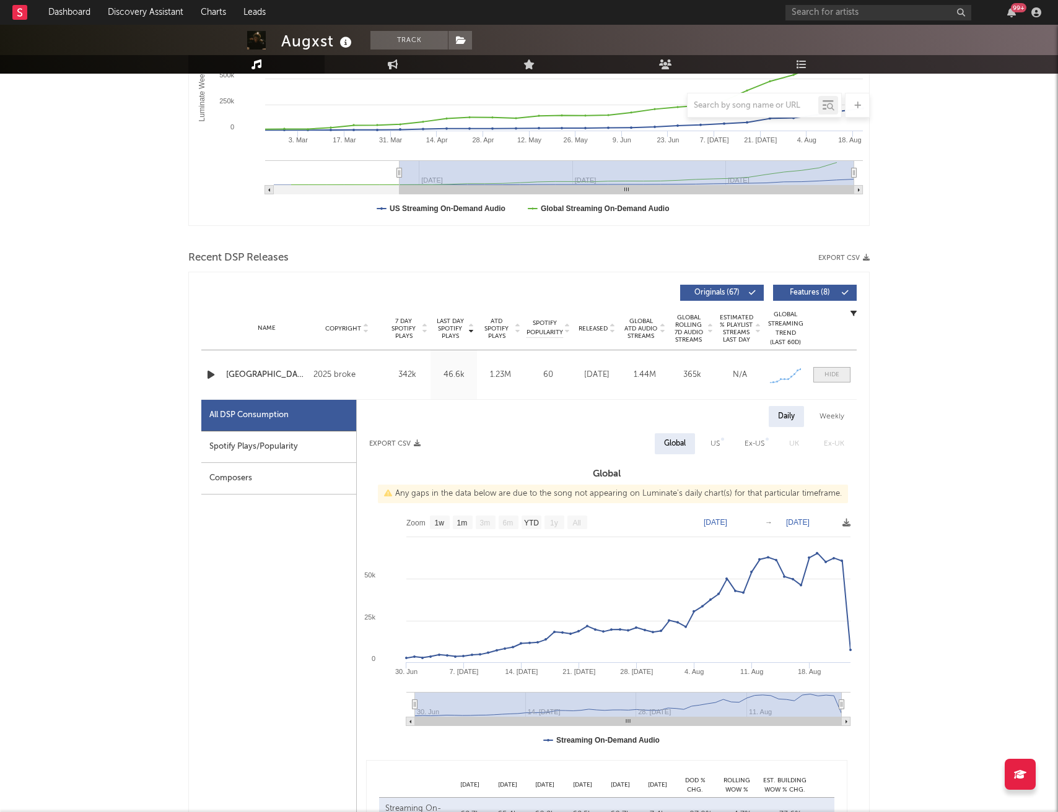
click at [837, 375] on div at bounding box center [831, 374] width 15 height 9
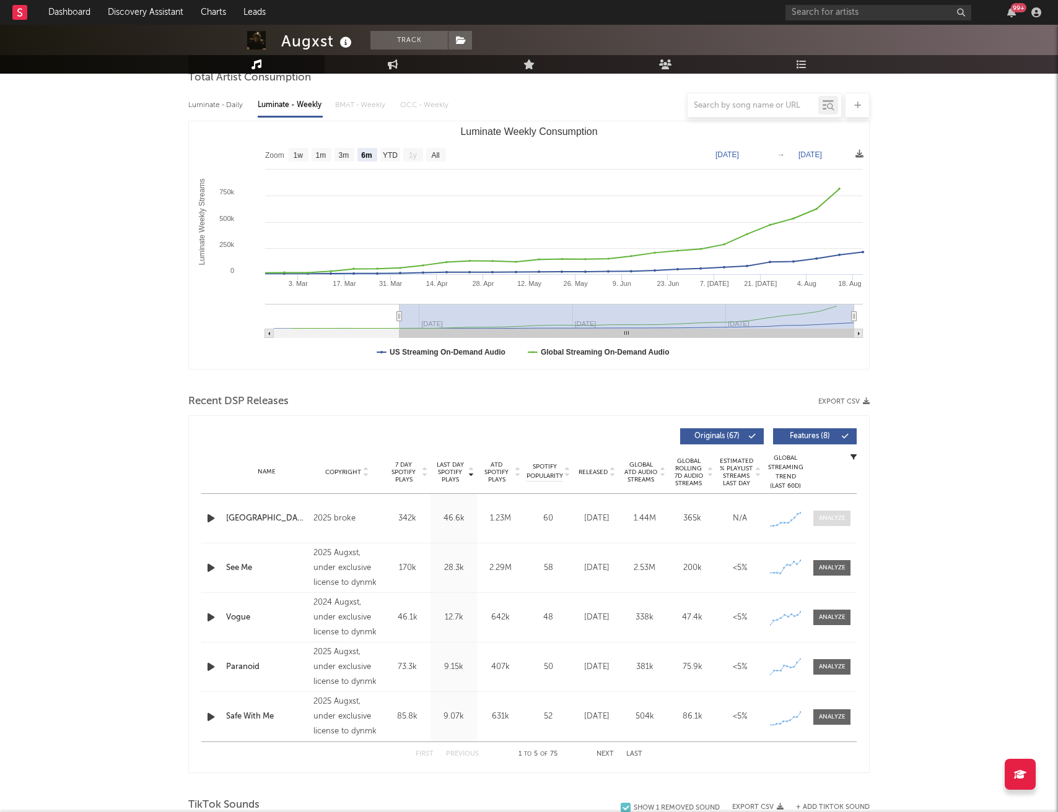
scroll to position [0, 0]
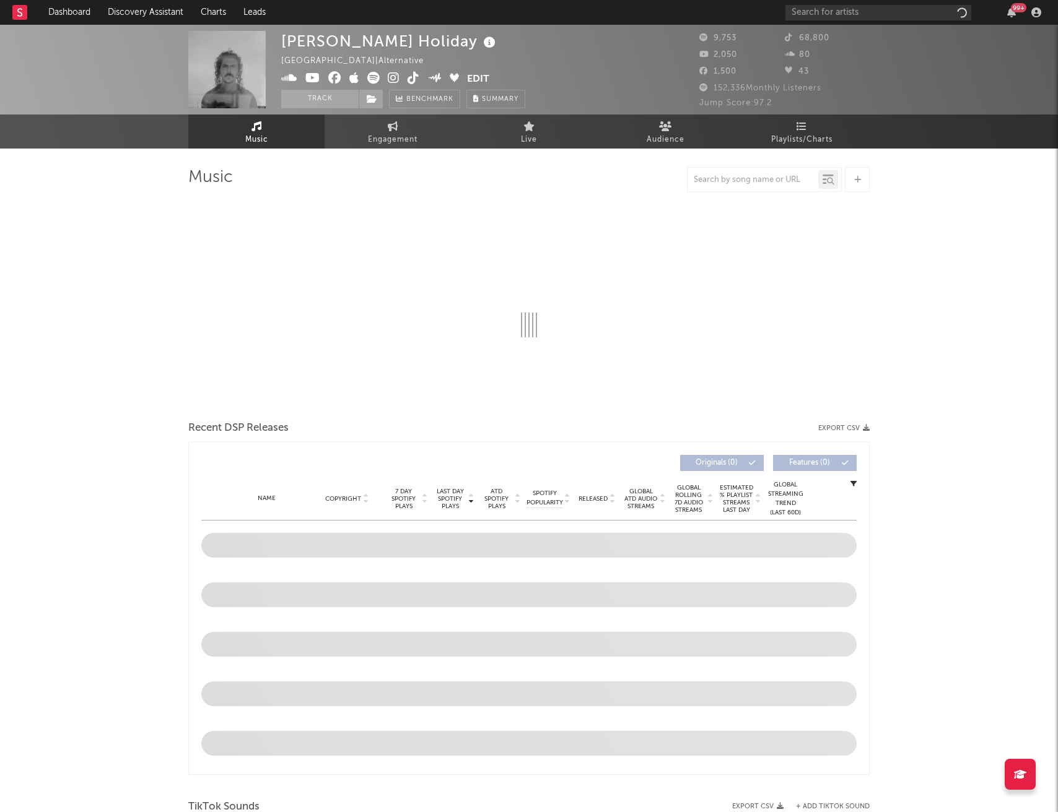
select select "6m"
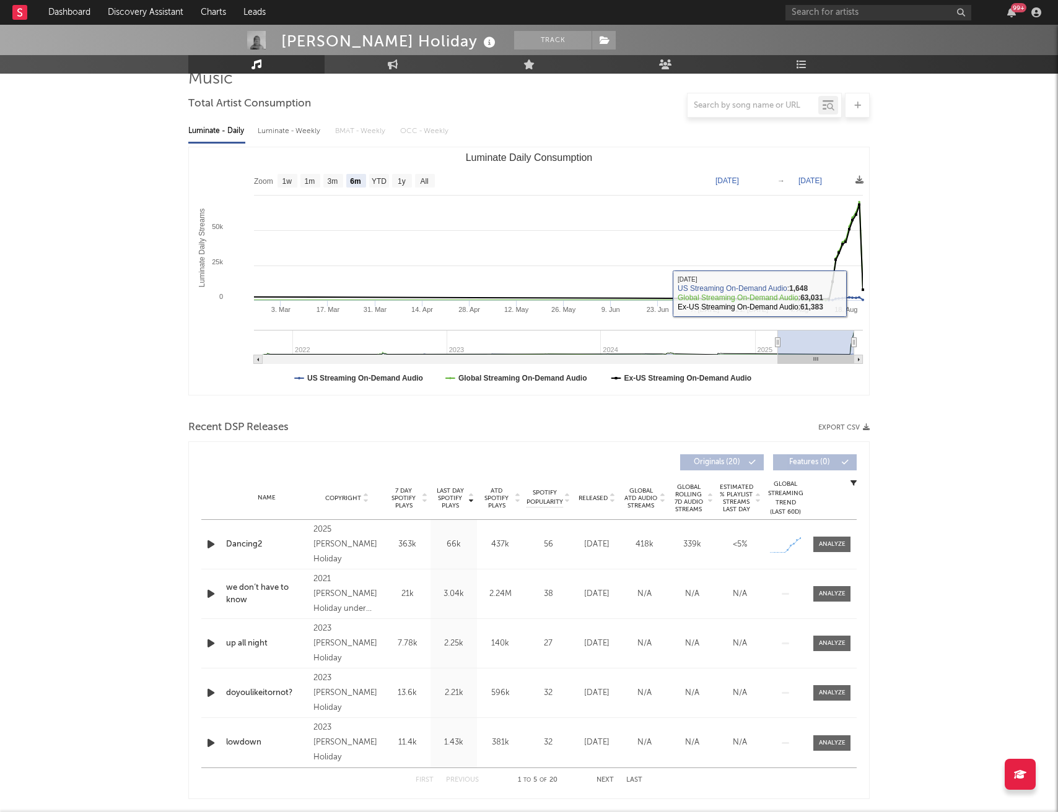
scroll to position [133, 0]
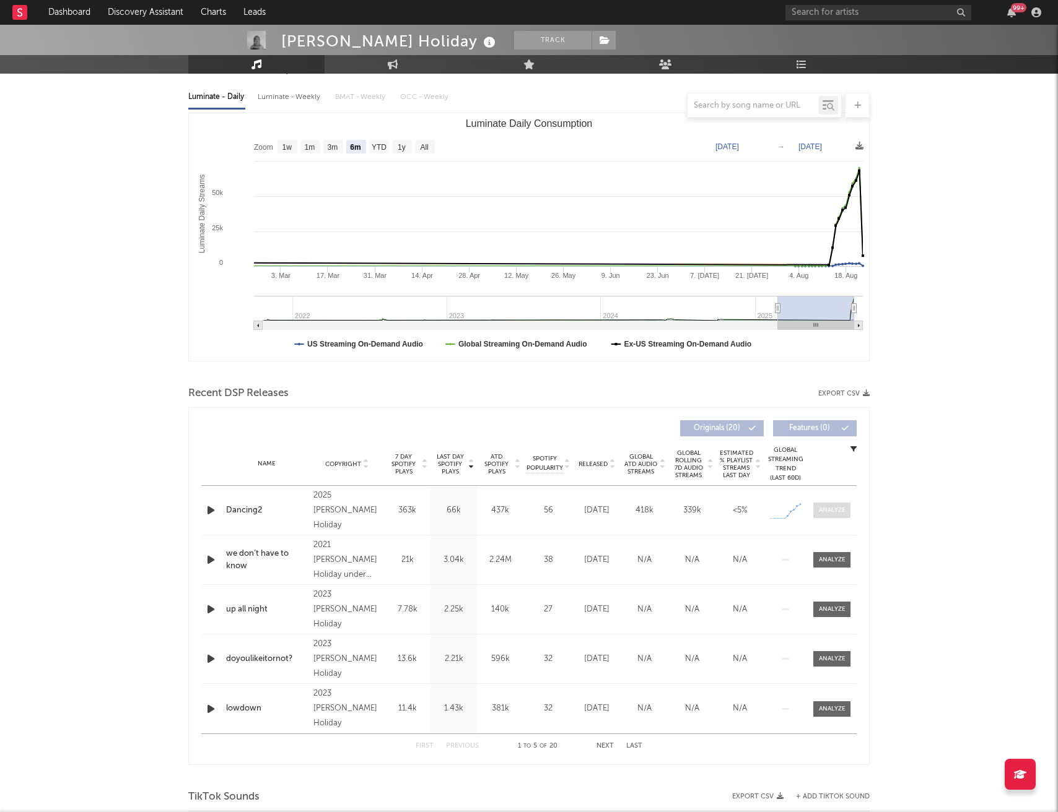
click at [829, 513] on div at bounding box center [832, 510] width 27 height 9
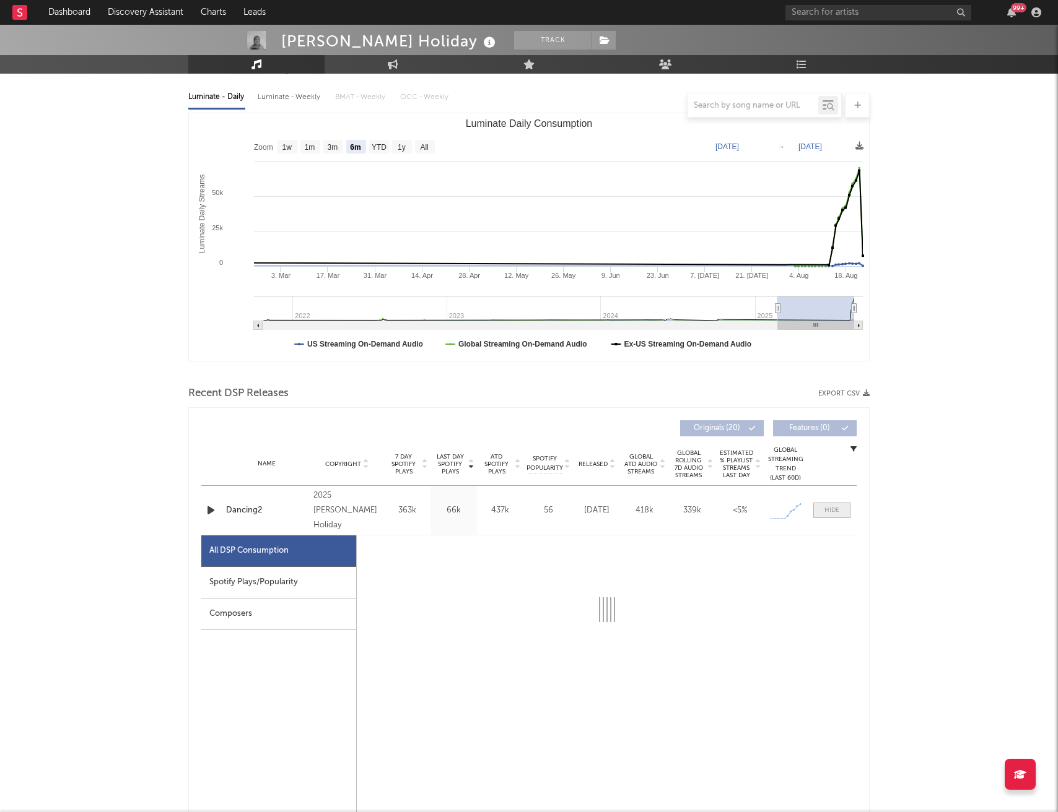
select select "1w"
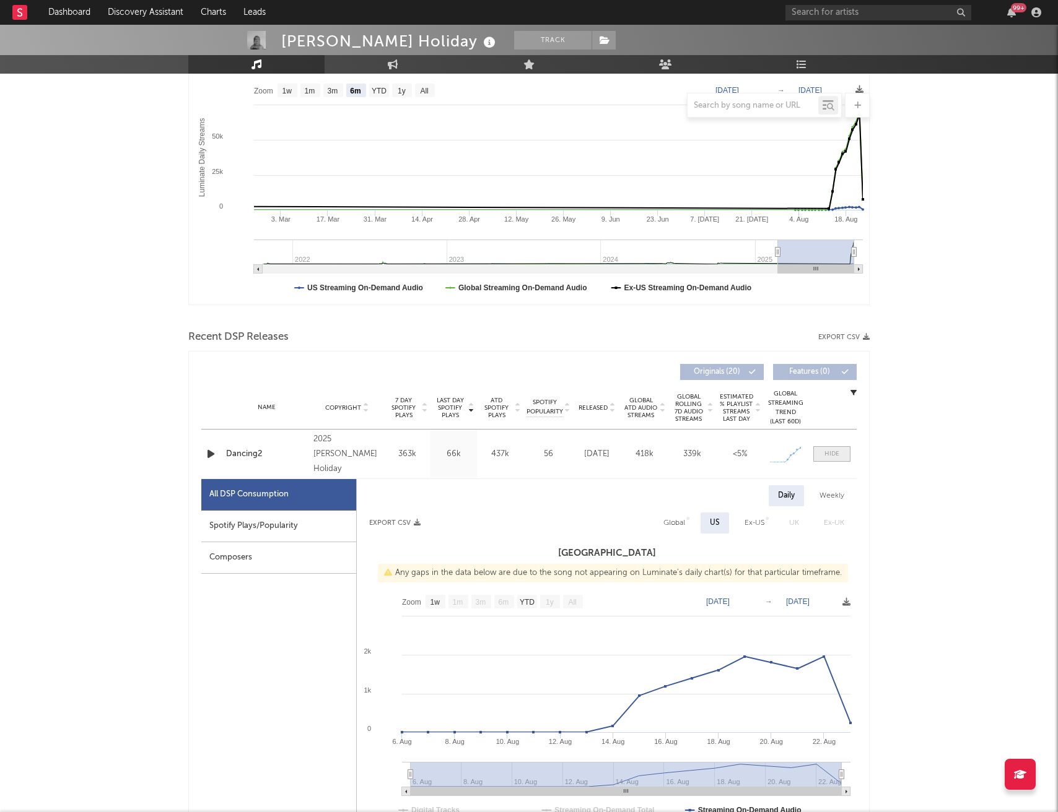
scroll to position [250, 0]
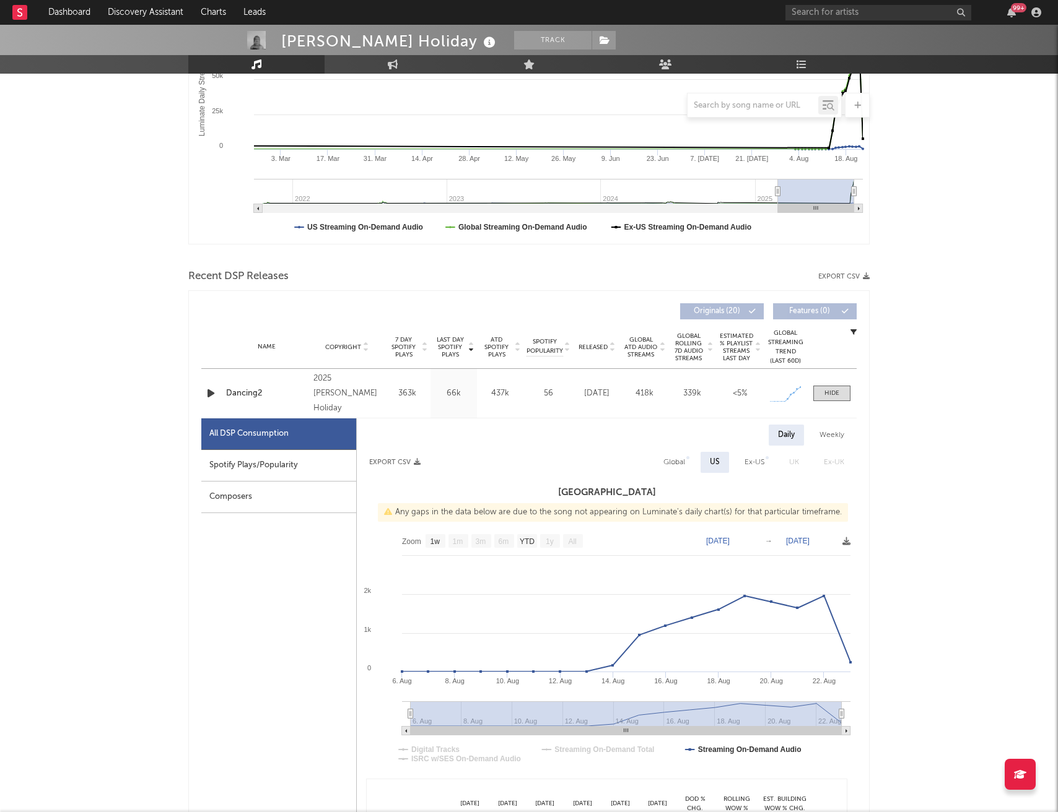
click at [678, 464] on div "Global" at bounding box center [674, 462] width 22 height 15
select select "1w"
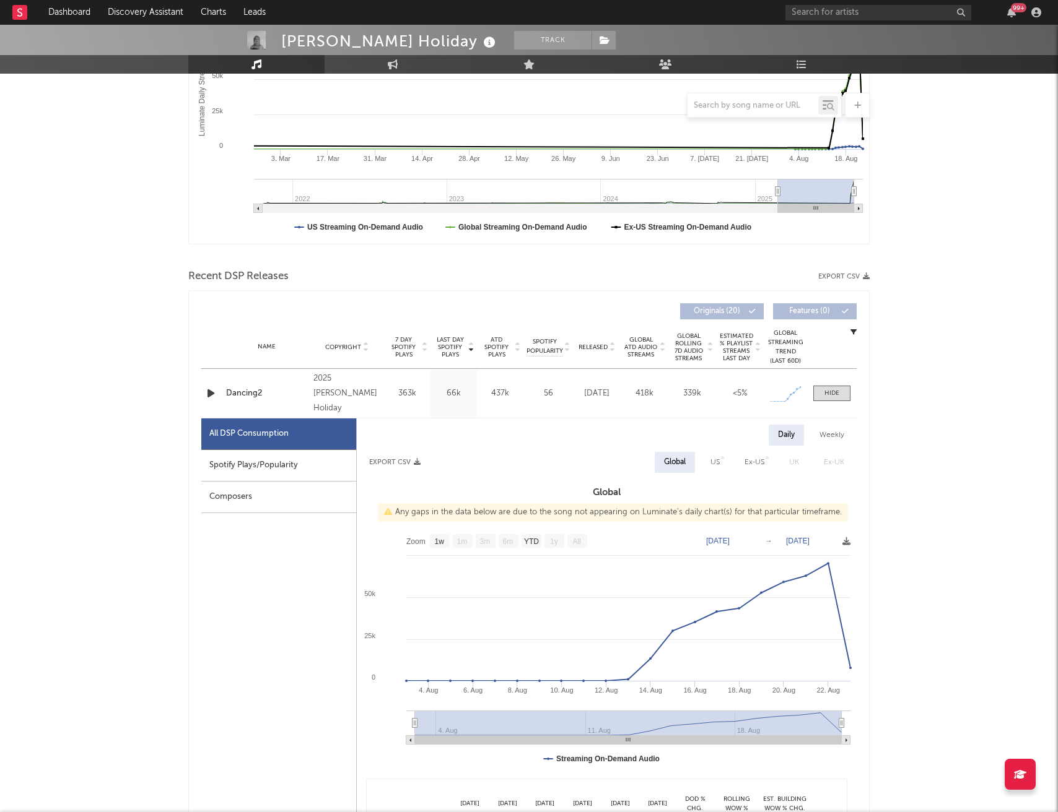
click at [304, 472] on div "Spotify Plays/Popularity" at bounding box center [278, 466] width 155 height 32
select select "1w"
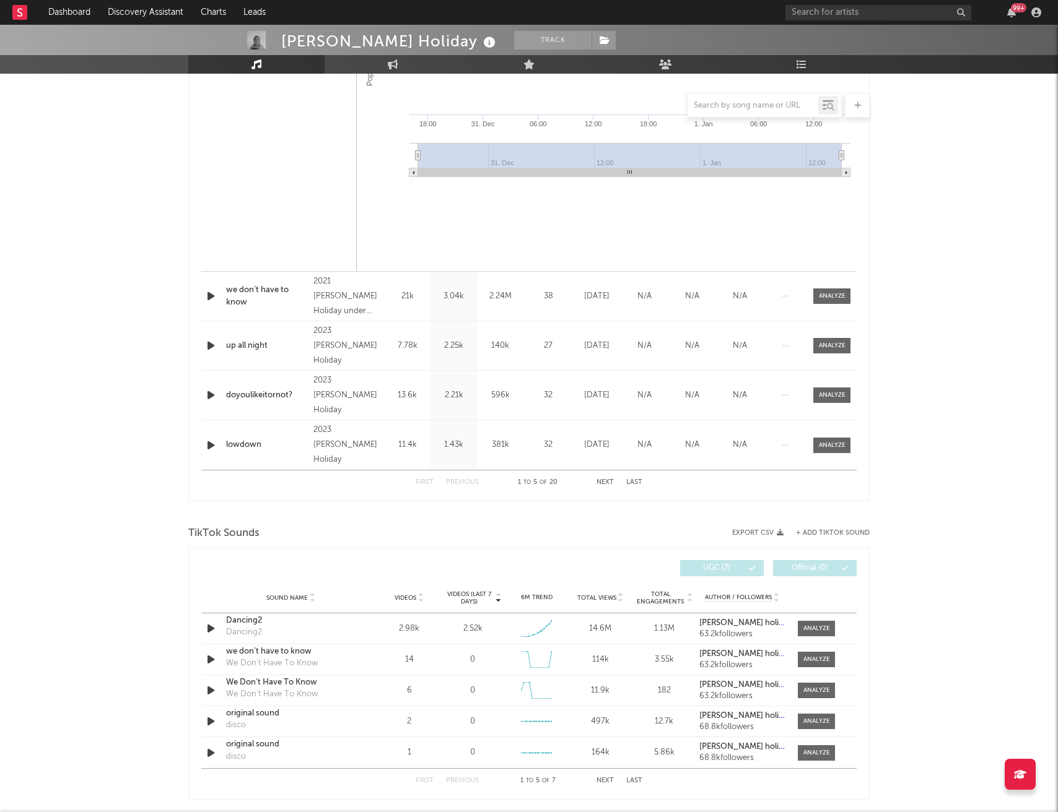
scroll to position [1004, 0]
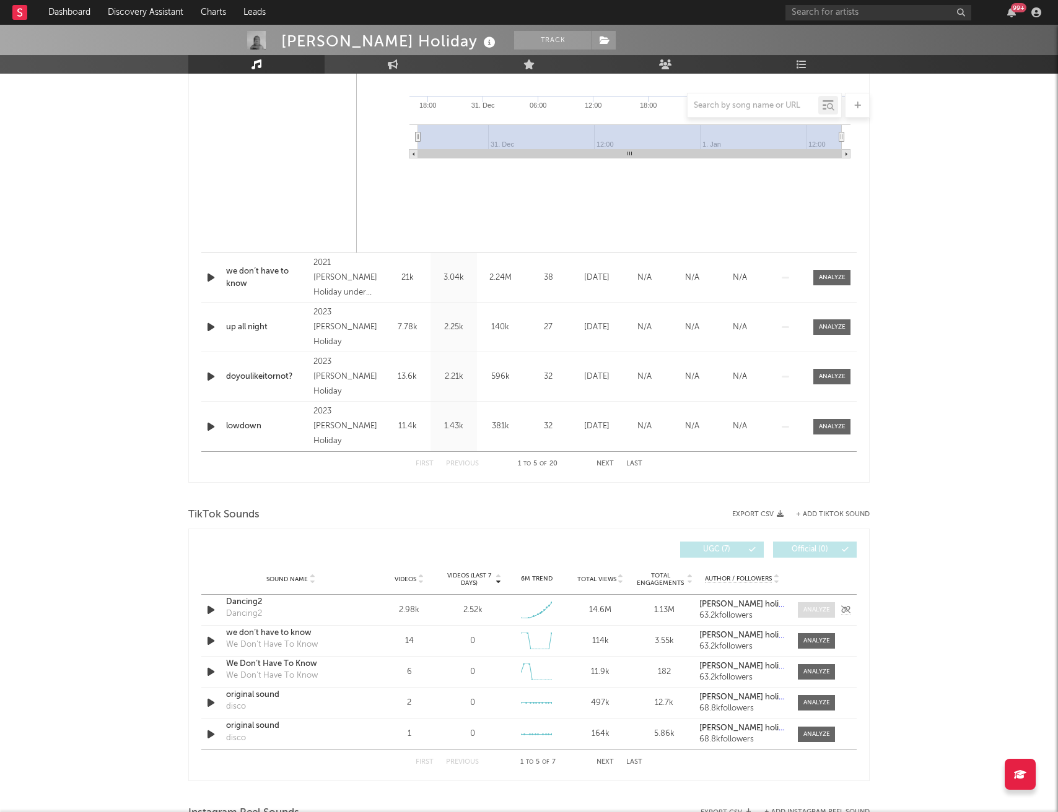
click at [810, 610] on div at bounding box center [816, 610] width 27 height 9
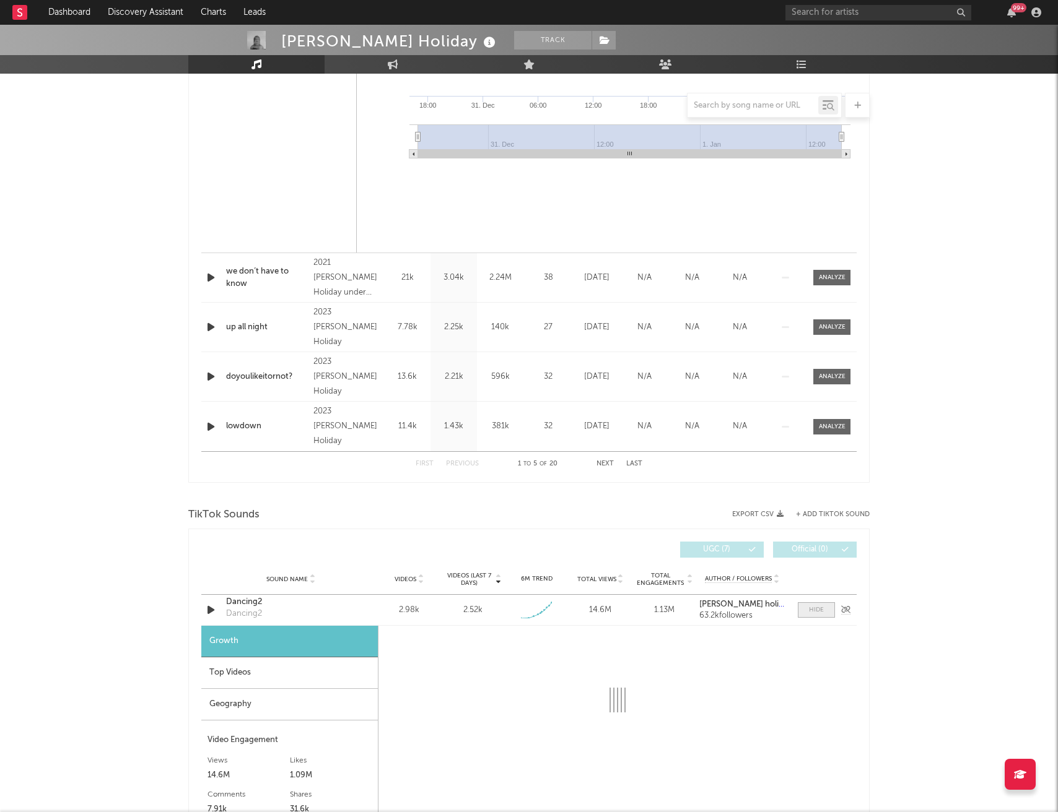
select select "1w"
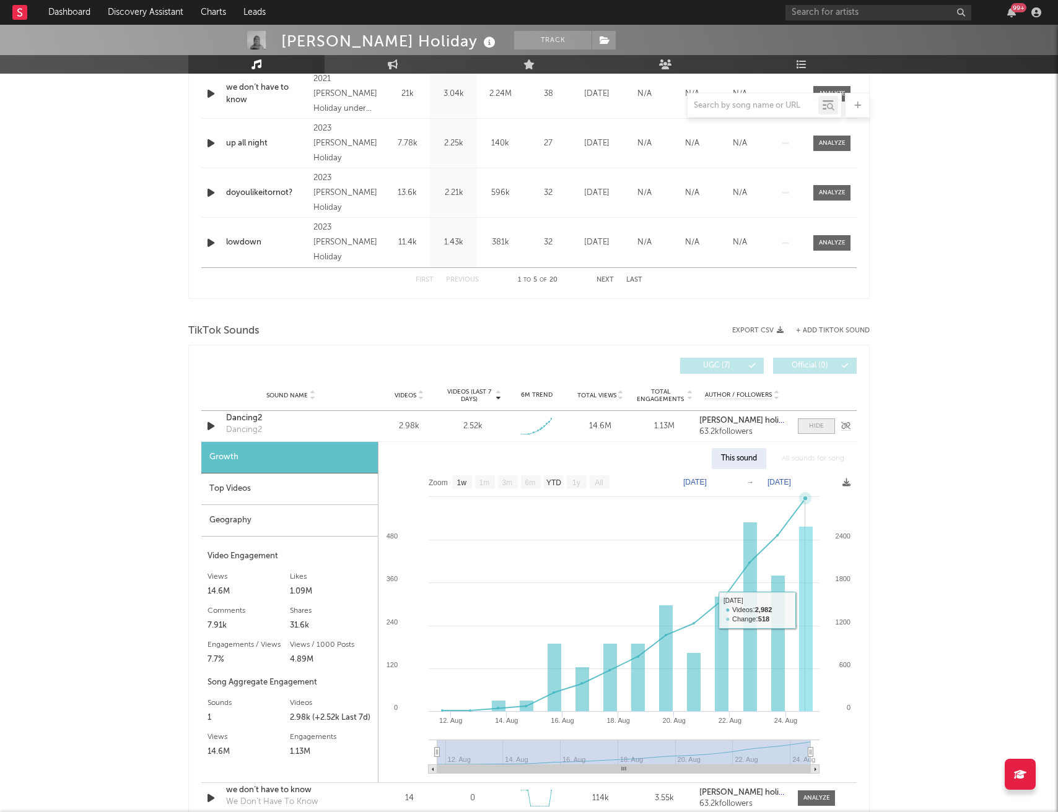
scroll to position [1191, 0]
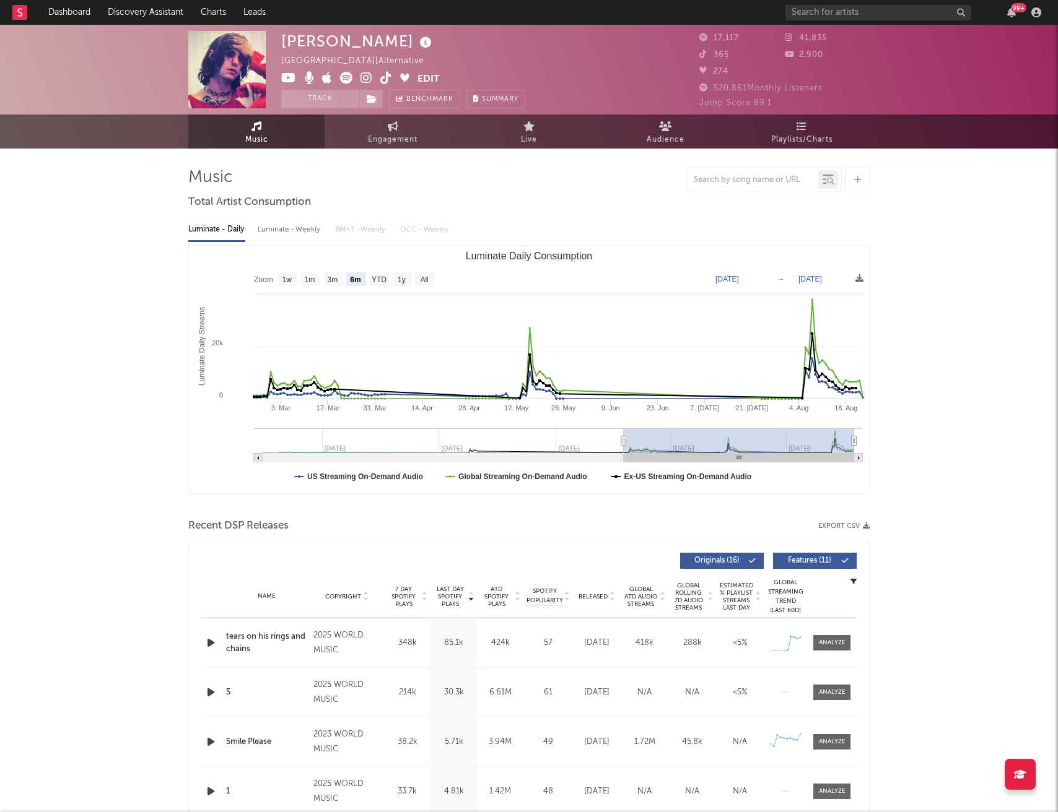
select select "6m"
